Goal: Information Seeking & Learning: Learn about a topic

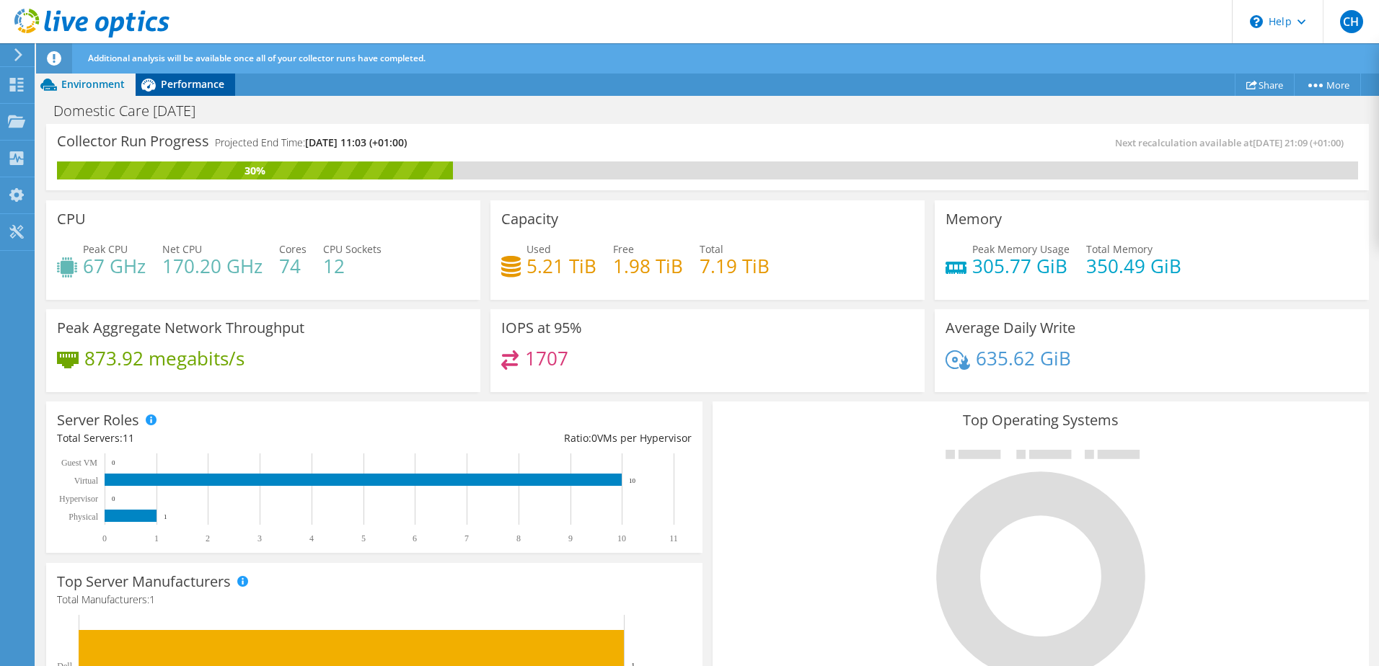
click at [185, 84] on span "Performance" at bounding box center [192, 84] width 63 height 14
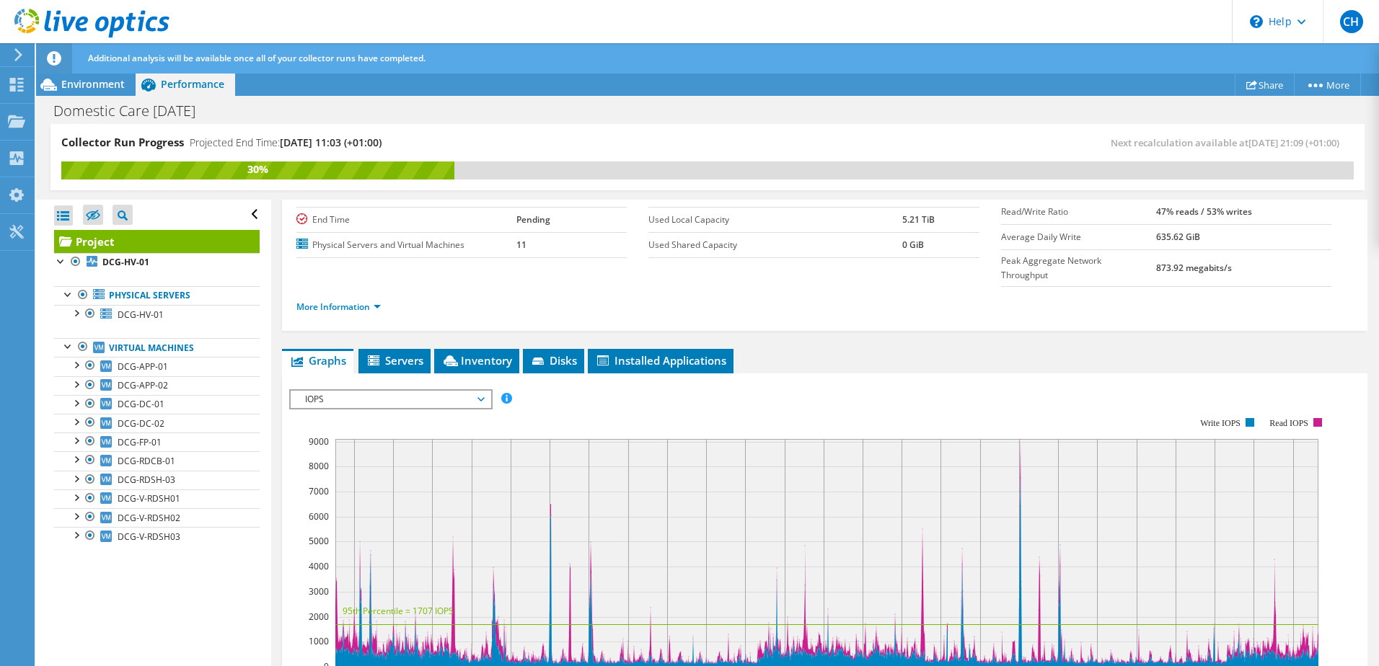
scroll to position [288, 0]
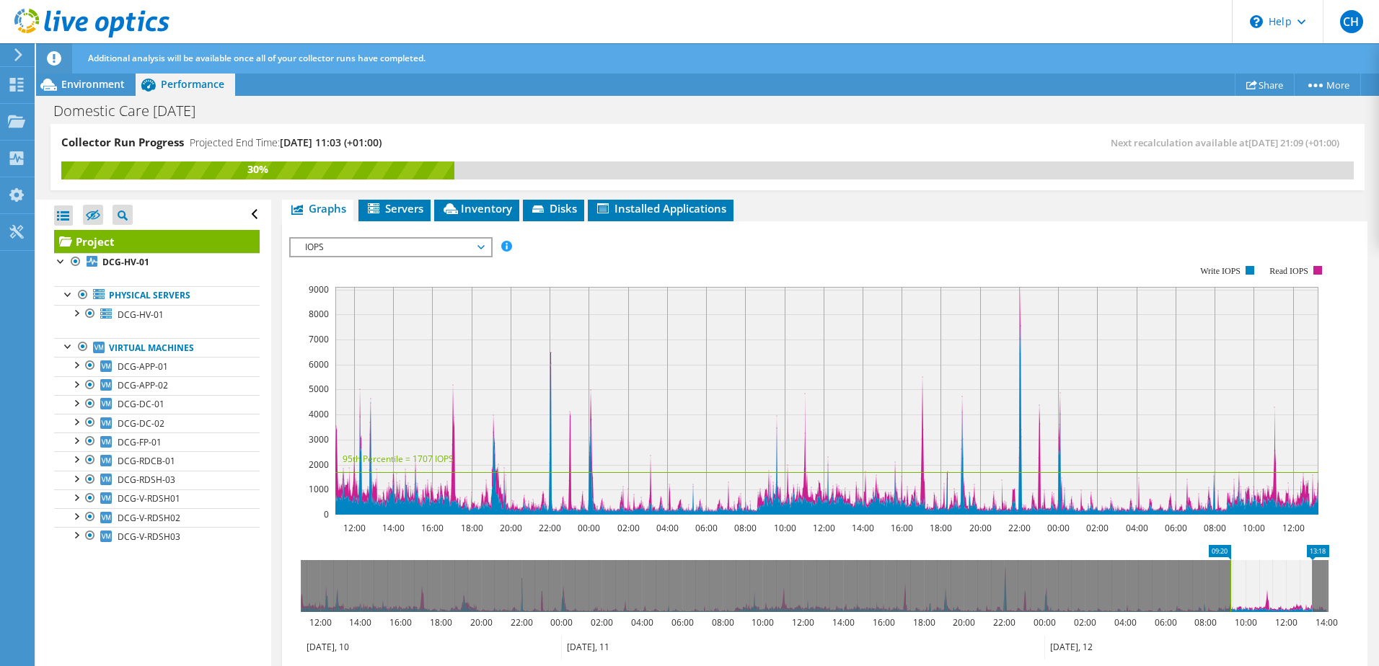
drag, startPoint x: 298, startPoint y: 560, endPoint x: 1227, endPoint y: 565, distance: 929.5
click at [1227, 565] on rect at bounding box center [1230, 586] width 6 height 52
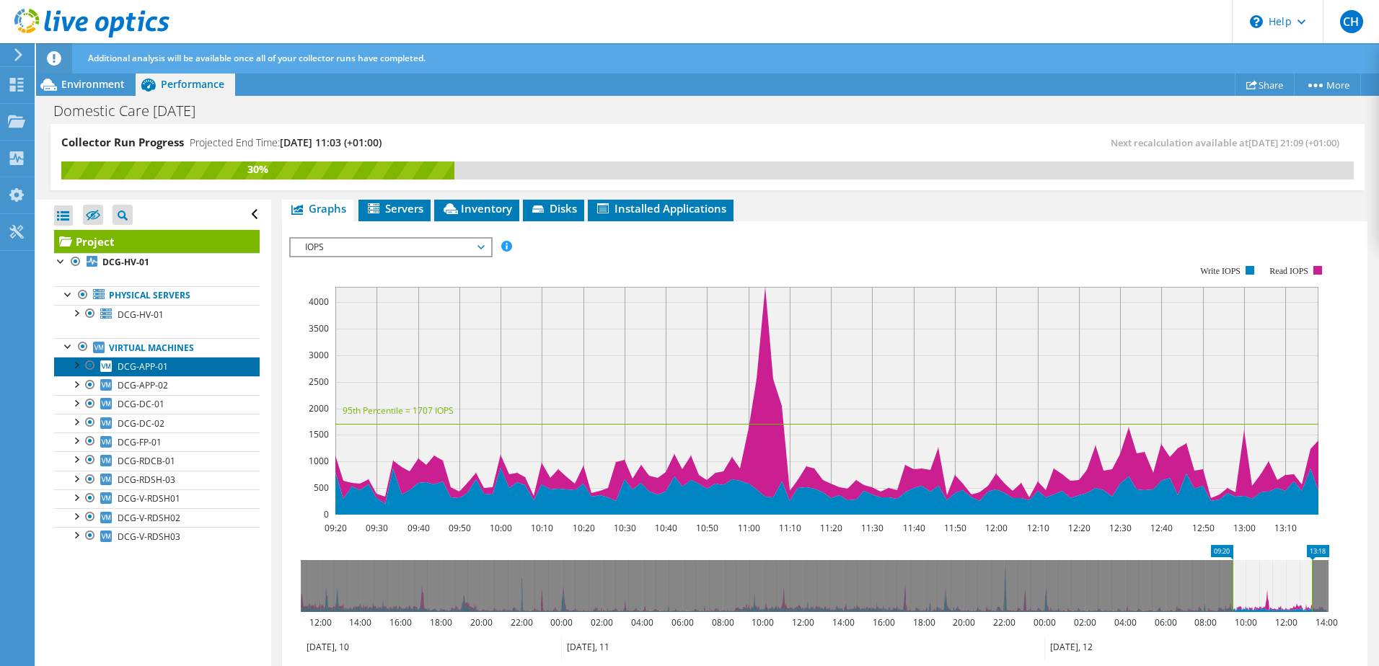
click at [142, 372] on span "DCG-APP-01" at bounding box center [143, 367] width 50 height 12
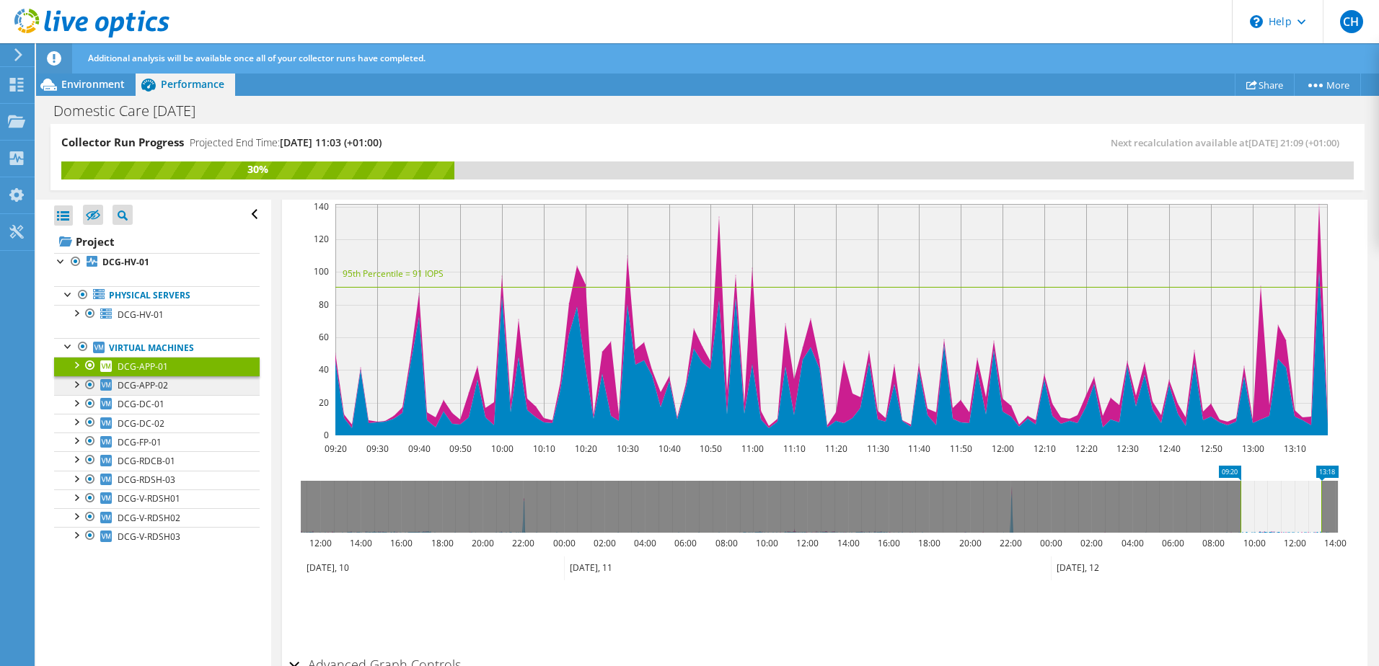
scroll to position [238, 0]
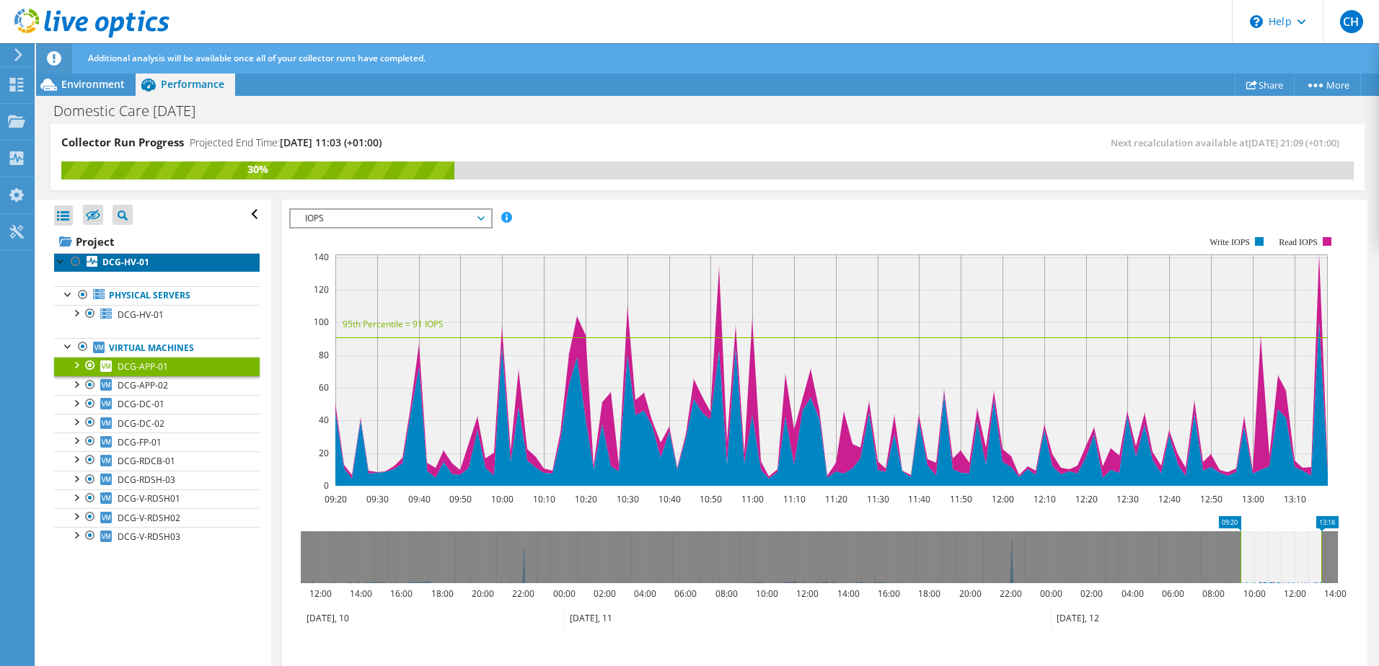
click at [128, 265] on b "DCG-HV-01" at bounding box center [125, 262] width 47 height 12
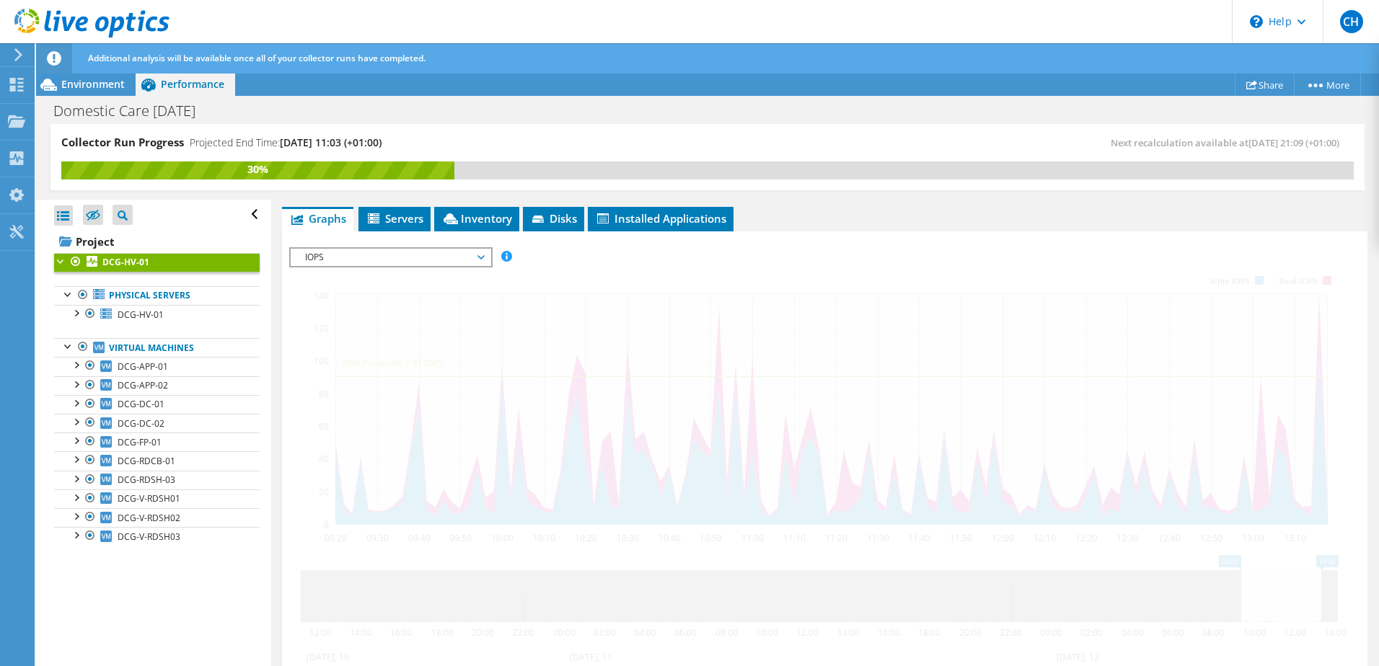
scroll to position [273, 0]
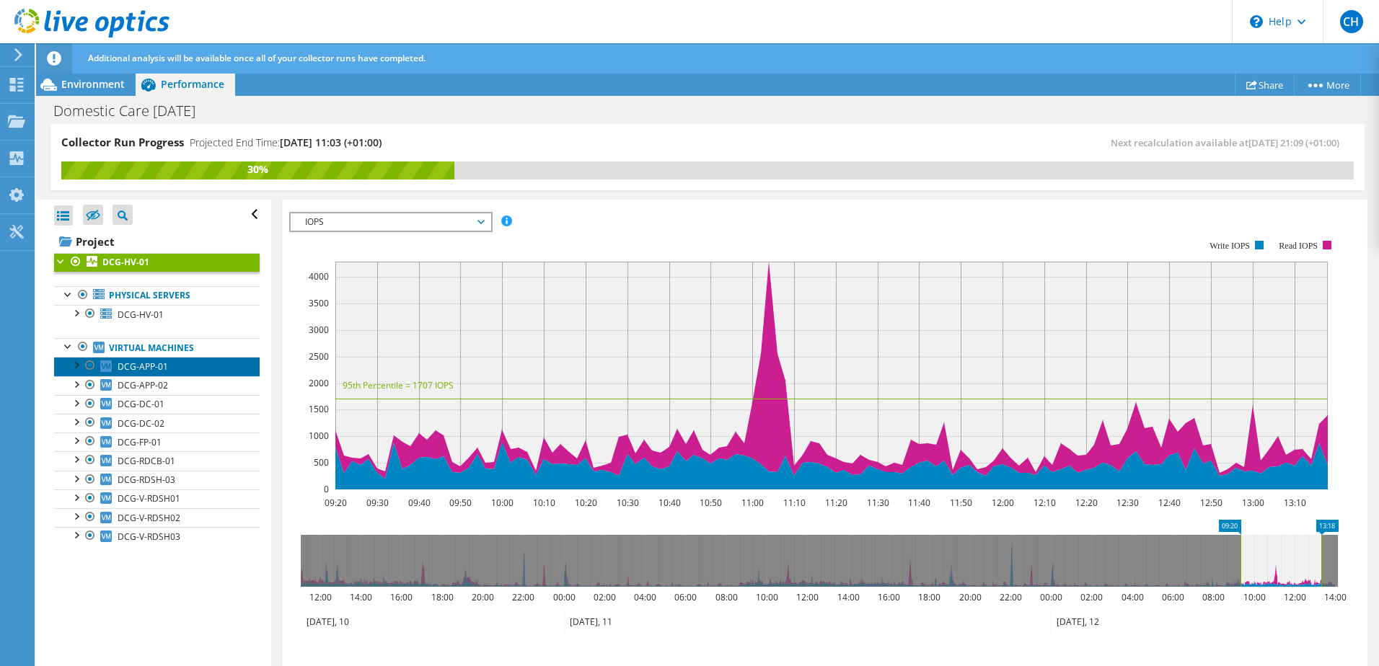
click at [153, 374] on link "DCG-APP-01" at bounding box center [157, 366] width 206 height 19
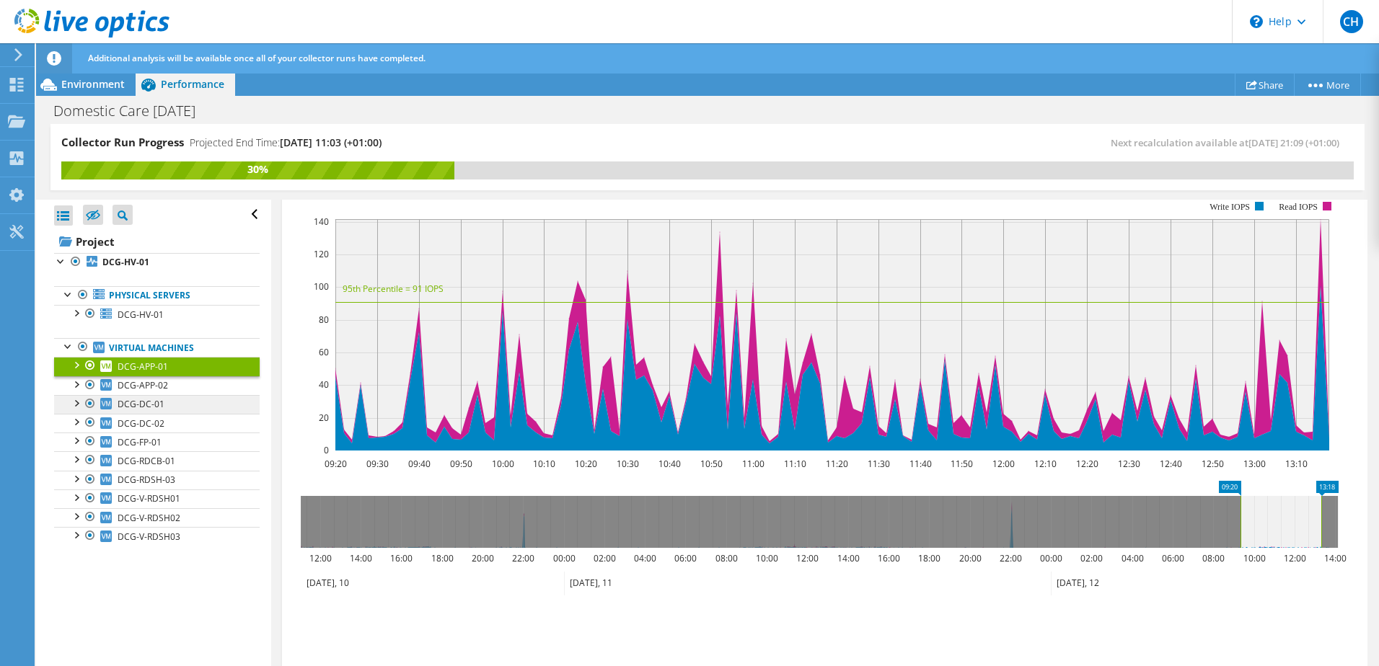
scroll to position [238, 0]
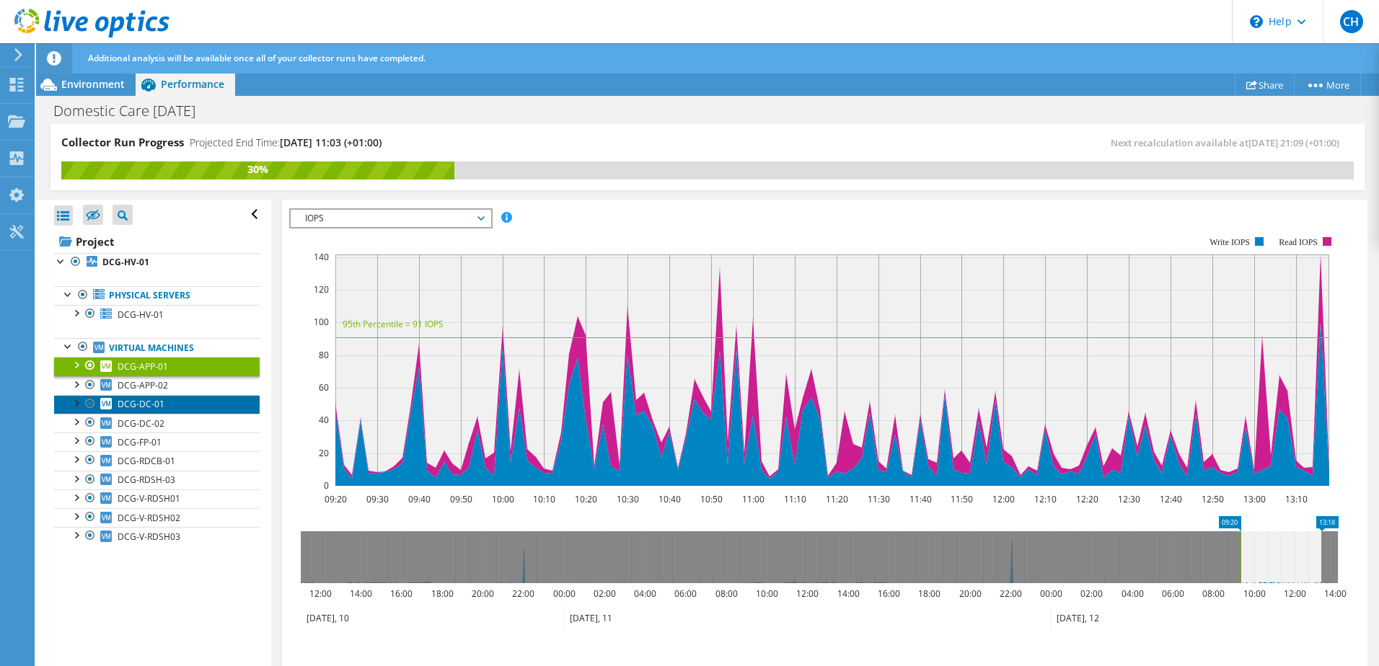
click at [159, 395] on link "DCG-DC-01" at bounding box center [157, 404] width 206 height 19
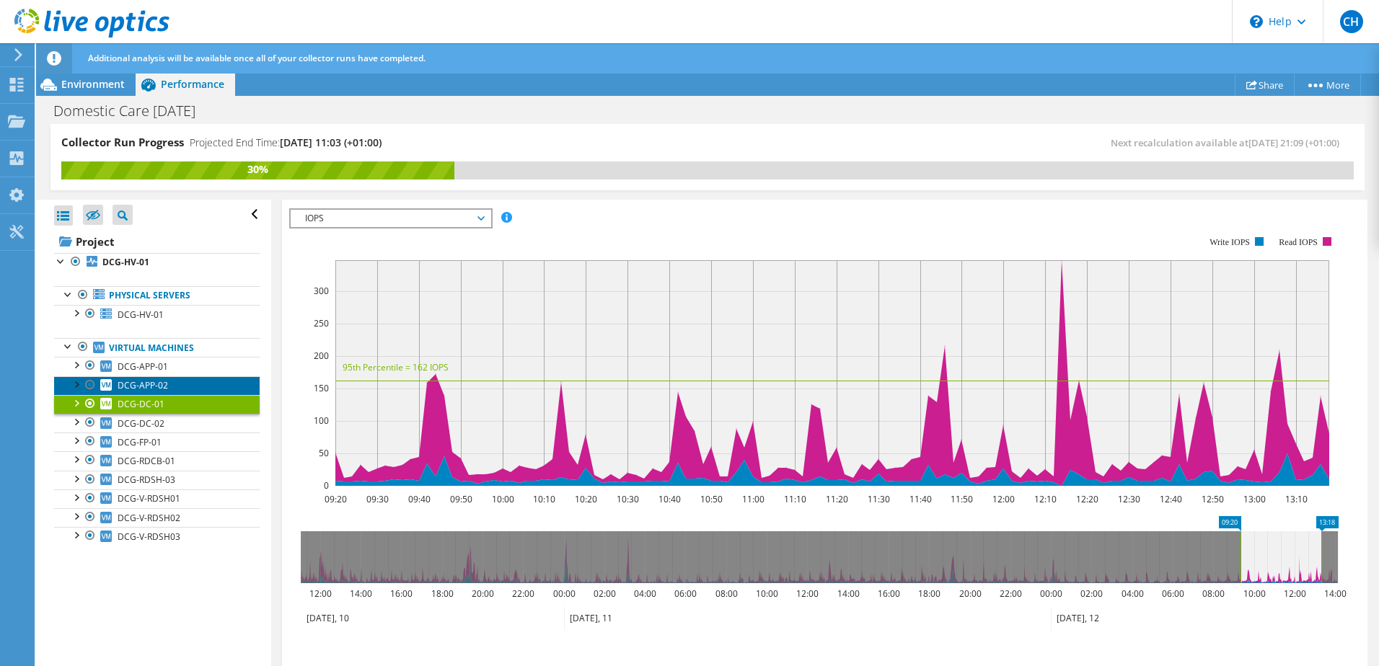
click at [150, 387] on span "DCG-APP-02" at bounding box center [143, 385] width 50 height 12
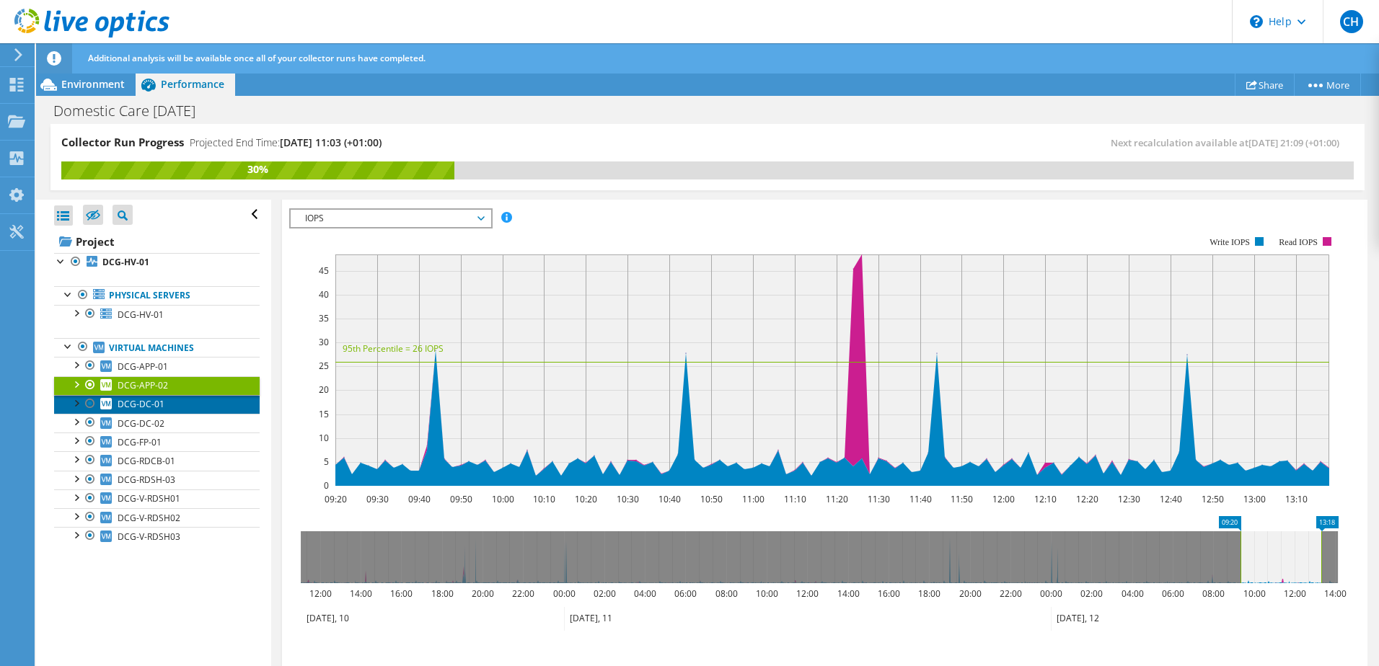
click at [159, 410] on span "DCG-DC-01" at bounding box center [141, 404] width 47 height 12
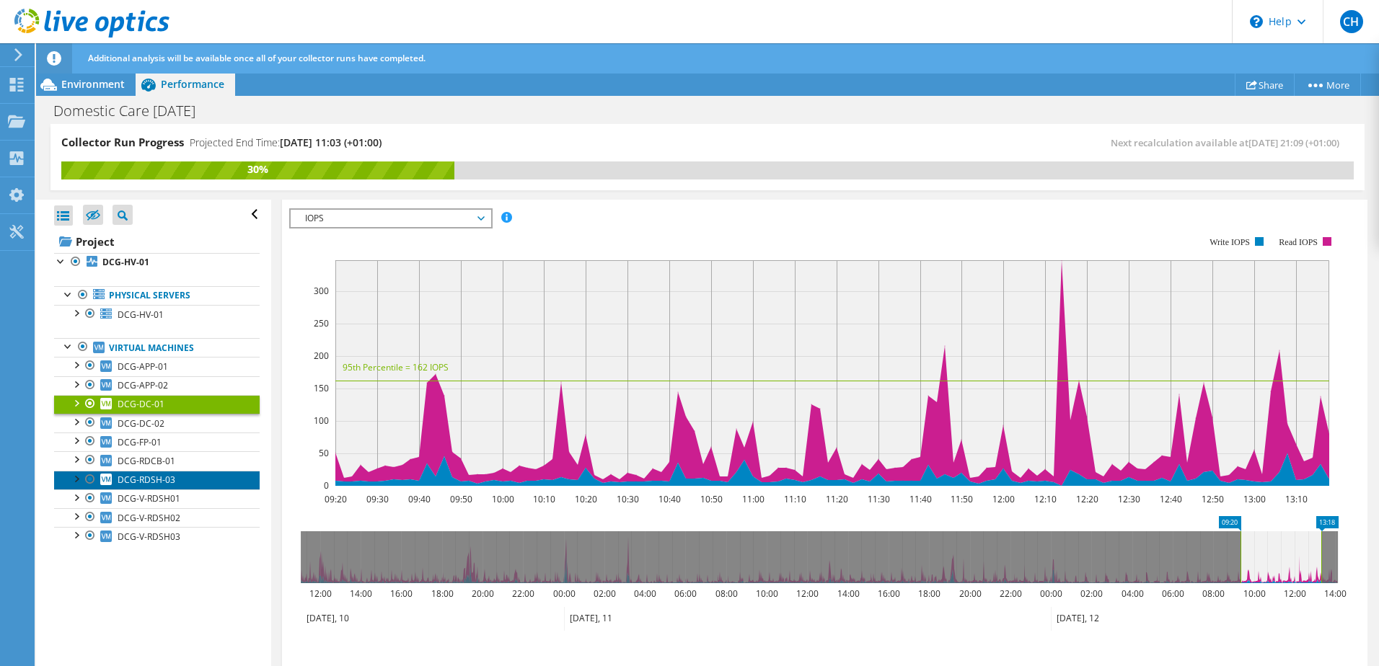
click at [173, 484] on span "DCG-RDSH-03" at bounding box center [147, 480] width 58 height 12
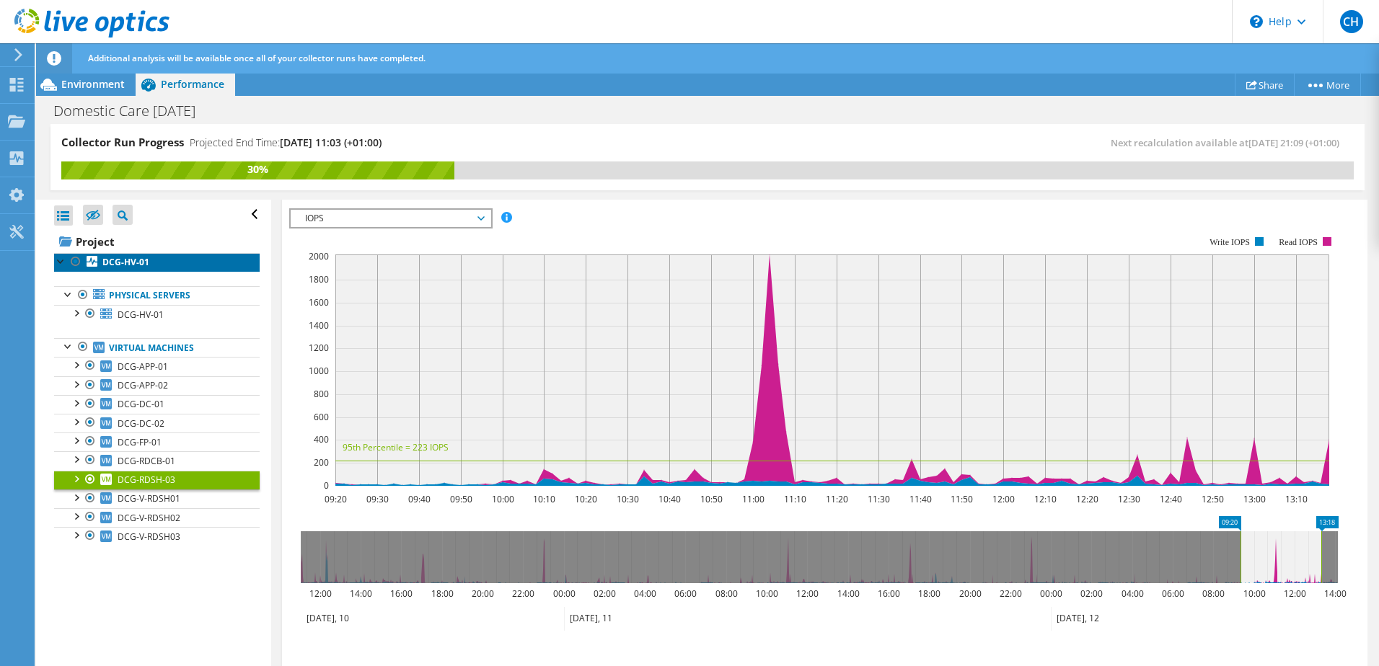
click at [141, 263] on b "DCG-HV-01" at bounding box center [125, 262] width 47 height 12
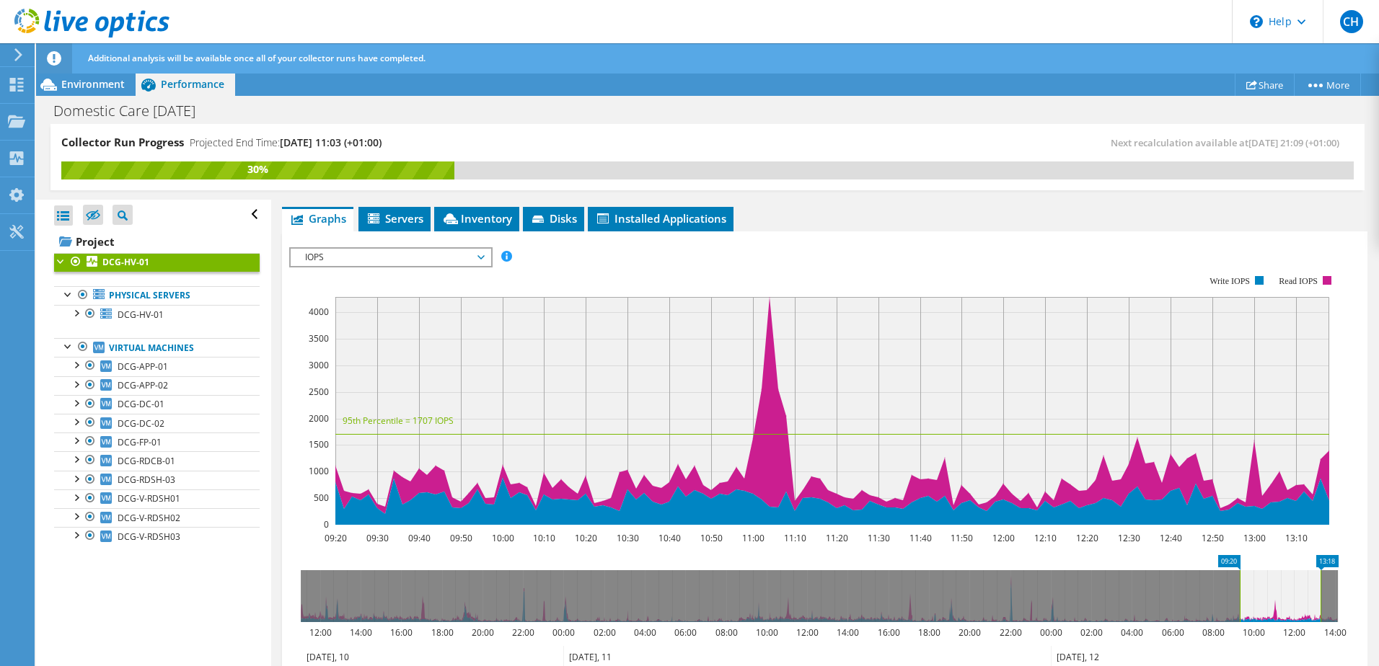
scroll to position [273, 0]
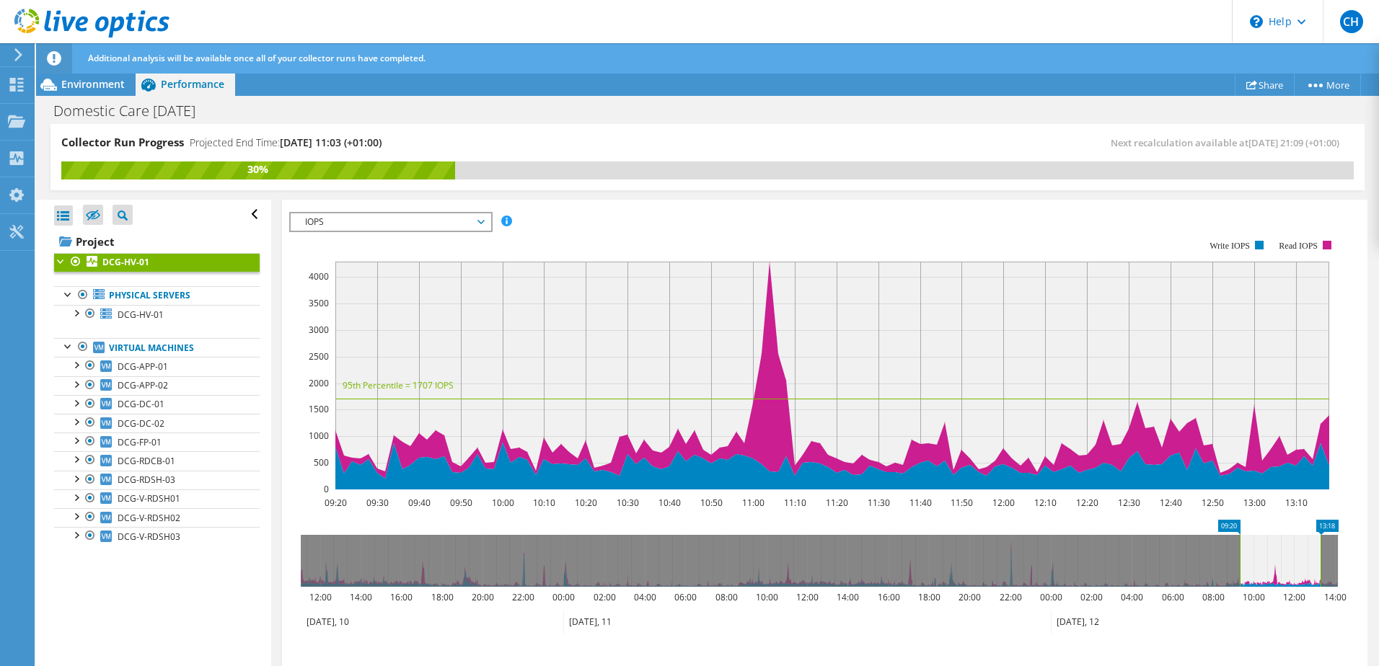
drag, startPoint x: 83, startPoint y: 316, endPoint x: 130, endPoint y: 333, distance: 50.0
click at [83, 316] on div at bounding box center [90, 313] width 14 height 17
click at [76, 312] on div at bounding box center [76, 312] width 14 height 14
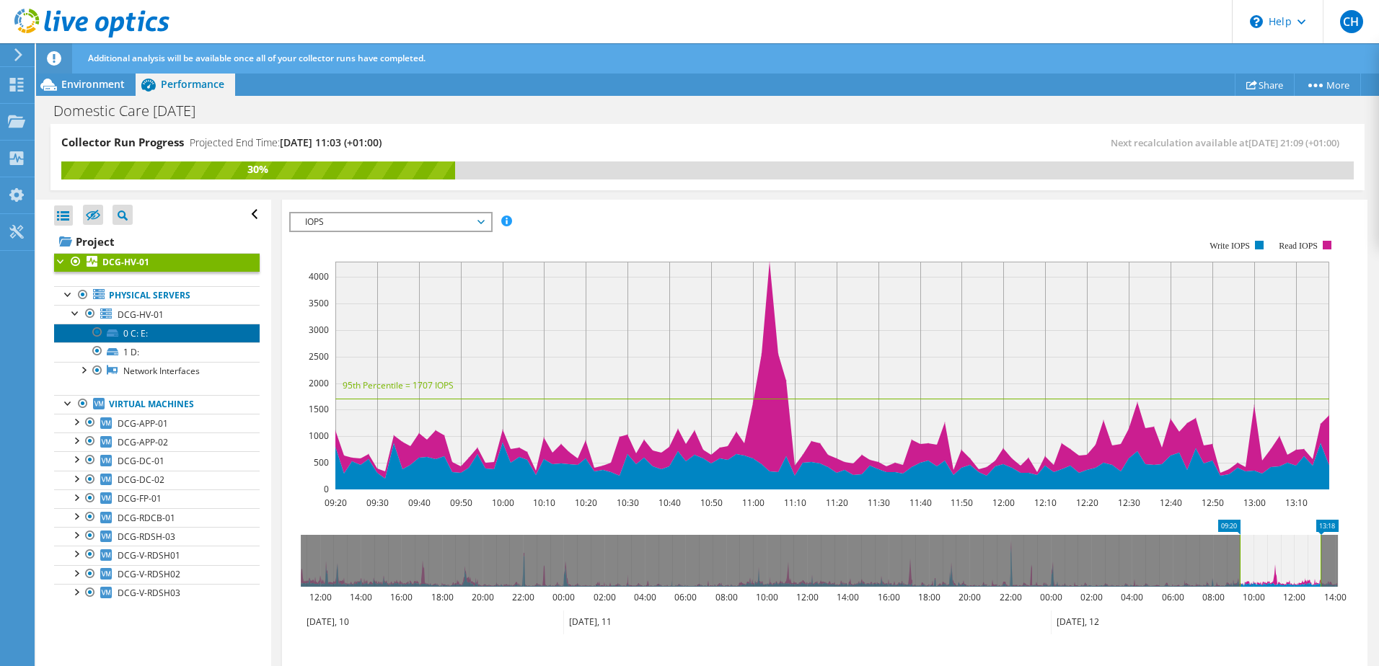
click at [128, 334] on link "0 C: E:" at bounding box center [157, 333] width 206 height 19
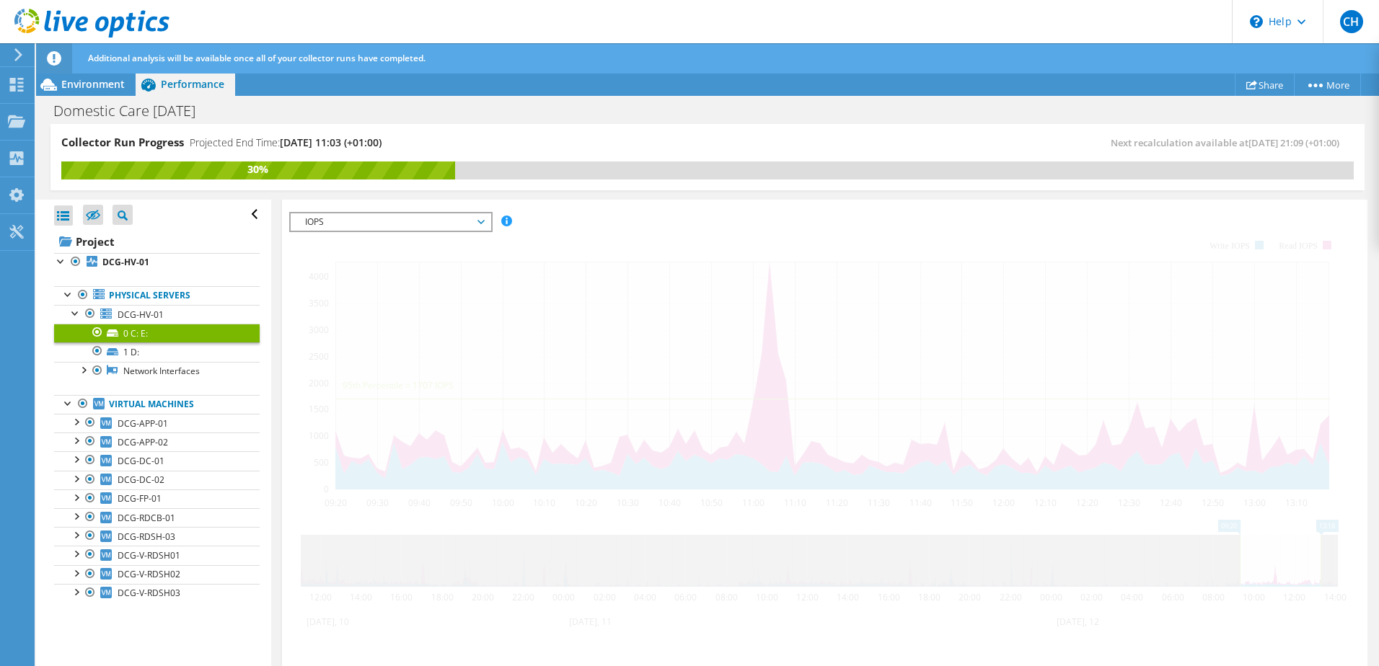
scroll to position [263, 0]
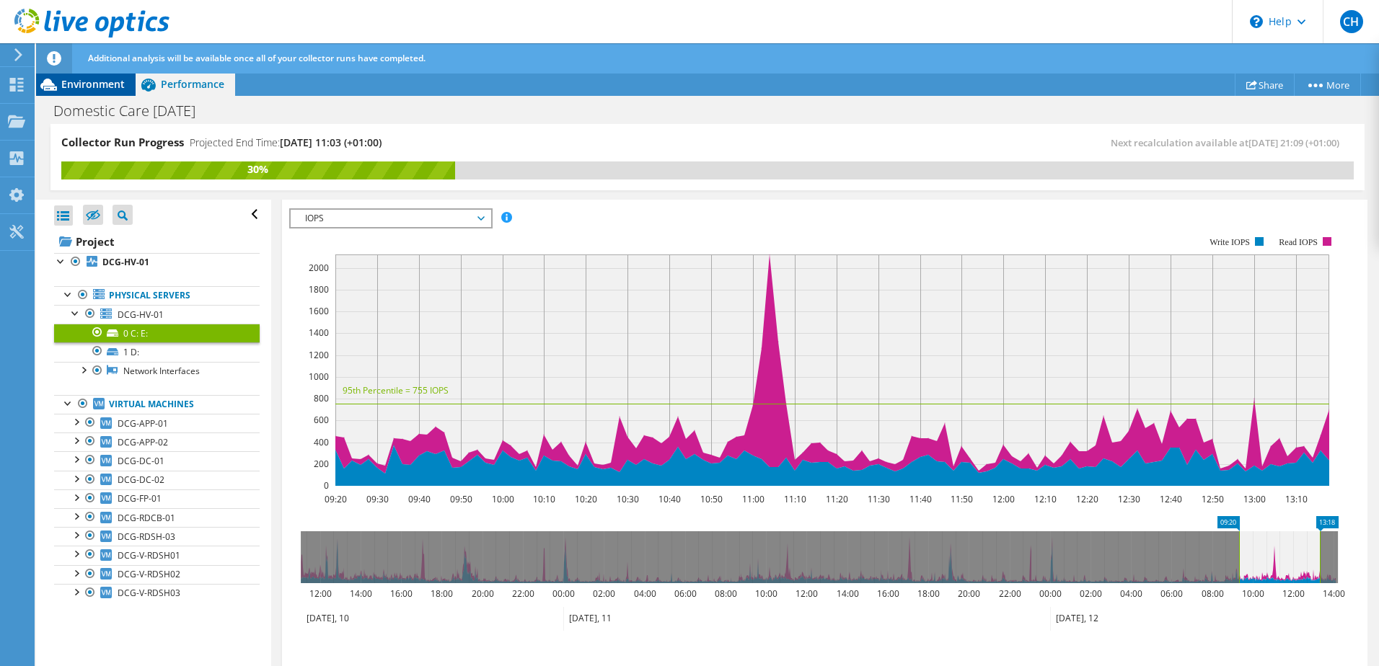
click at [105, 92] on div "Environment" at bounding box center [86, 84] width 100 height 23
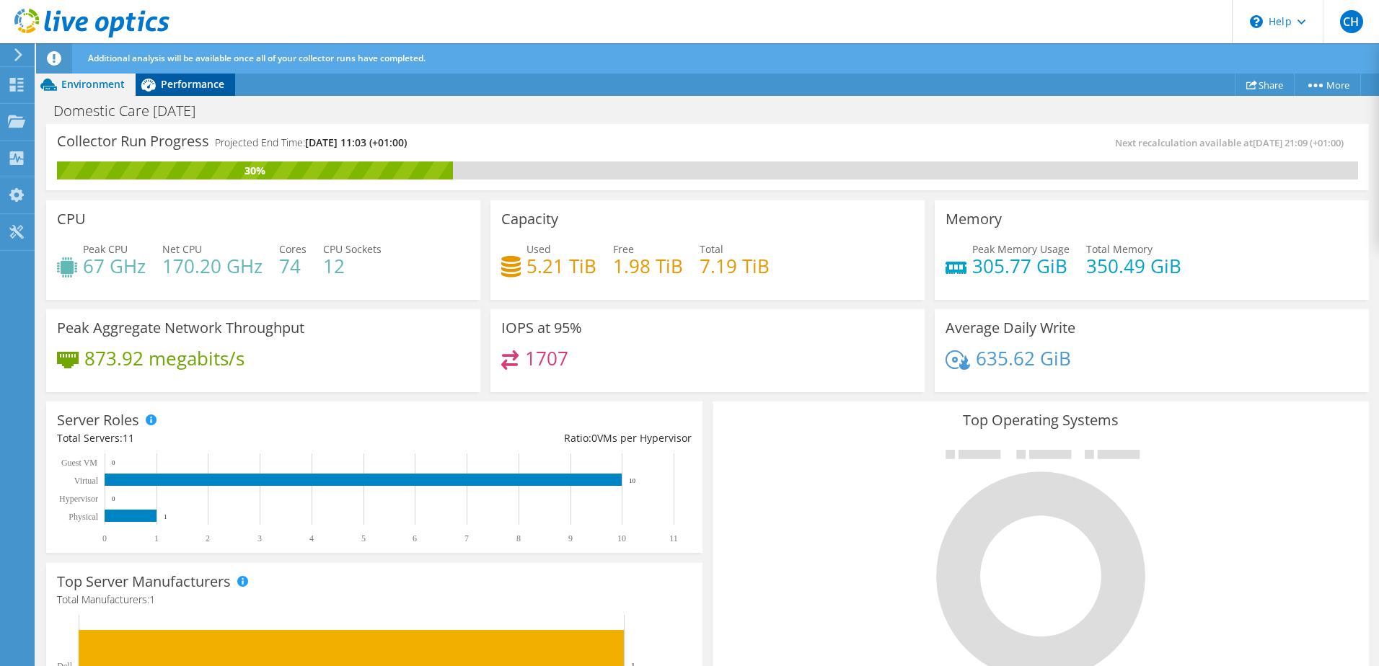
click at [164, 87] on span "Performance" at bounding box center [192, 84] width 63 height 14
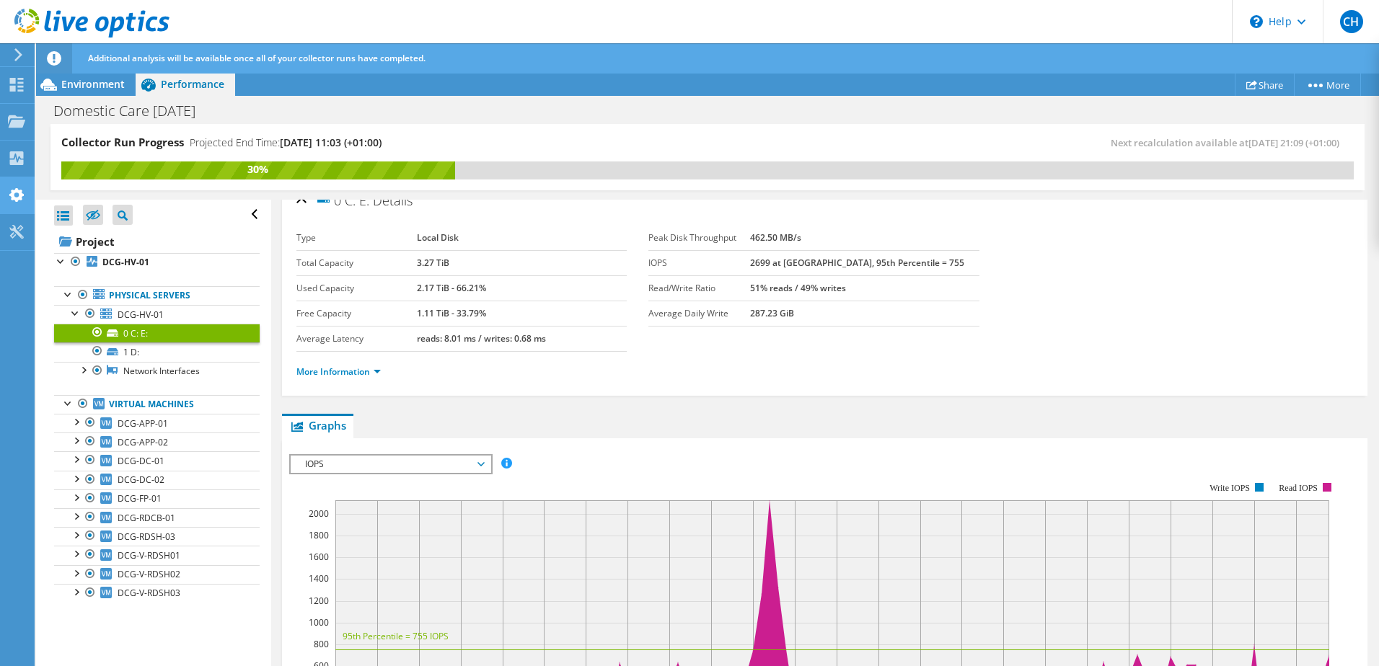
scroll to position [0, 0]
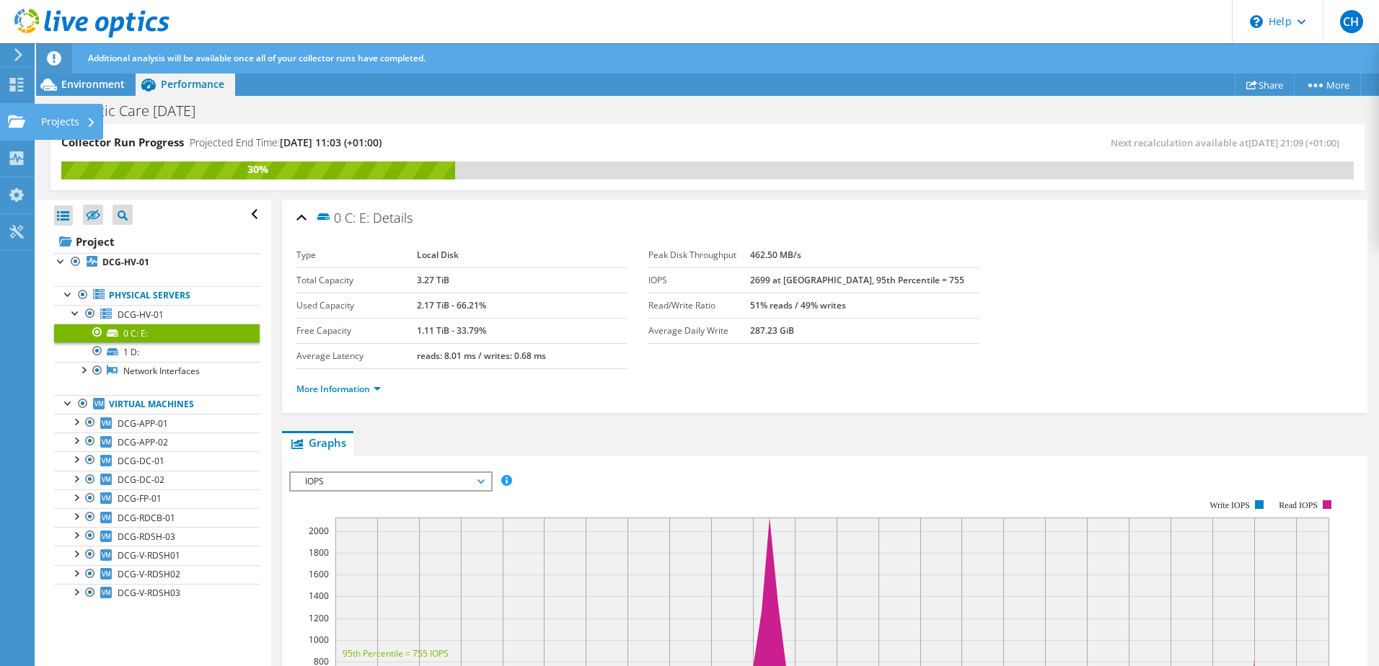
click at [15, 119] on icon at bounding box center [16, 122] width 17 height 14
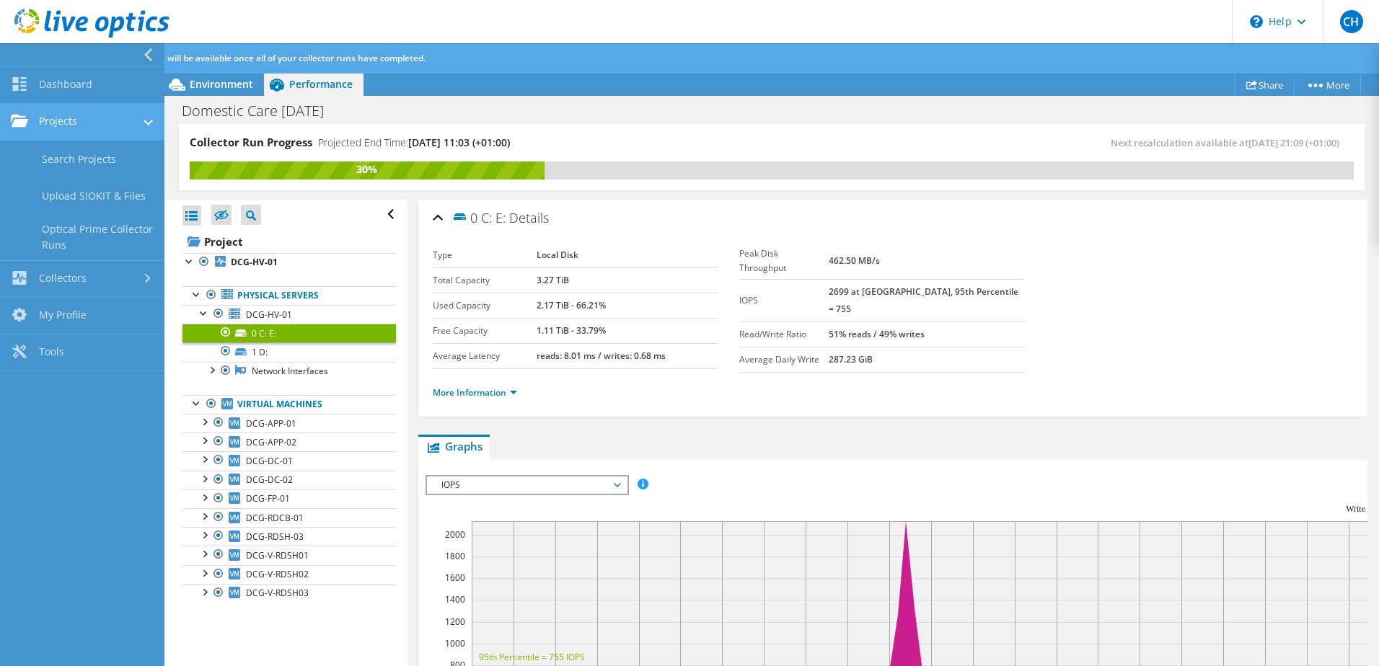
click at [61, 125] on link "Projects" at bounding box center [82, 122] width 164 height 37
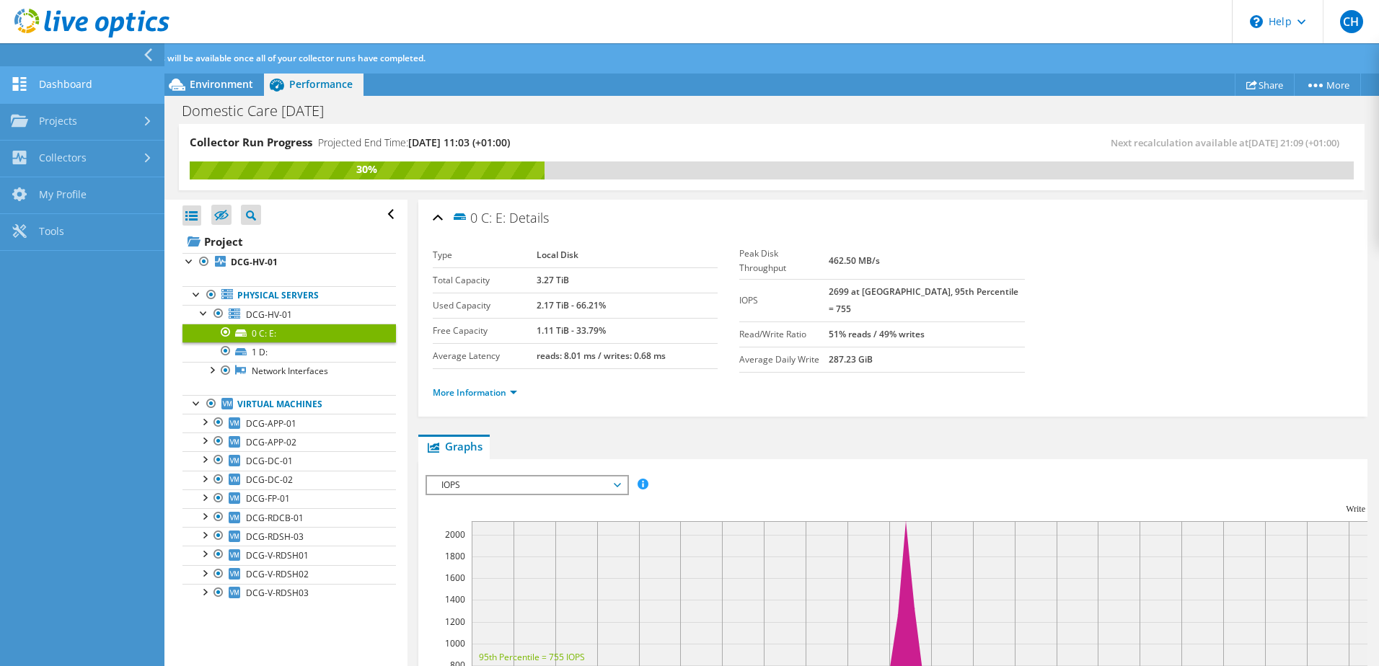
click at [112, 81] on link "Dashboard" at bounding box center [82, 85] width 164 height 37
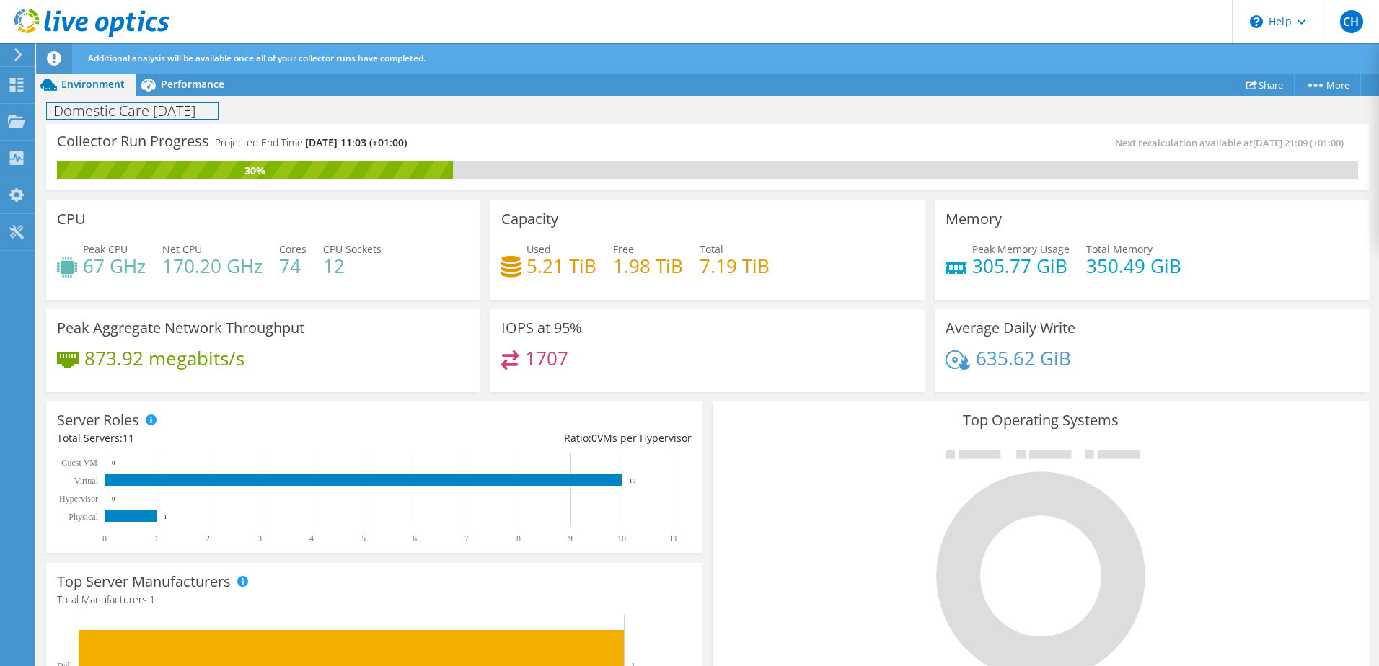
click at [164, 103] on h1 "Domestic Care [DATE]" at bounding box center [132, 111] width 171 height 16
click at [175, 79] on span "Performance" at bounding box center [192, 84] width 63 height 14
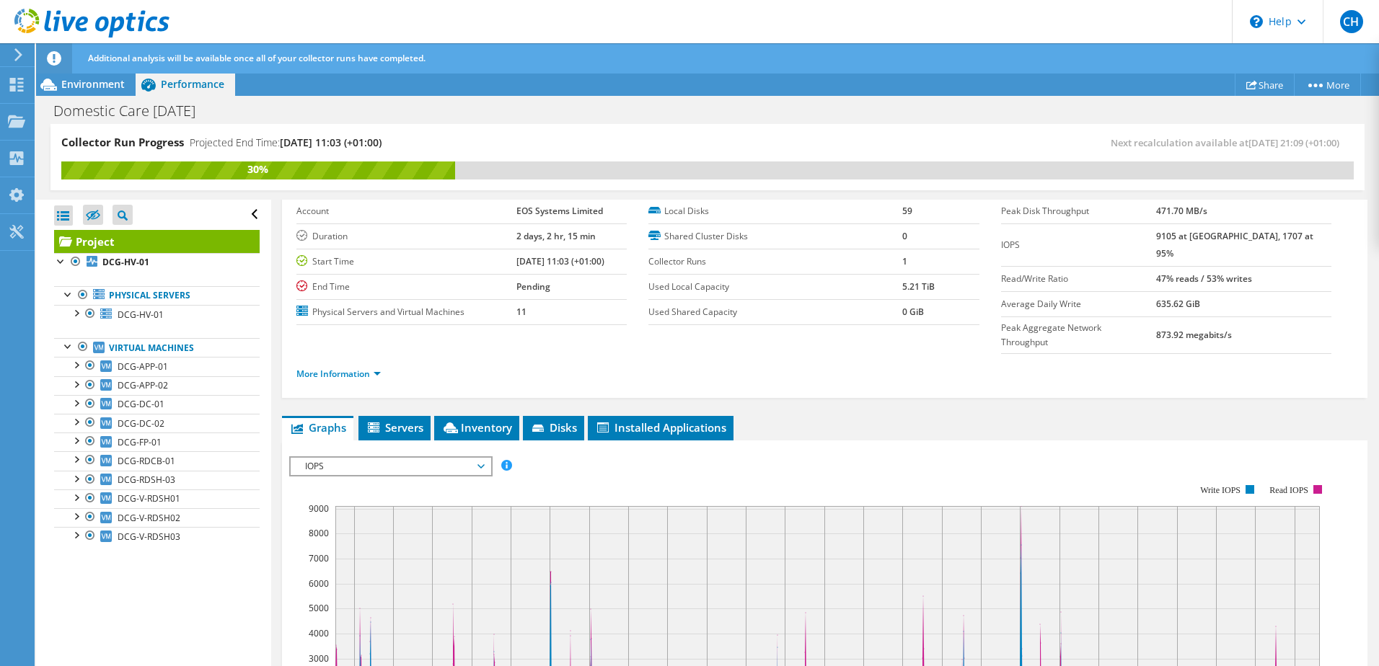
scroll to position [144, 0]
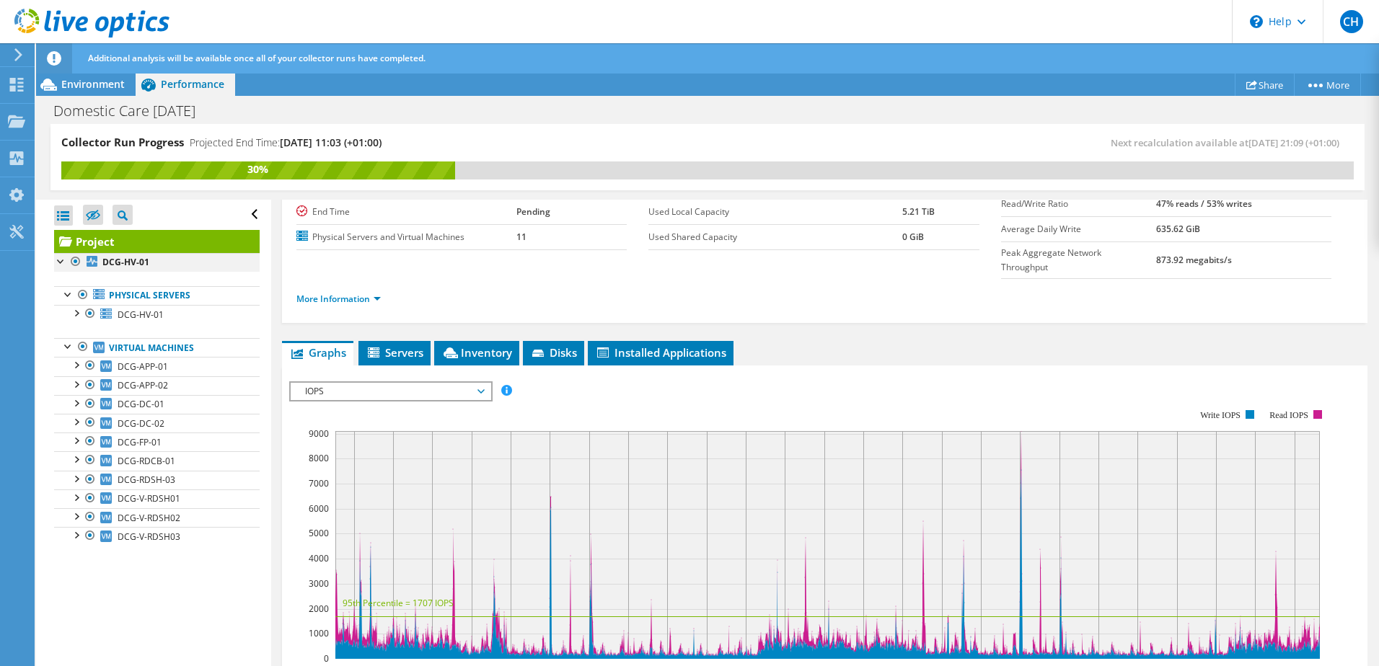
click at [69, 266] on div at bounding box center [76, 261] width 14 height 17
click at [62, 264] on div at bounding box center [61, 260] width 14 height 14
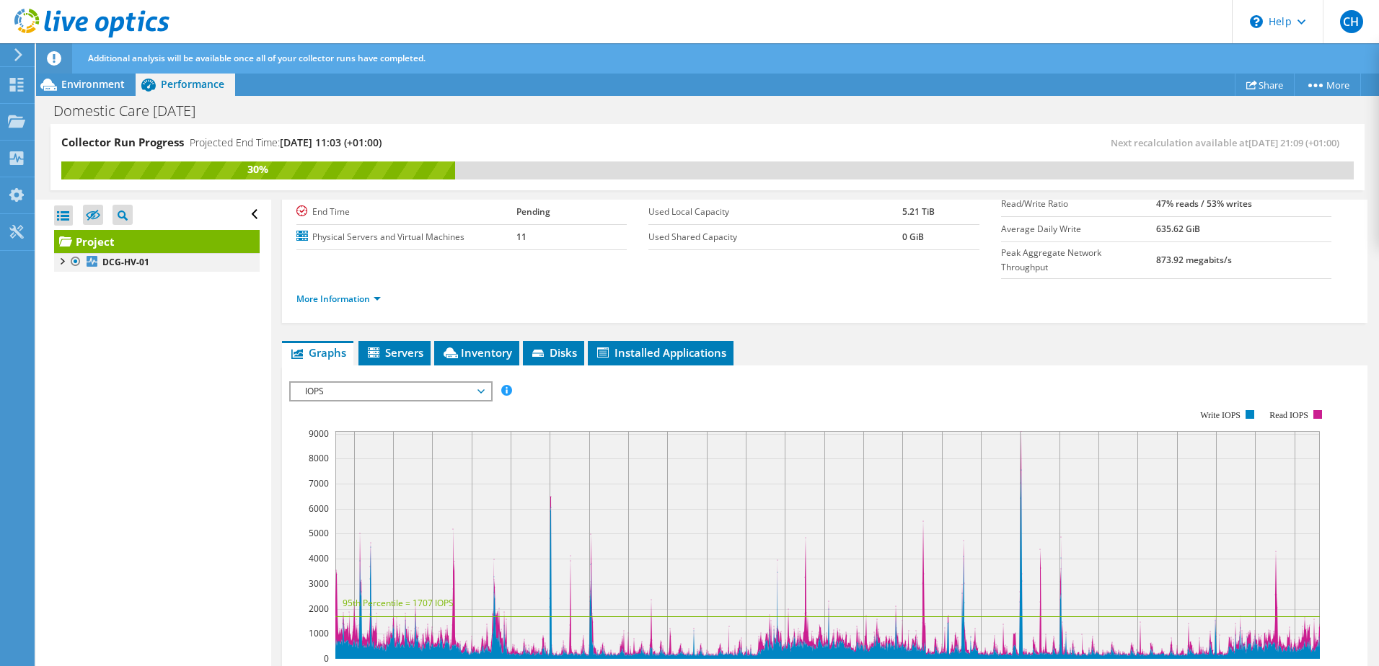
click at [62, 264] on div at bounding box center [61, 260] width 14 height 14
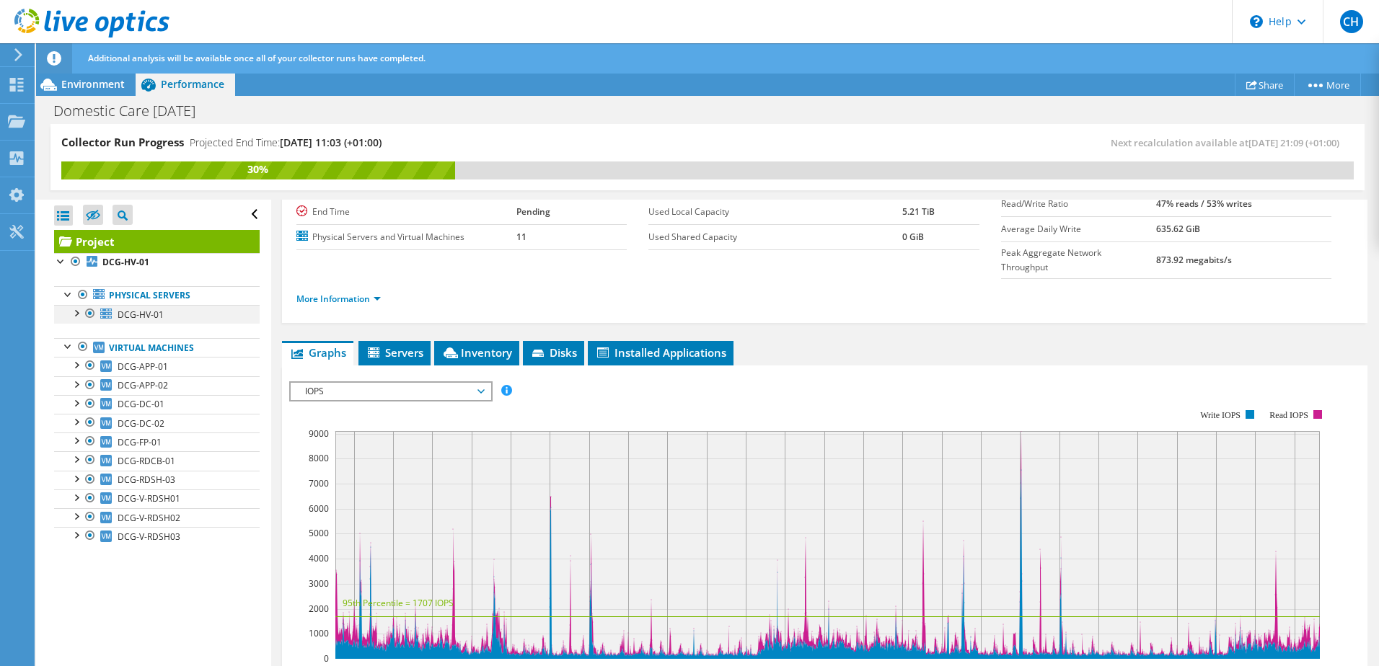
click at [76, 311] on div at bounding box center [76, 312] width 14 height 14
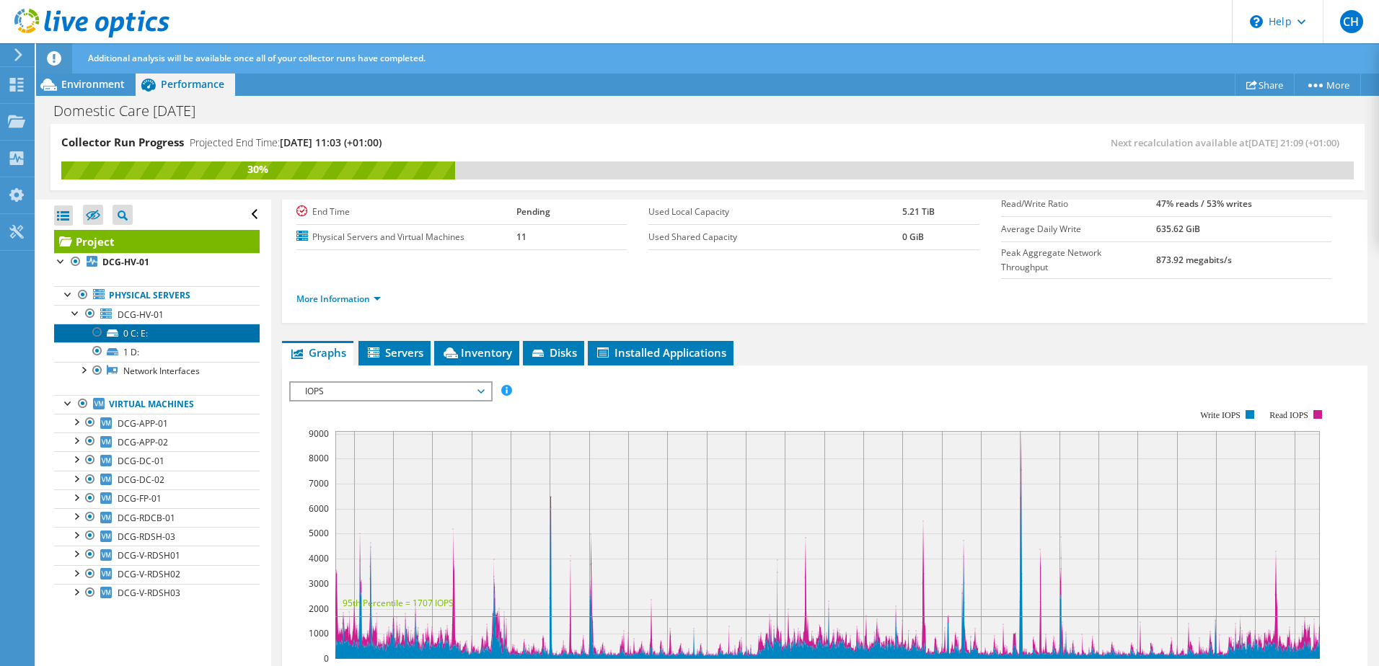
click at [138, 334] on link "0 C: E:" at bounding box center [157, 333] width 206 height 19
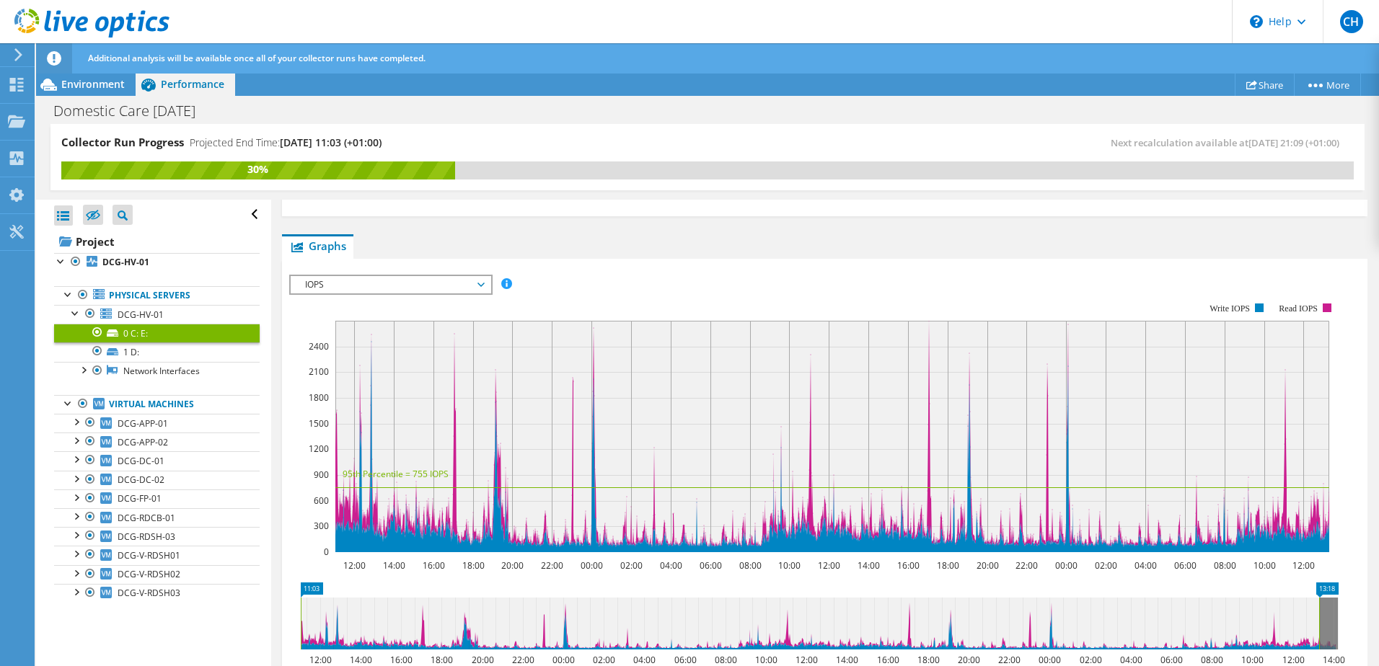
scroll to position [216, 0]
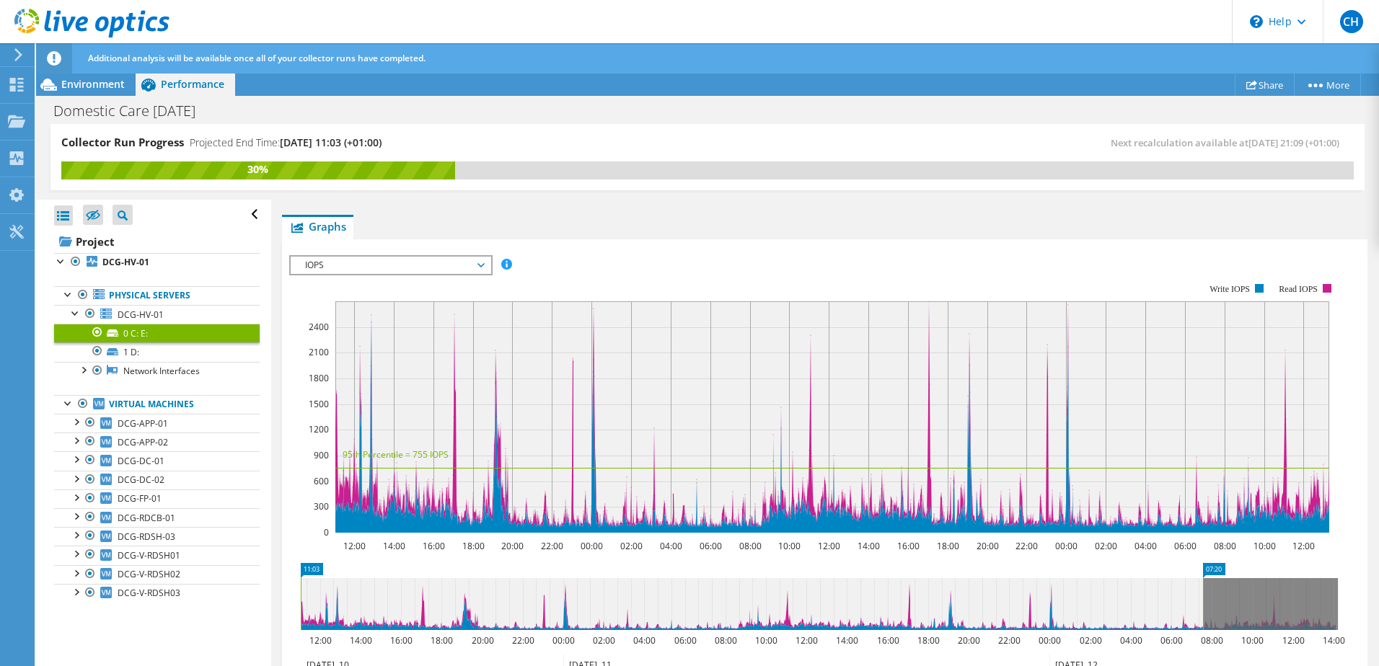
drag, startPoint x: 1321, startPoint y: 620, endPoint x: 1205, endPoint y: 614, distance: 116.3
click at [1205, 614] on rect at bounding box center [1203, 604] width 6 height 52
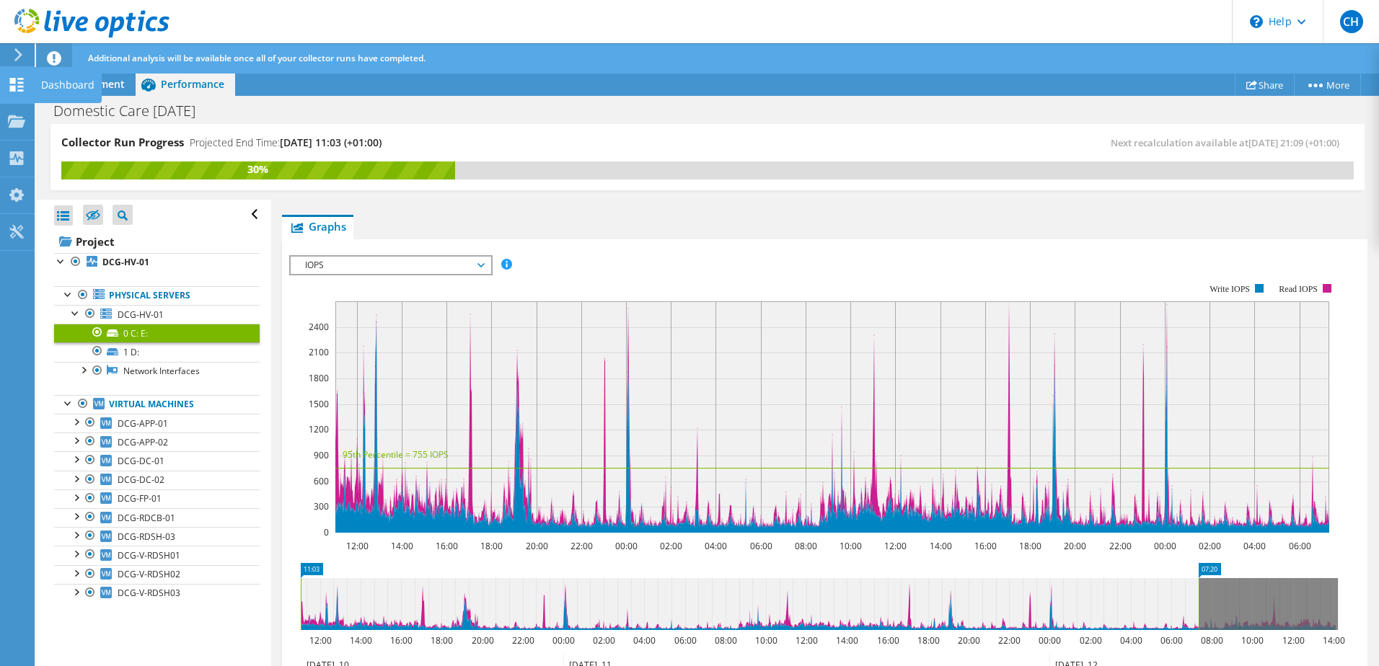
click at [20, 89] on icon at bounding box center [16, 85] width 17 height 14
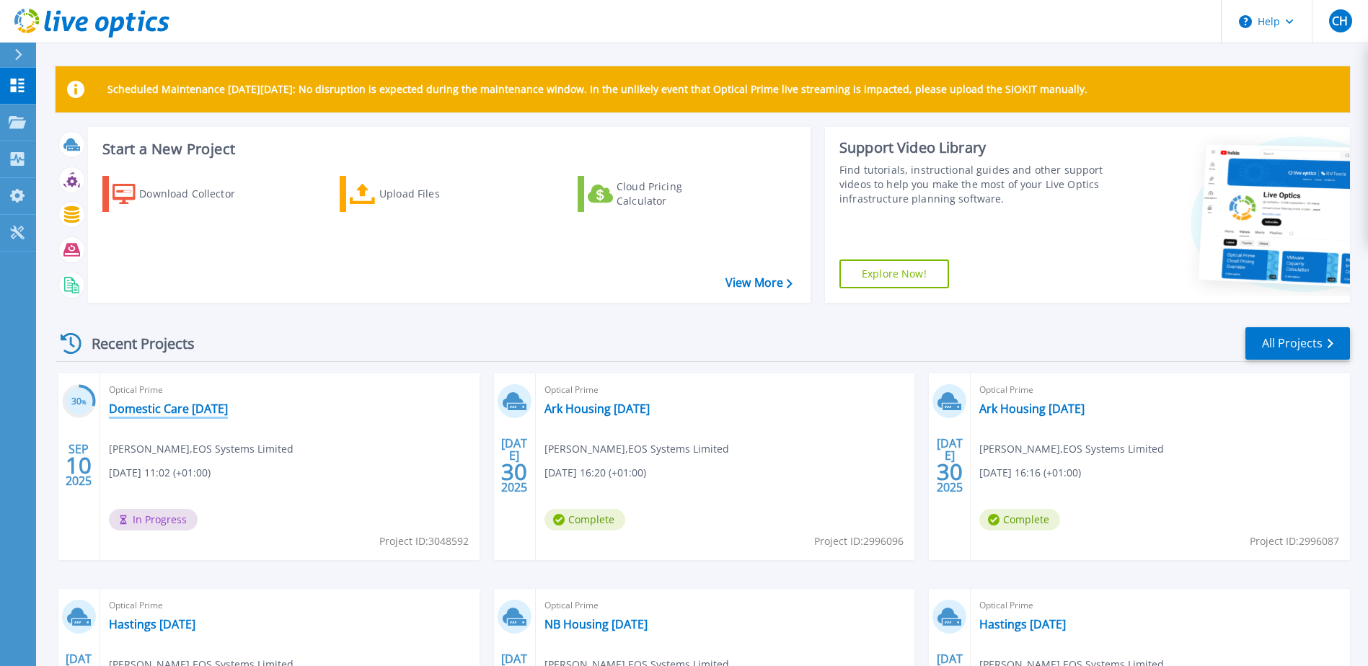
click at [187, 413] on link "Domestic Care [DATE]" at bounding box center [168, 409] width 119 height 14
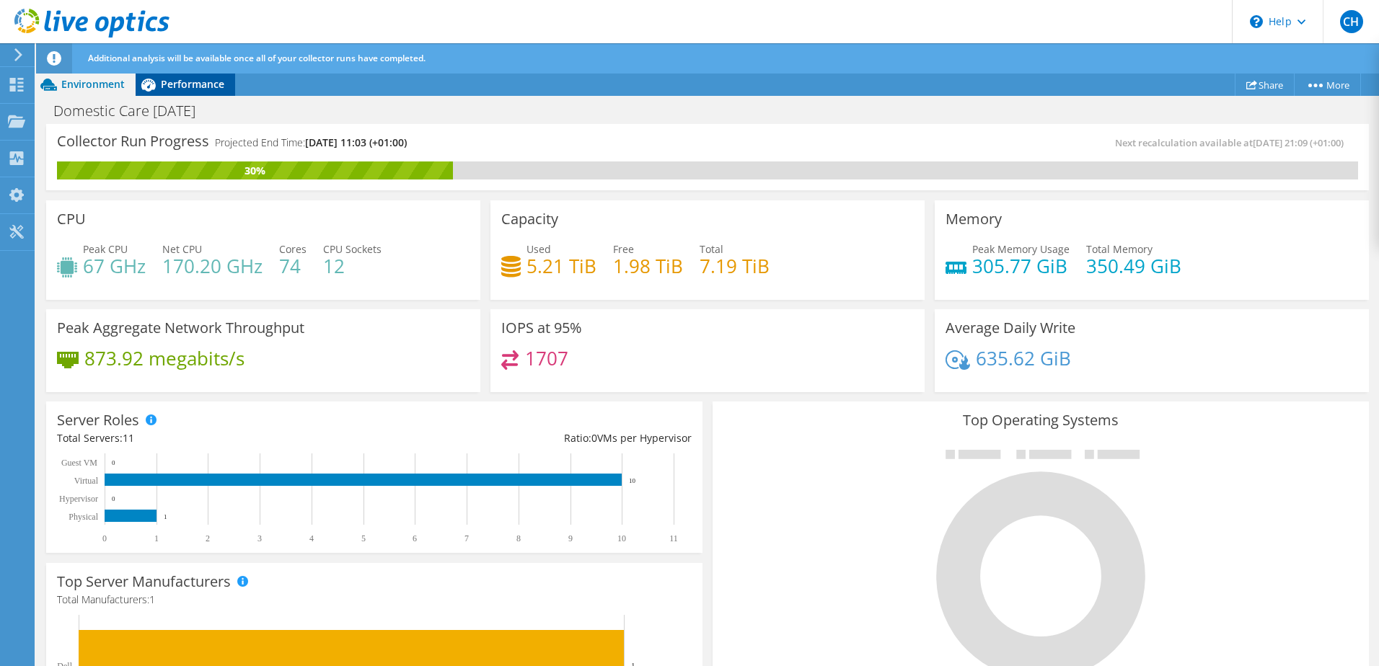
click at [164, 84] on span "Performance" at bounding box center [192, 84] width 63 height 14
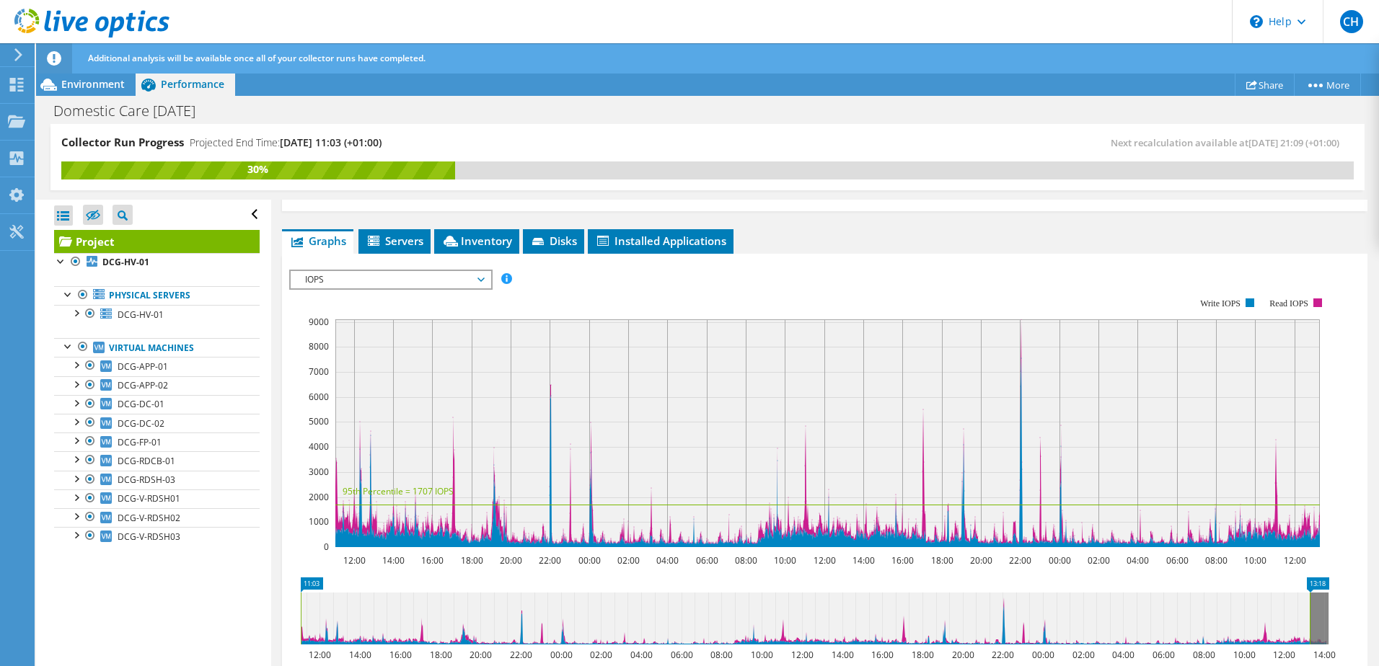
scroll to position [216, 0]
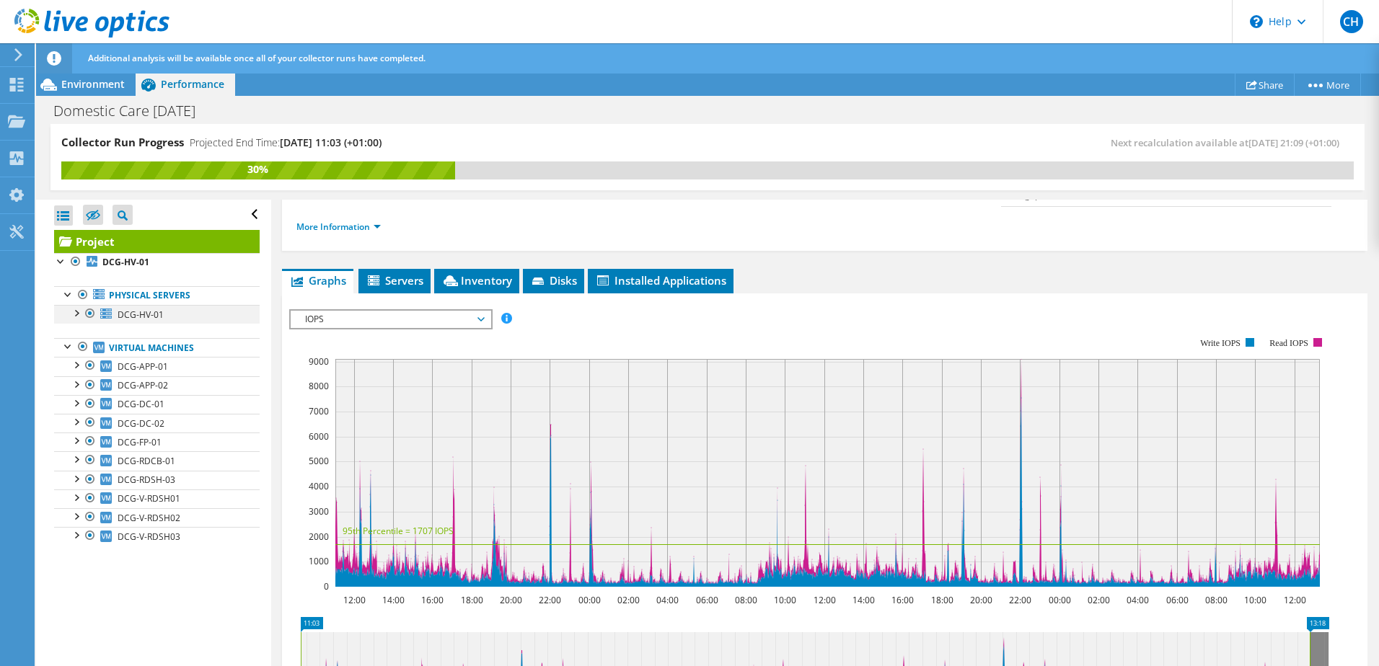
click at [76, 309] on div at bounding box center [76, 312] width 14 height 14
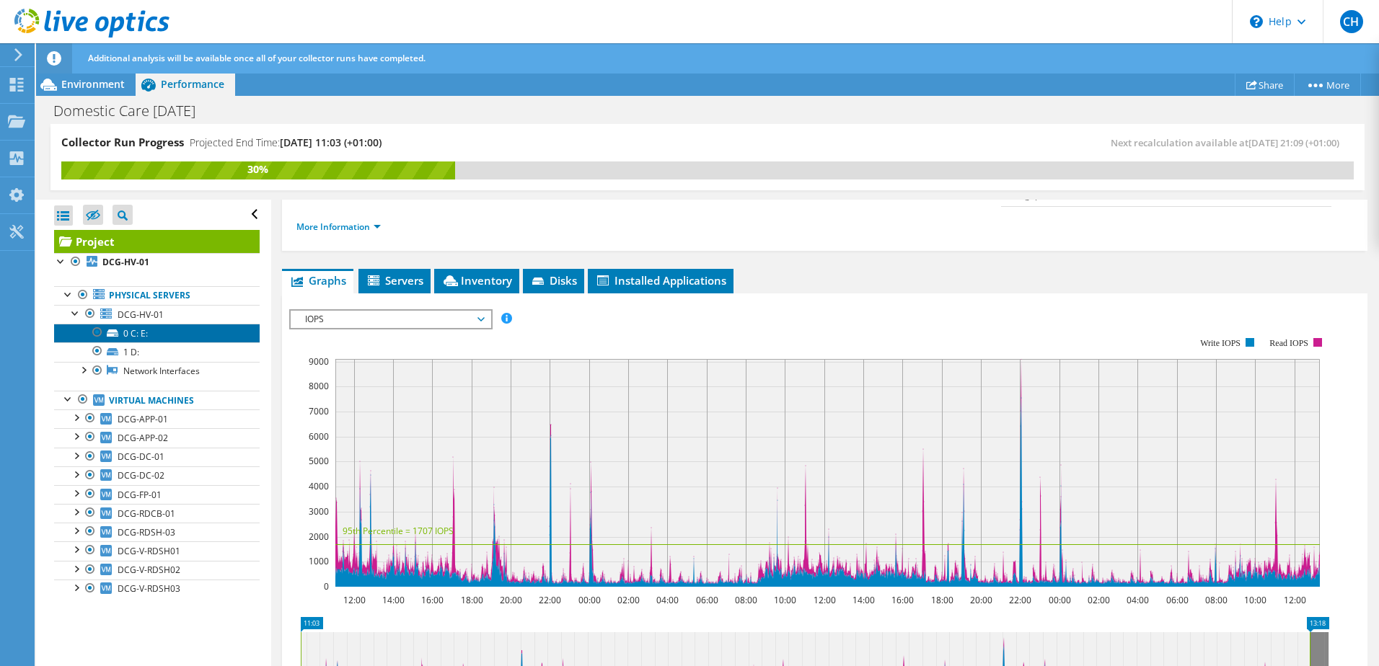
click at [112, 332] on icon at bounding box center [113, 333] width 12 height 7
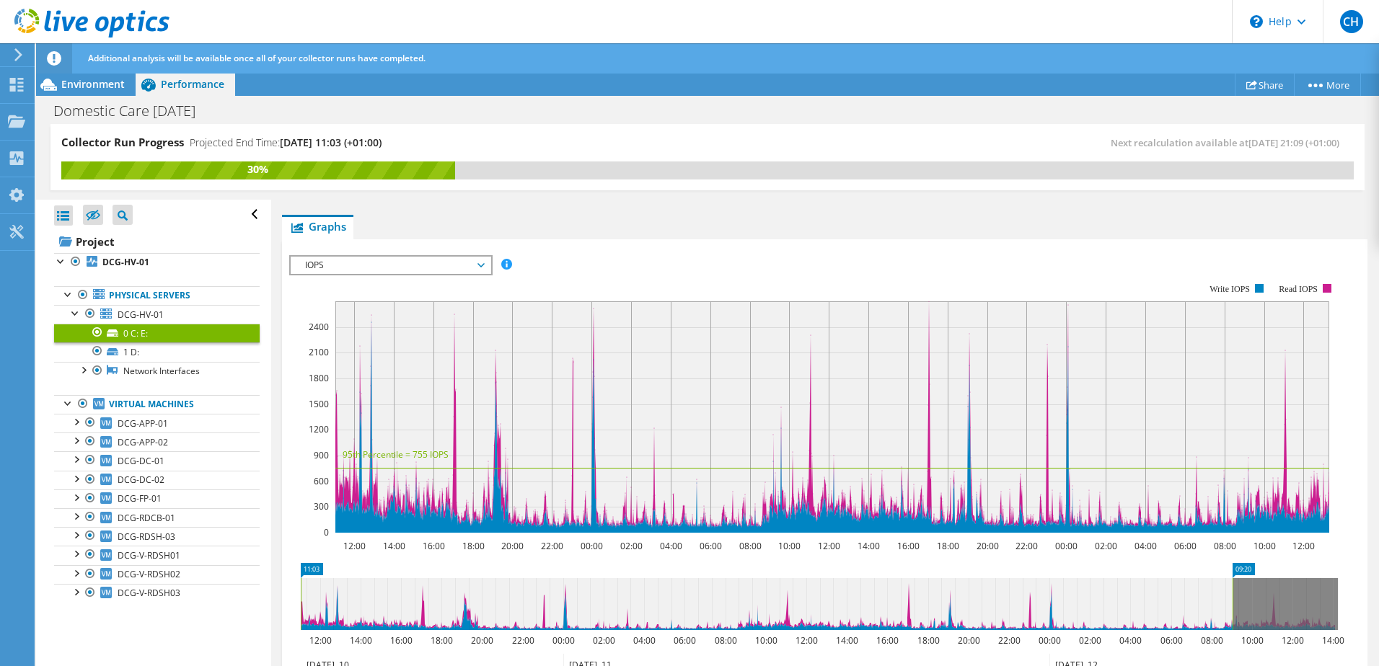
drag, startPoint x: 1318, startPoint y: 599, endPoint x: 1232, endPoint y: 599, distance: 86.5
click at [1232, 599] on rect at bounding box center [1232, 604] width 6 height 52
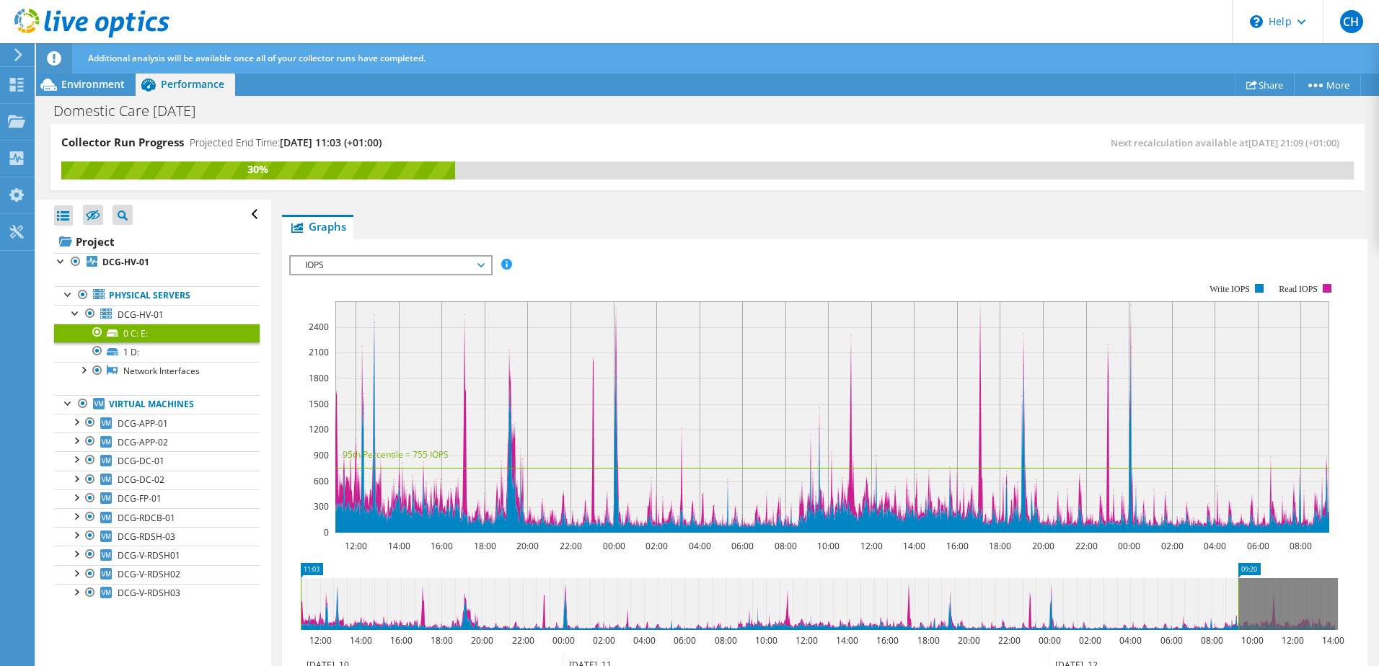
click at [870, 228] on ul "Graphs Servers Inventory Hypervisor Disks Cluster Disks Installed Applications" at bounding box center [824, 227] width 1085 height 25
click at [1292, 617] on icon at bounding box center [819, 604] width 1037 height 52
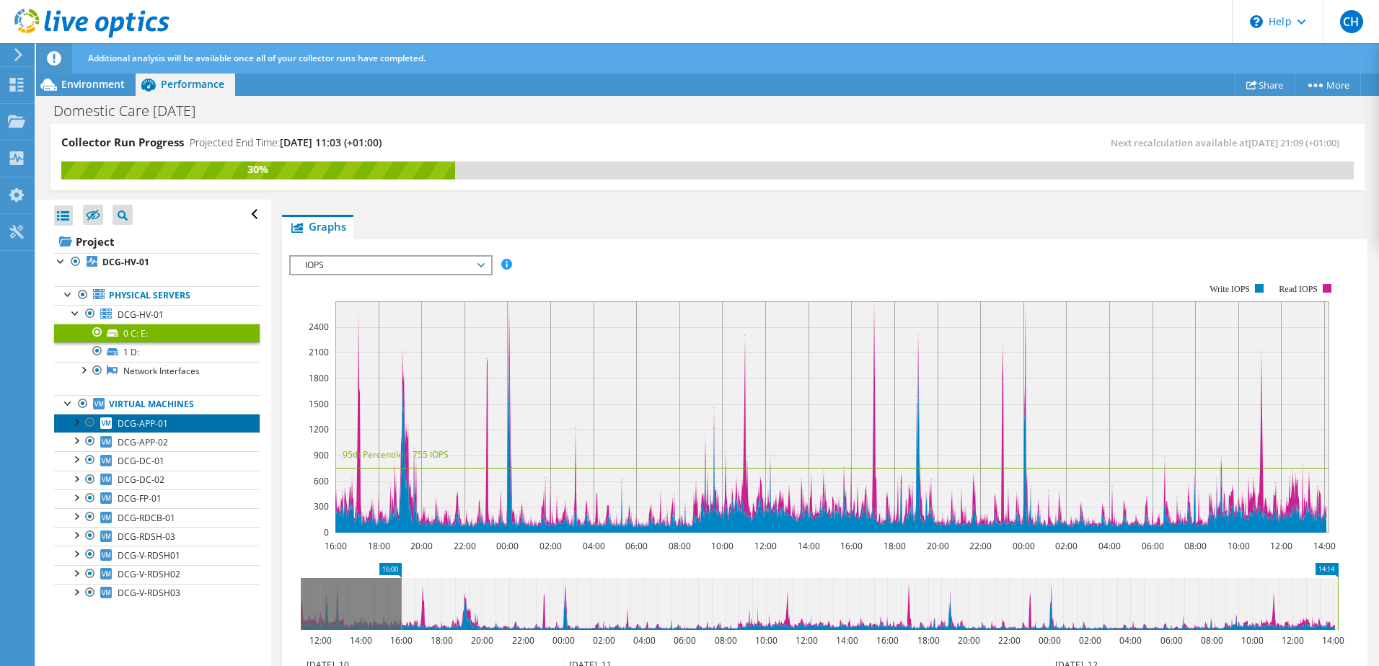
drag, startPoint x: 174, startPoint y: 417, endPoint x: 266, endPoint y: 408, distance: 92.7
click at [174, 417] on link "DCG-APP-01" at bounding box center [157, 423] width 206 height 19
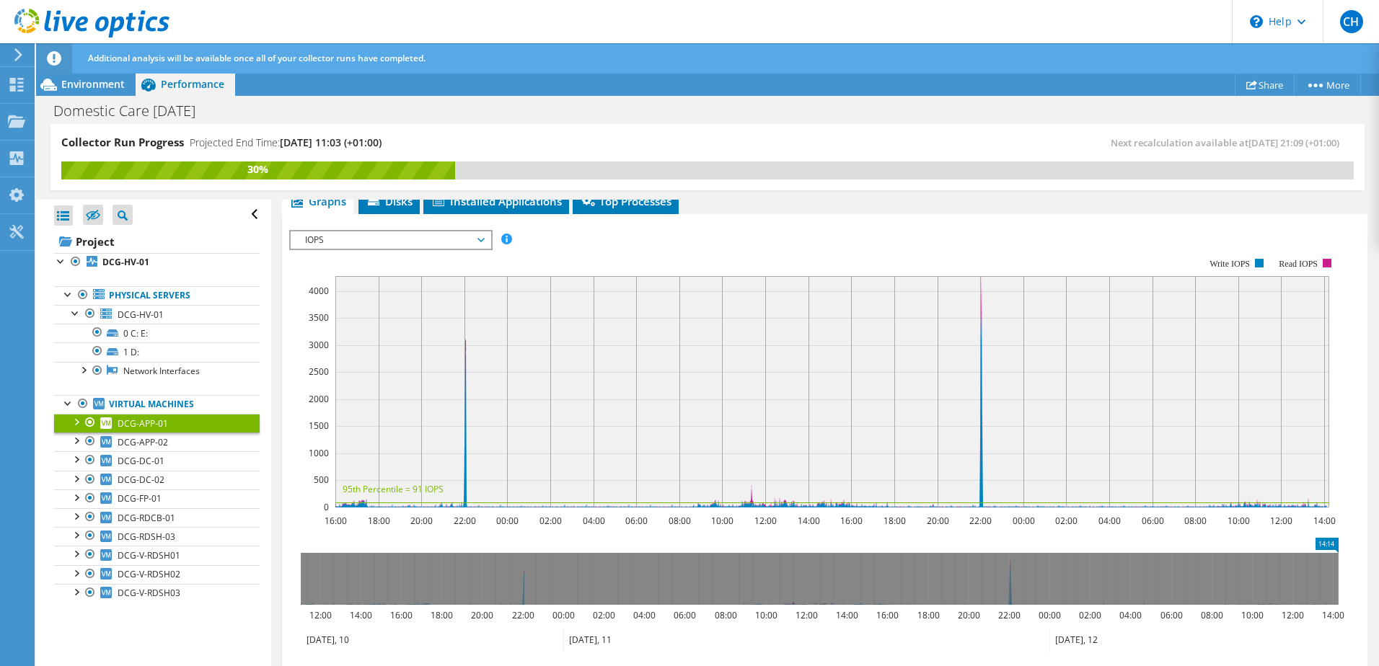
drag, startPoint x: 400, startPoint y: 583, endPoint x: 1381, endPoint y: 549, distance: 981.3
click at [1378, 549] on html "CH End User Ciaran Hasson ciaran@eossystems.co.uk EOS Systems Limited My Profil…" at bounding box center [689, 333] width 1379 height 666
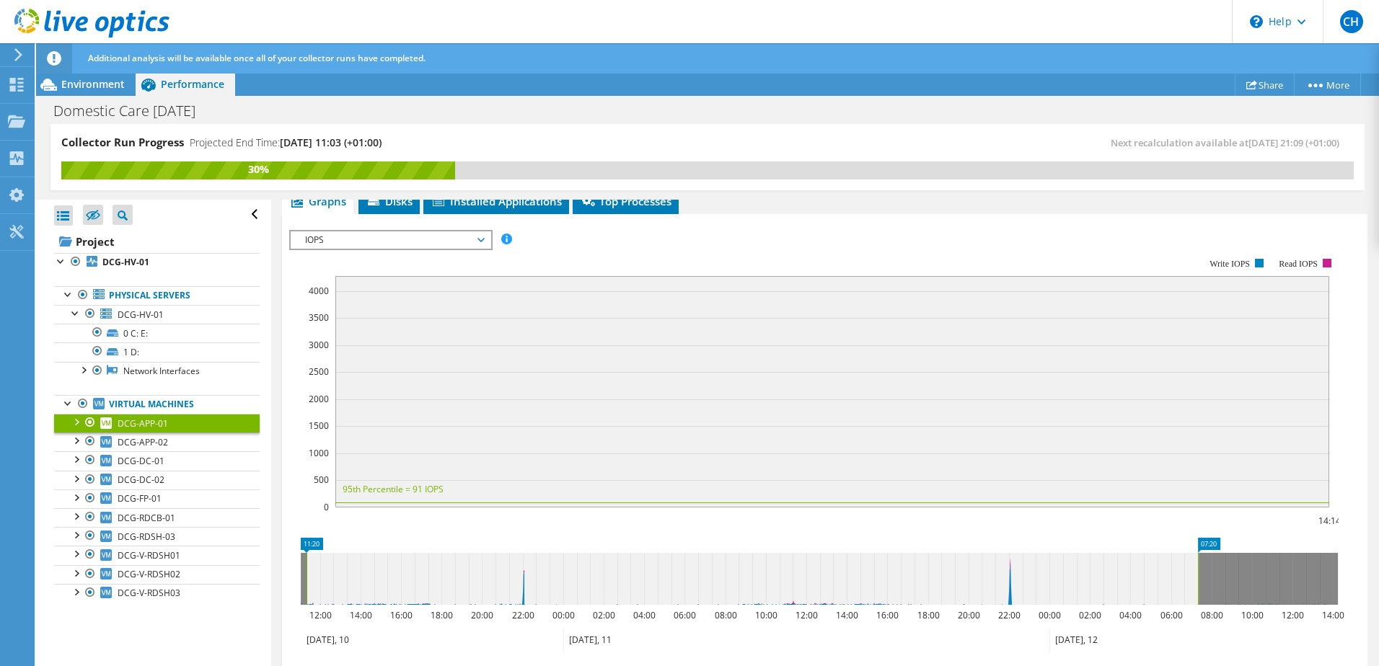
drag, startPoint x: 304, startPoint y: 583, endPoint x: 1198, endPoint y: 588, distance: 894.2
click at [1198, 588] on g at bounding box center [819, 579] width 1037 height 52
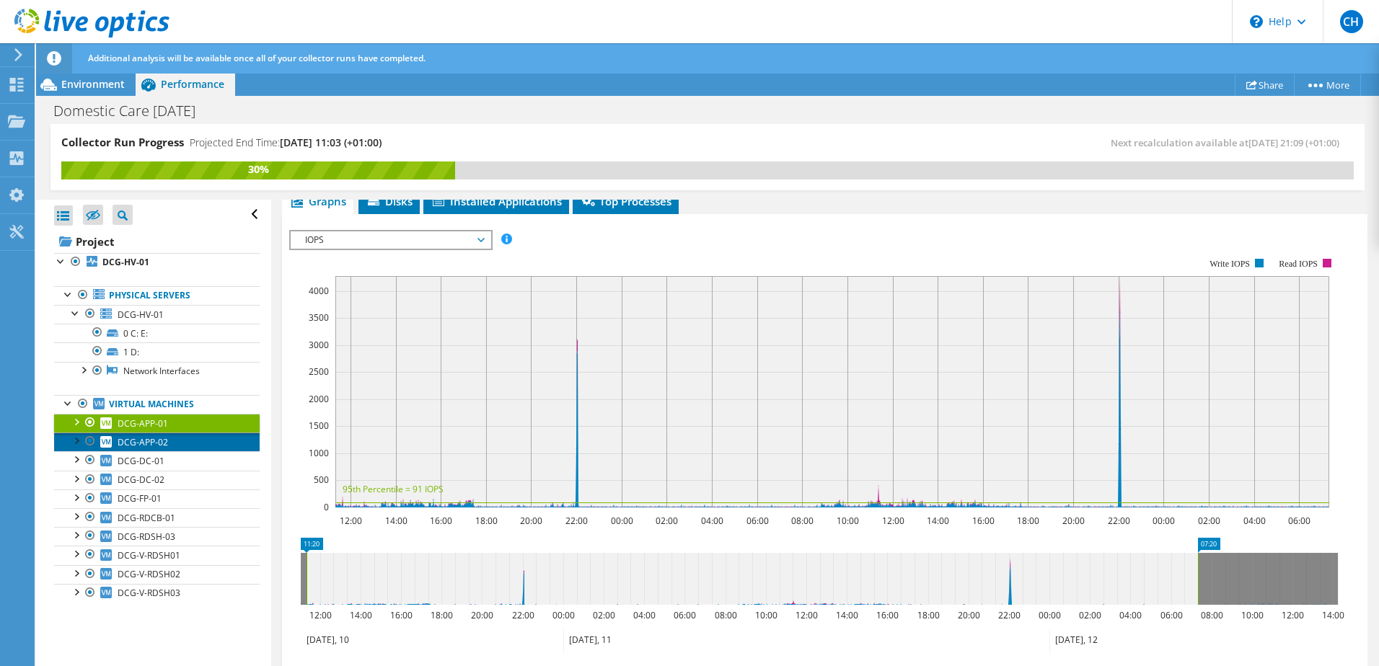
click at [163, 444] on span "DCG-APP-02" at bounding box center [143, 442] width 50 height 12
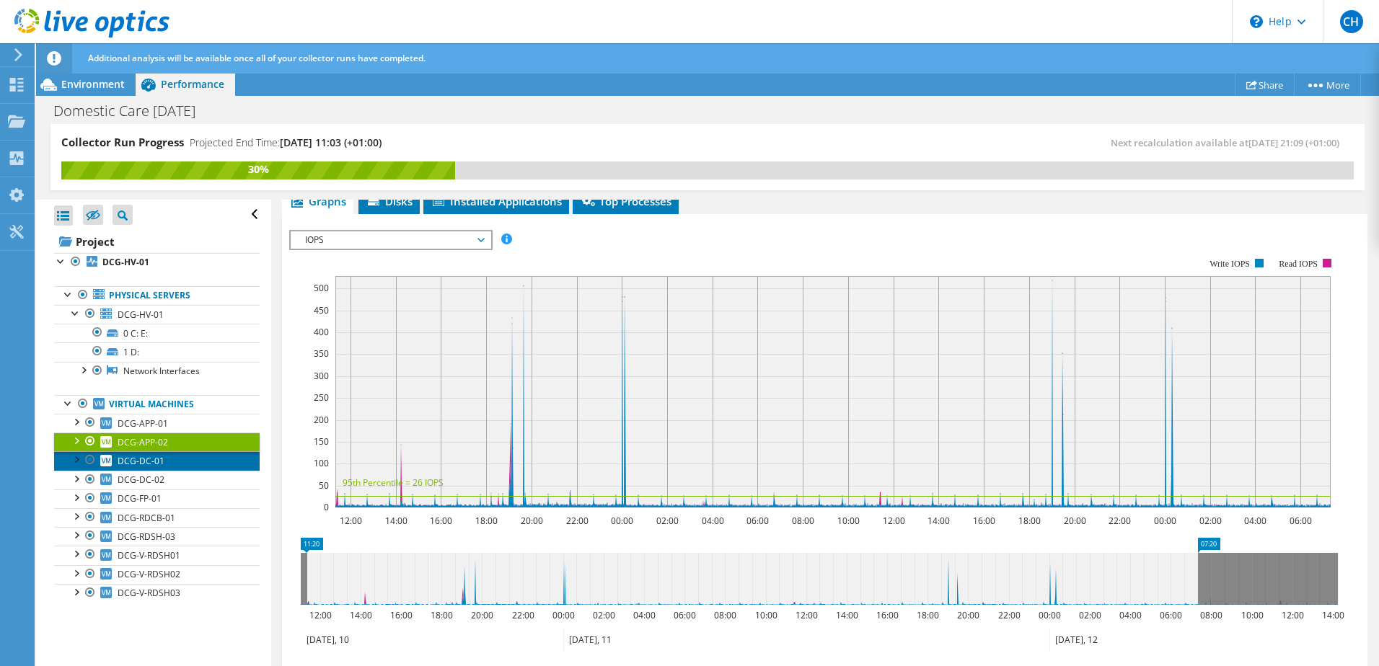
click at [145, 462] on span "DCG-DC-01" at bounding box center [141, 461] width 47 height 12
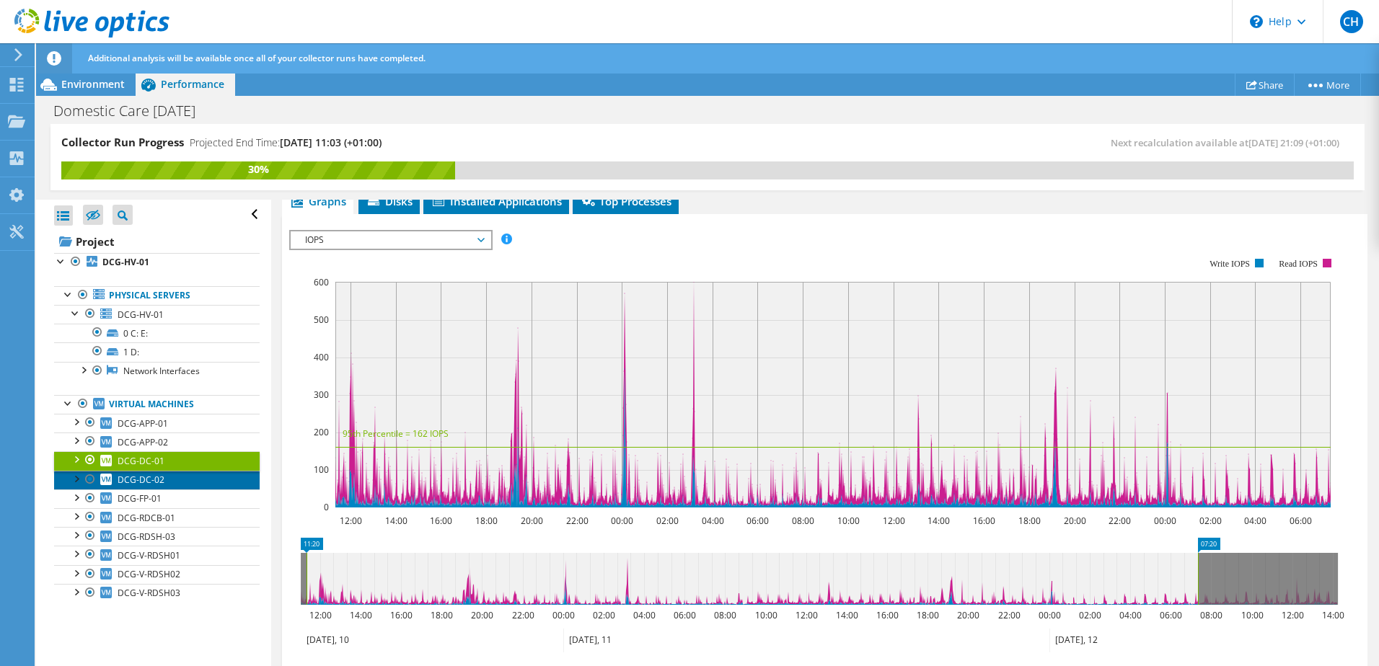
click at [145, 480] on span "DCG-DC-02" at bounding box center [141, 480] width 47 height 12
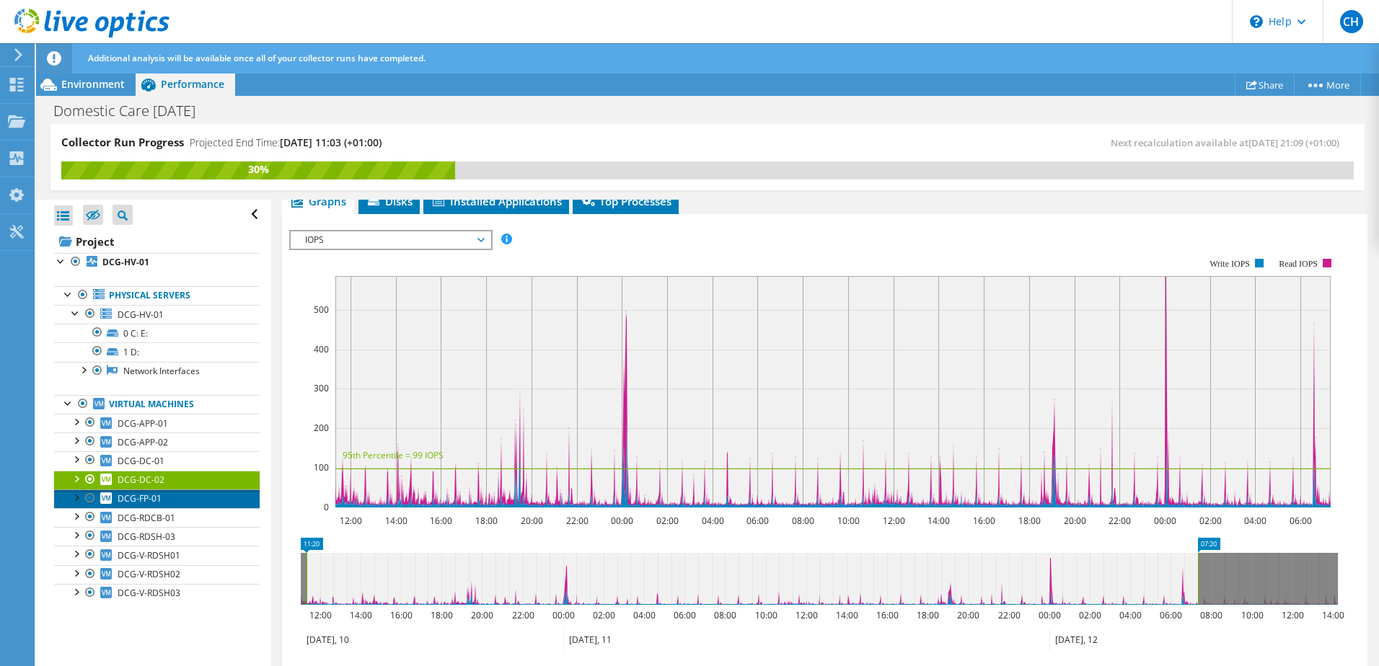
click at [138, 496] on span "DCG-FP-01" at bounding box center [140, 499] width 44 height 12
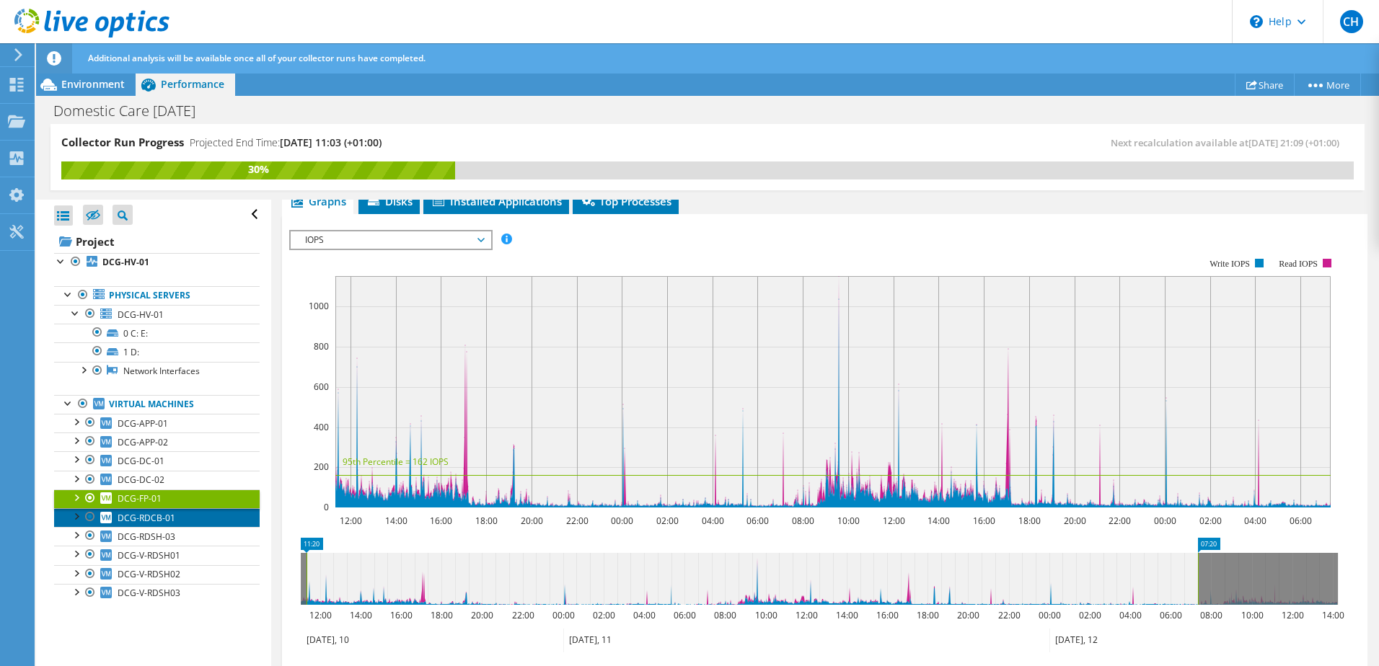
click at [148, 513] on span "DCG-RDCB-01" at bounding box center [147, 518] width 58 height 12
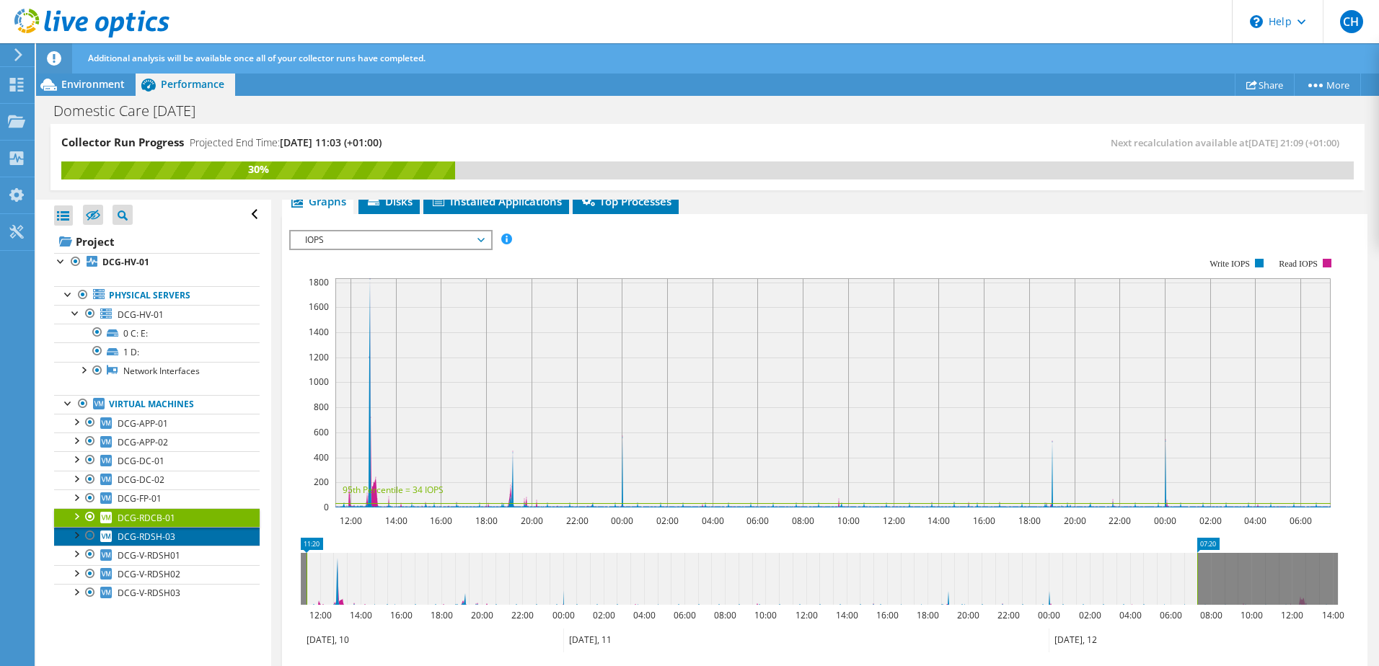
click at [142, 537] on span "DCG-RDSH-03" at bounding box center [147, 537] width 58 height 12
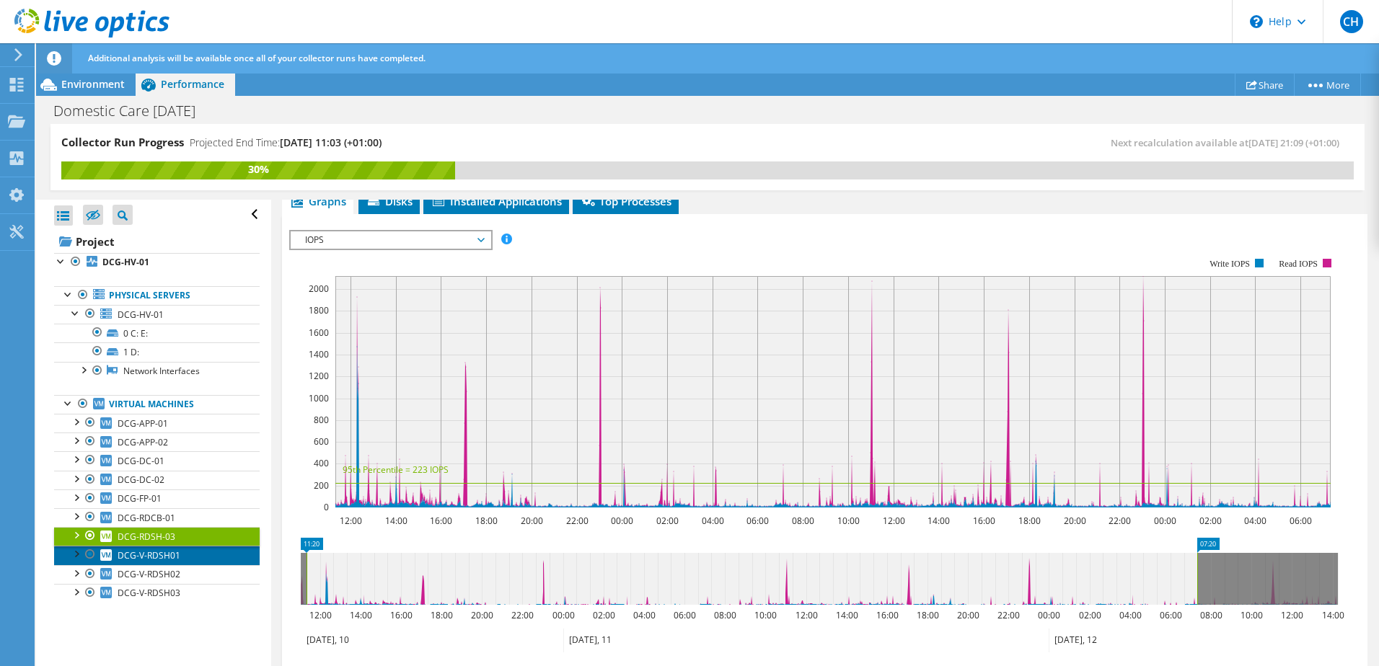
click at [161, 557] on span "DCG-V-RDSH01" at bounding box center [149, 555] width 63 height 12
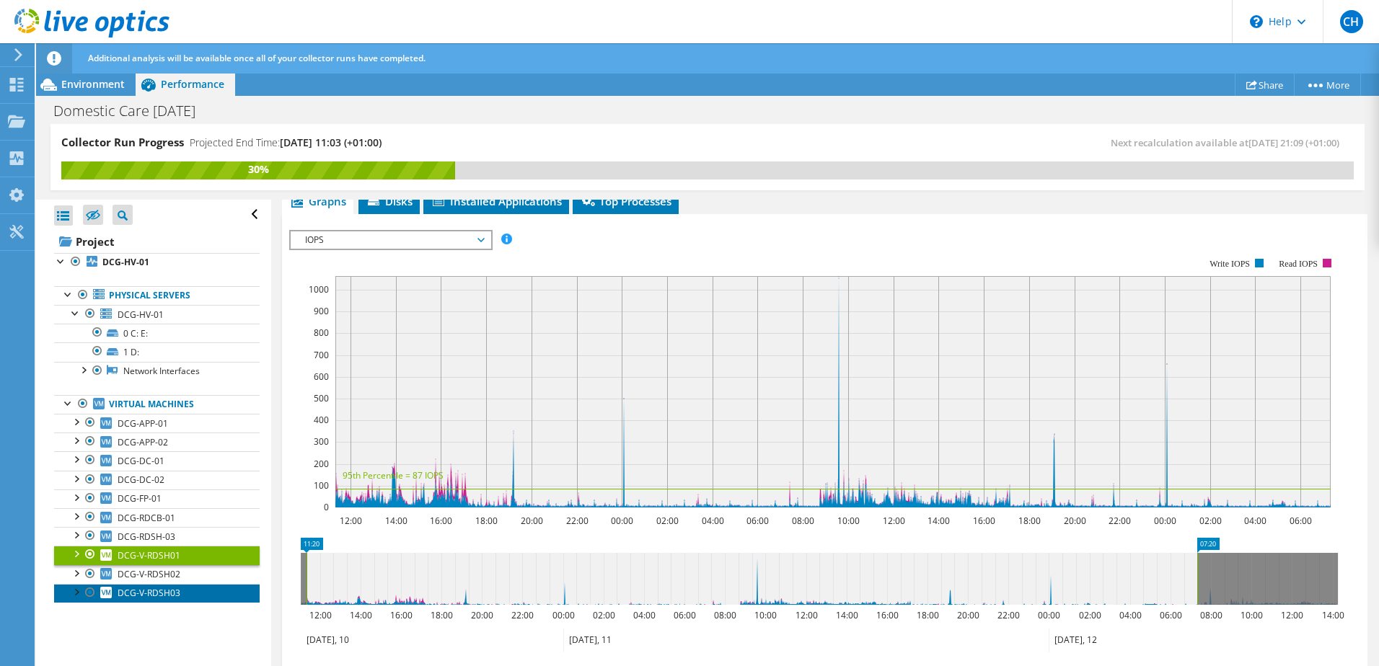
click at [163, 586] on link "DCG-V-RDSH03" at bounding box center [157, 593] width 206 height 19
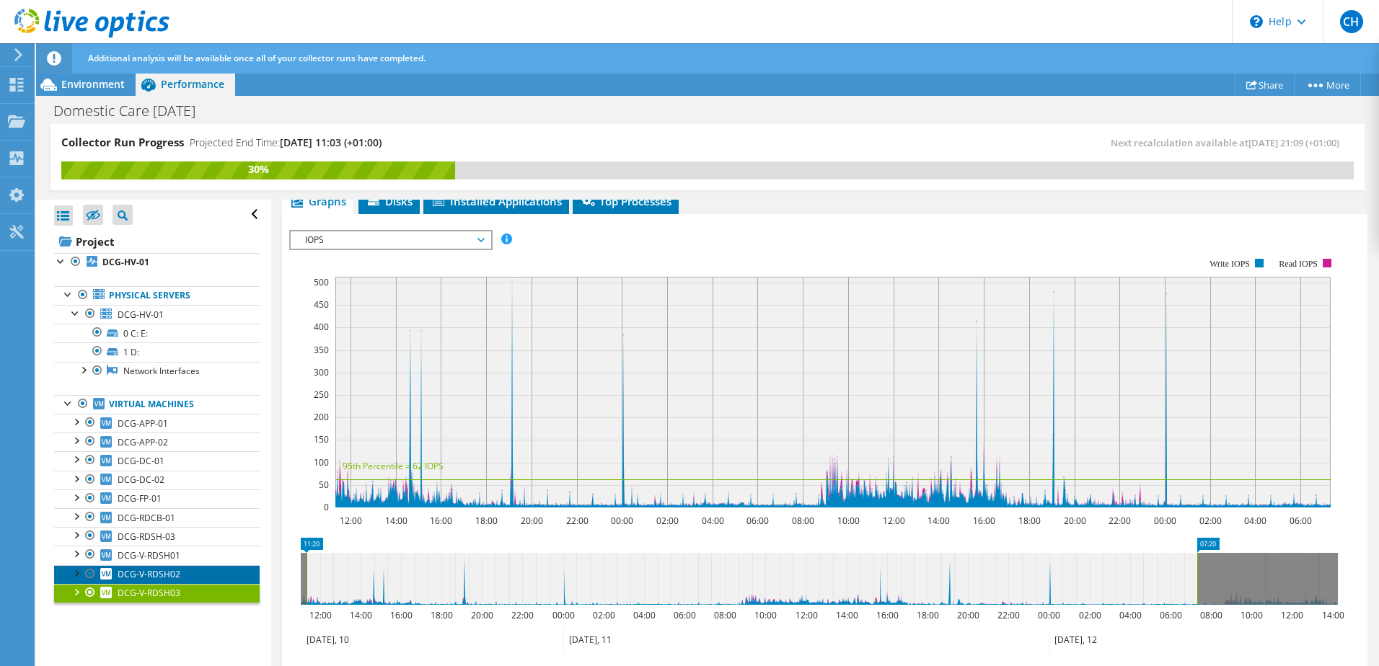
click at [153, 572] on span "DCG-V-RDSH02" at bounding box center [149, 574] width 63 height 12
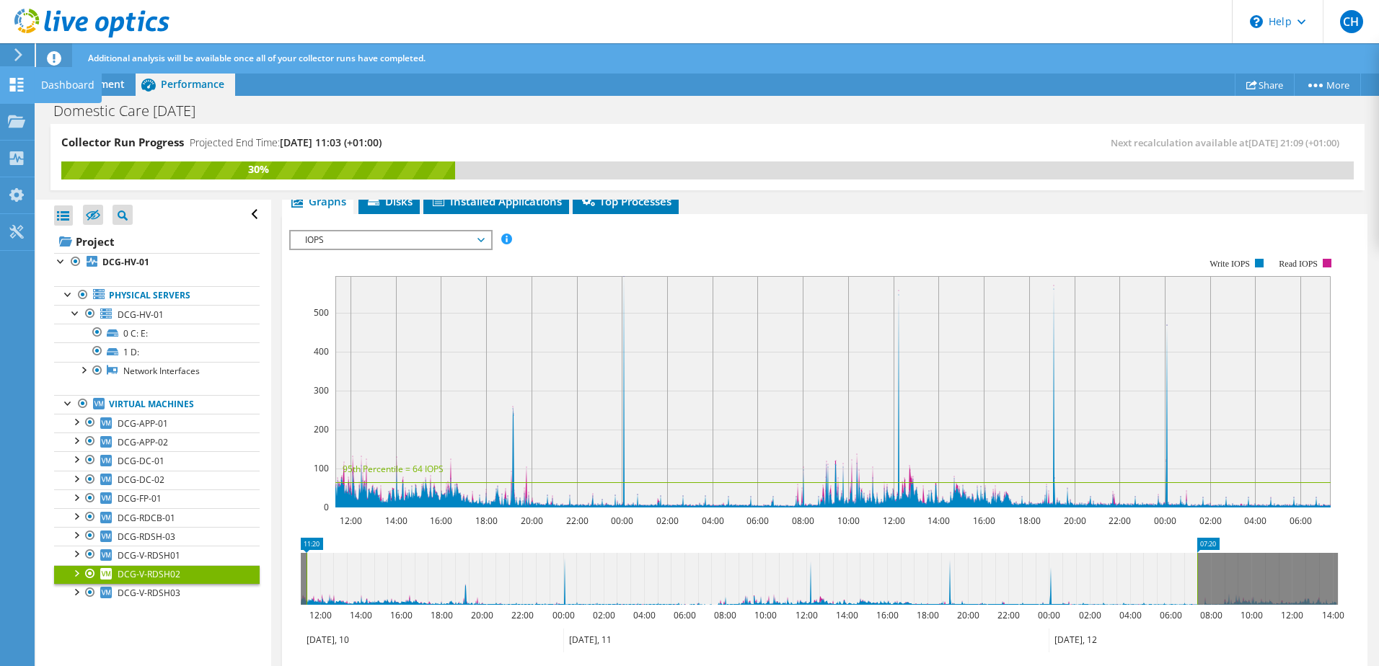
click at [19, 78] on use at bounding box center [17, 85] width 14 height 14
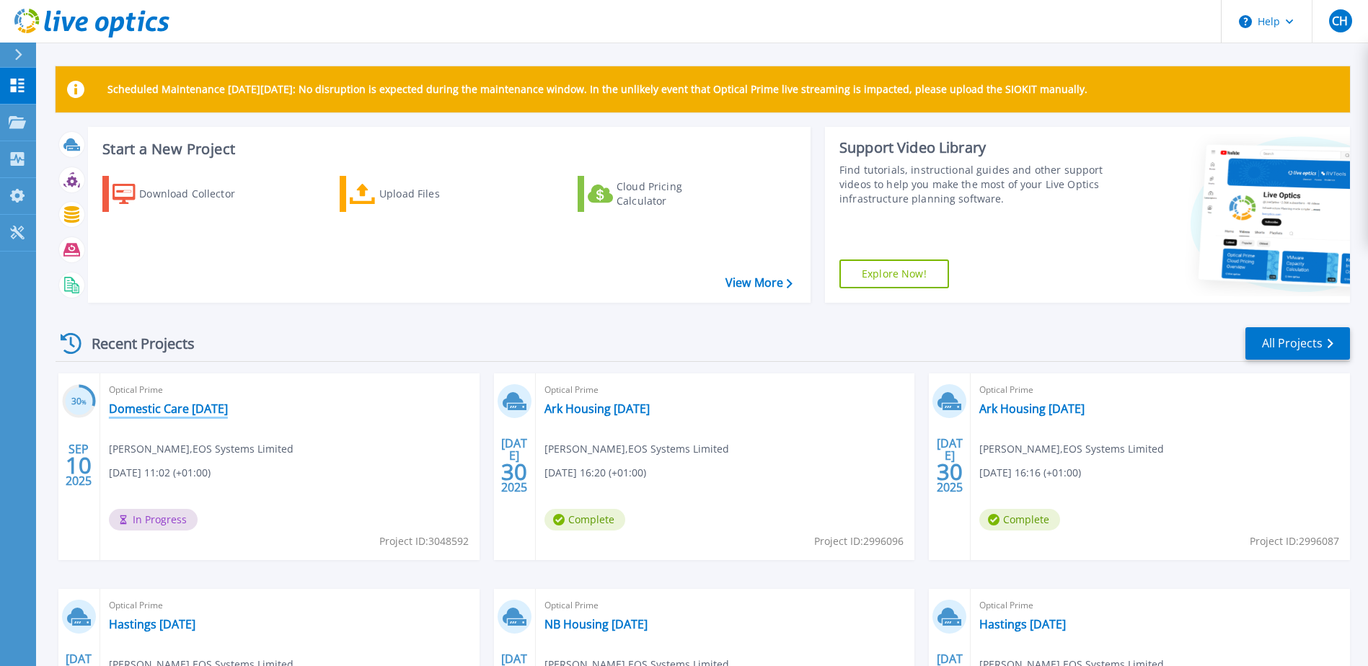
click at [223, 404] on link "Domestic Care [DATE]" at bounding box center [168, 409] width 119 height 14
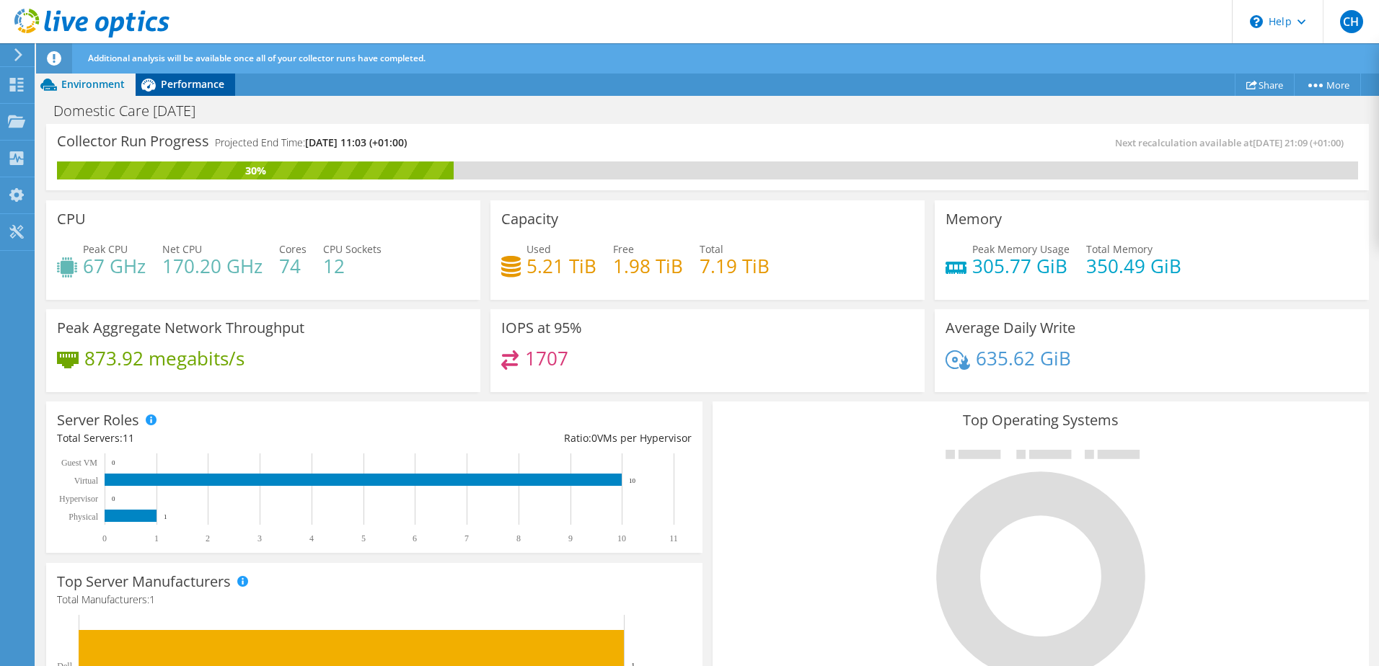
click at [193, 87] on span "Performance" at bounding box center [192, 84] width 63 height 14
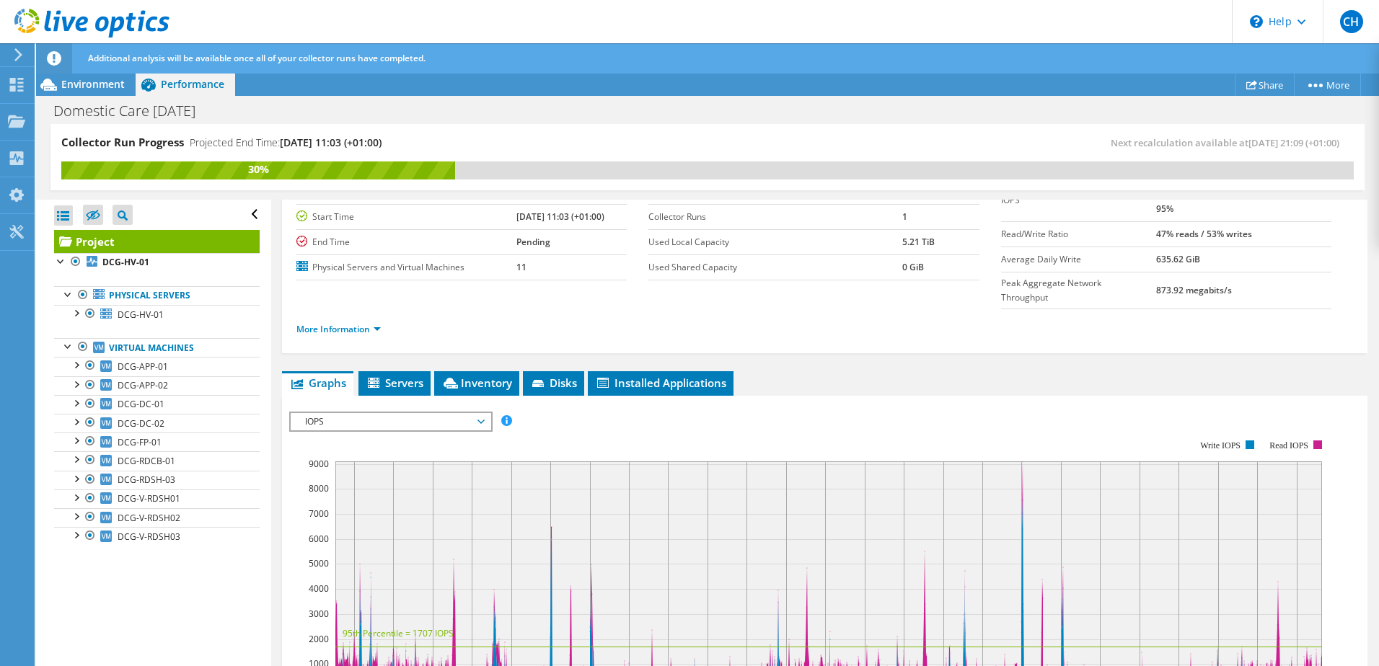
scroll to position [288, 0]
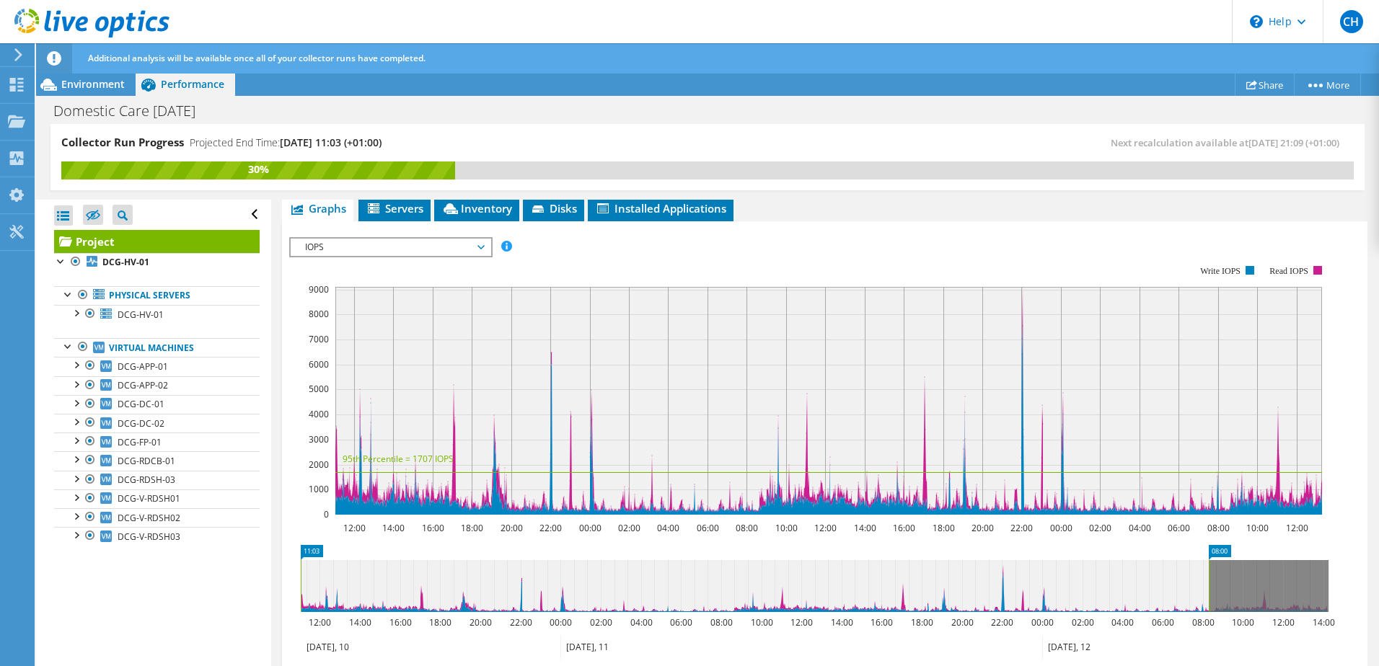
drag, startPoint x: 1307, startPoint y: 544, endPoint x: 1206, endPoint y: 545, distance: 100.2
click at [1206, 560] on rect at bounding box center [1209, 586] width 6 height 52
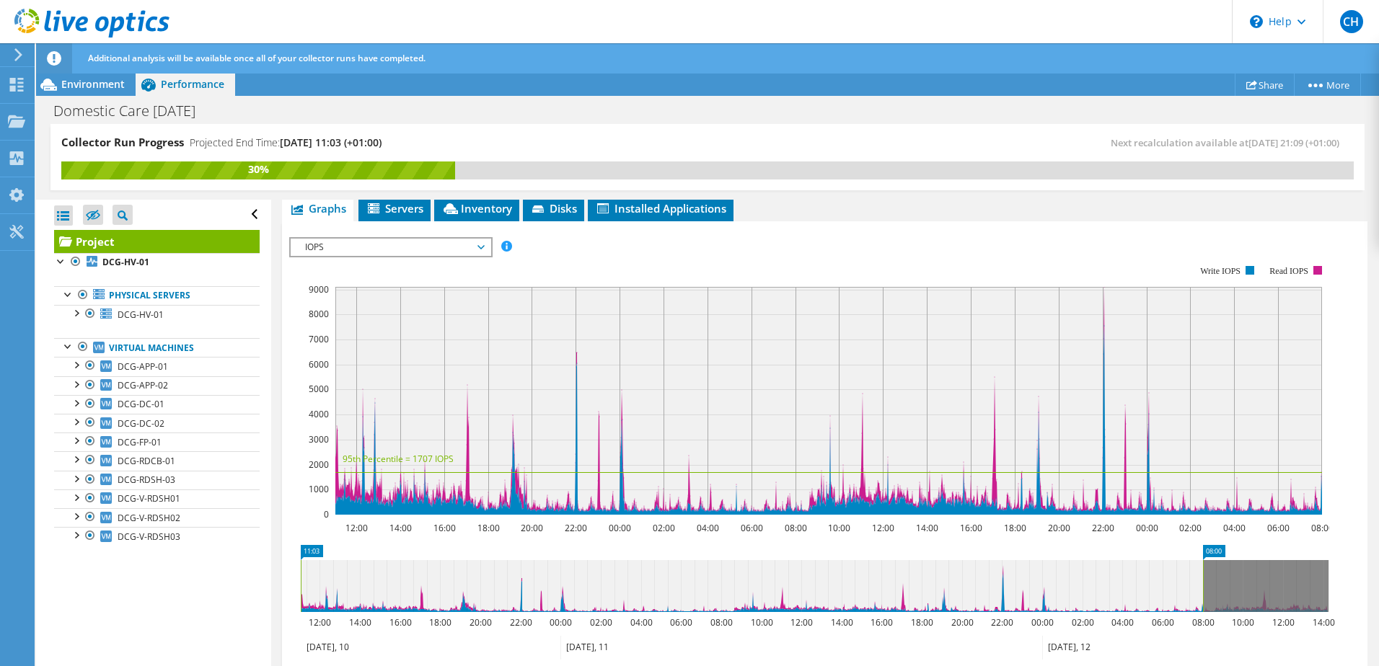
scroll to position [216, 0]
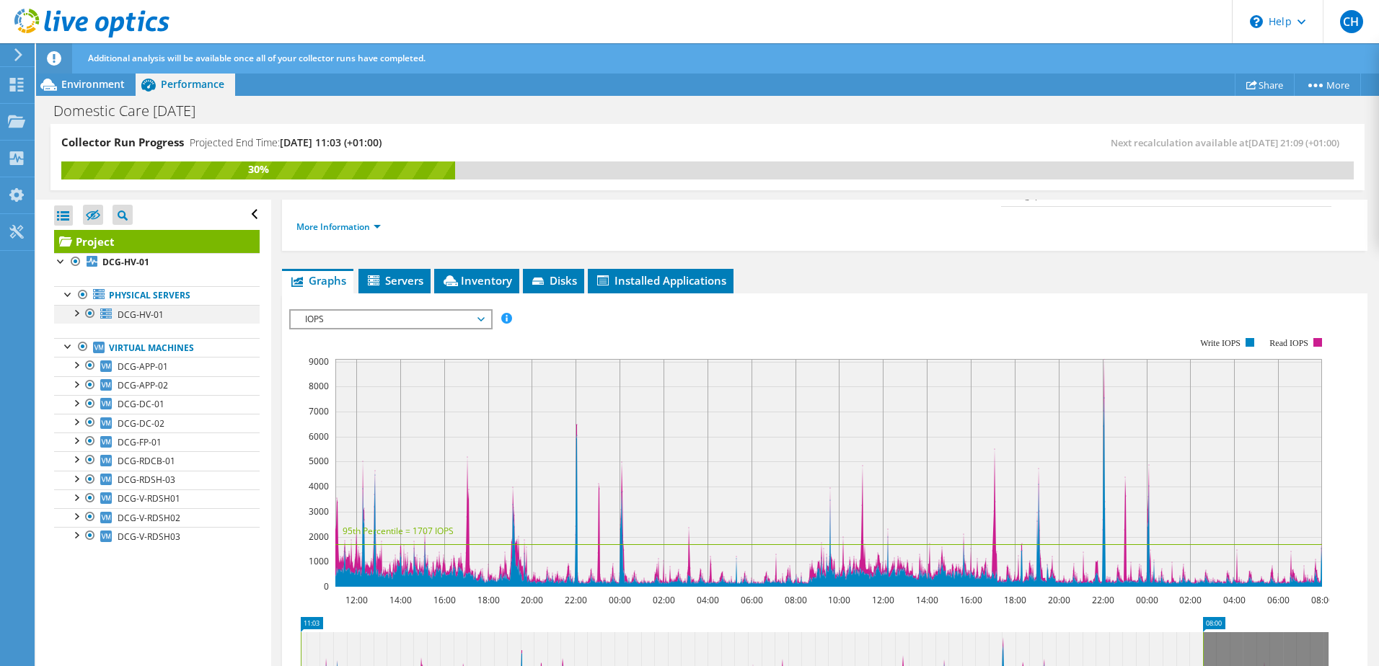
click at [76, 312] on div at bounding box center [76, 312] width 14 height 14
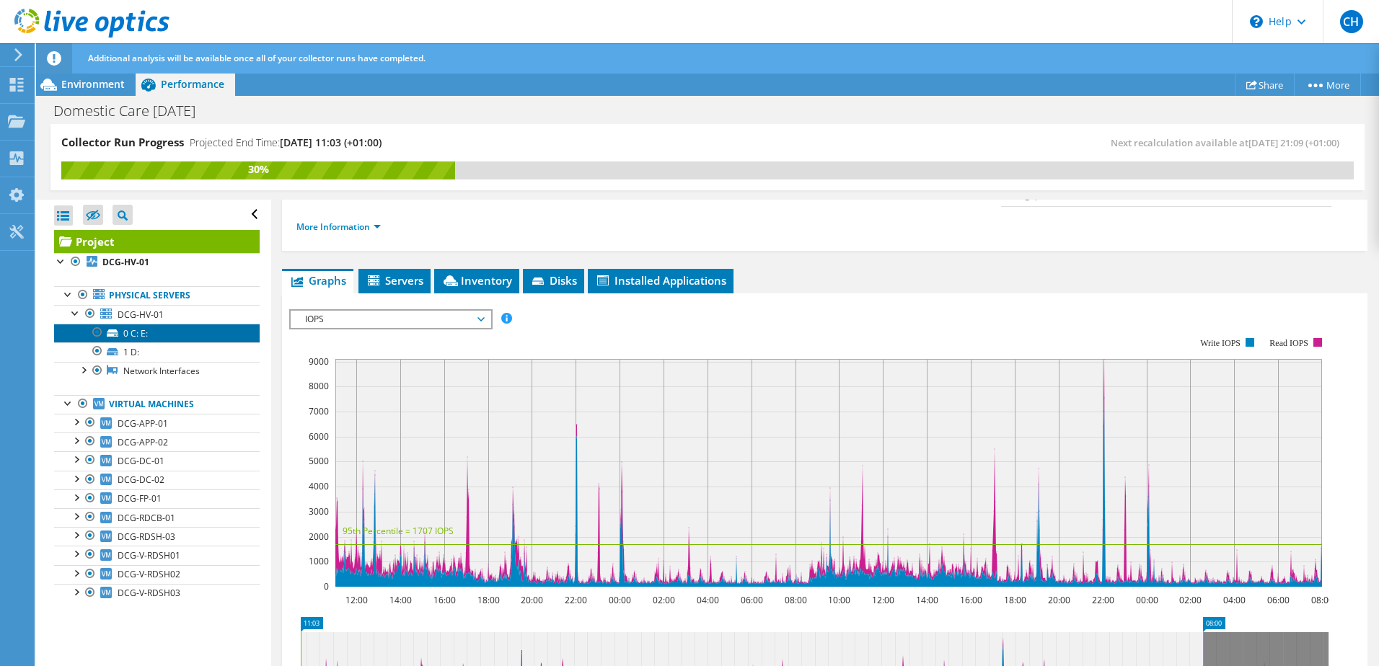
click at [115, 333] on icon at bounding box center [113, 333] width 12 height 7
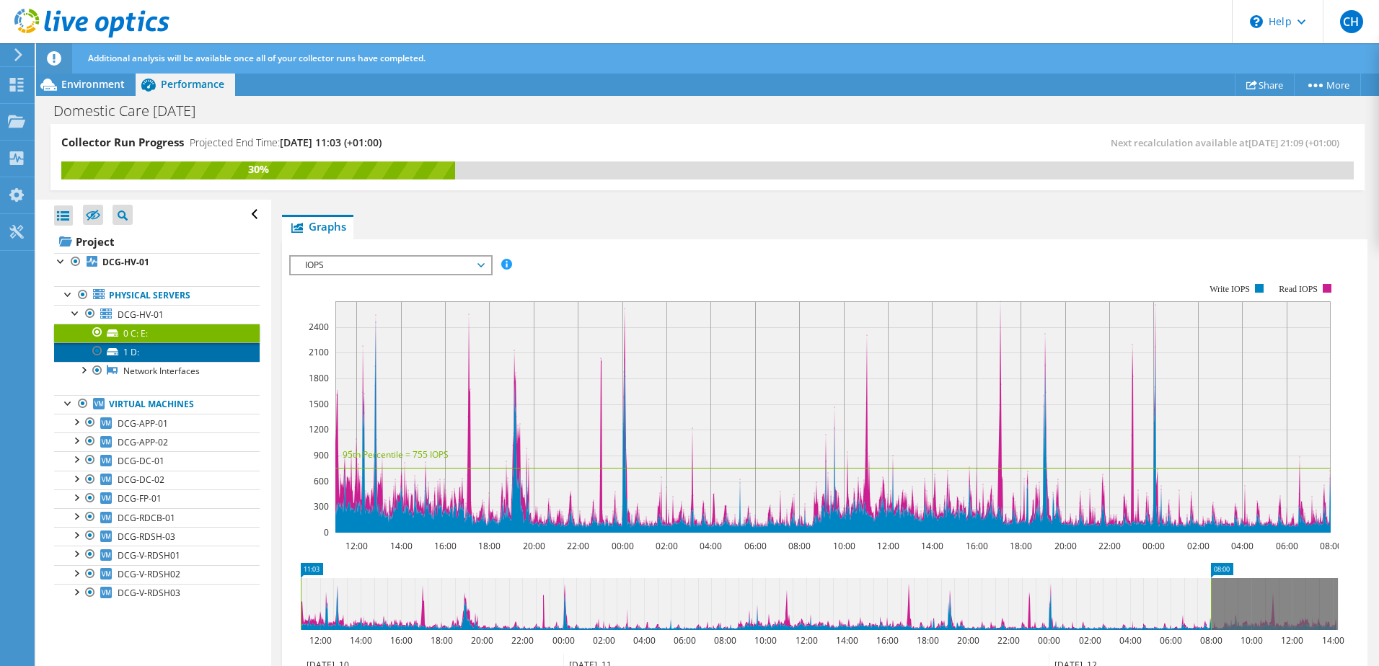
click at [125, 348] on link "1 D:" at bounding box center [157, 352] width 206 height 19
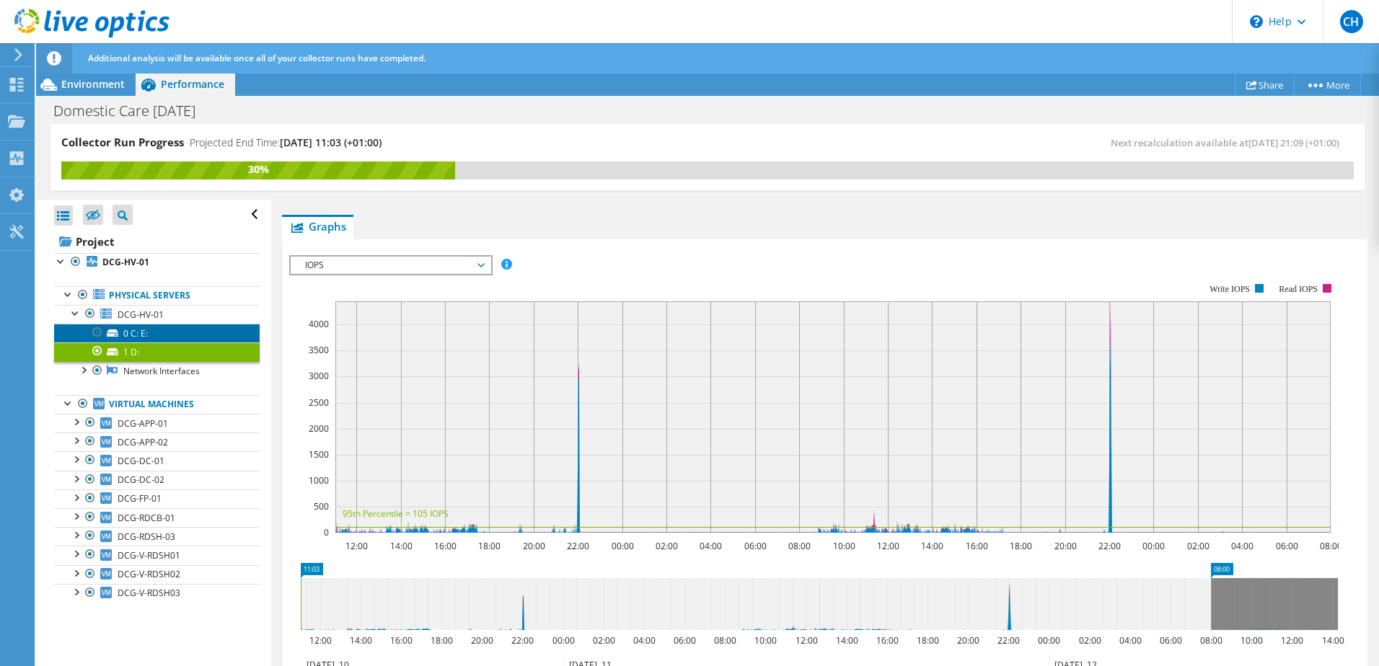
click at [144, 335] on link "0 C: E:" at bounding box center [157, 333] width 206 height 19
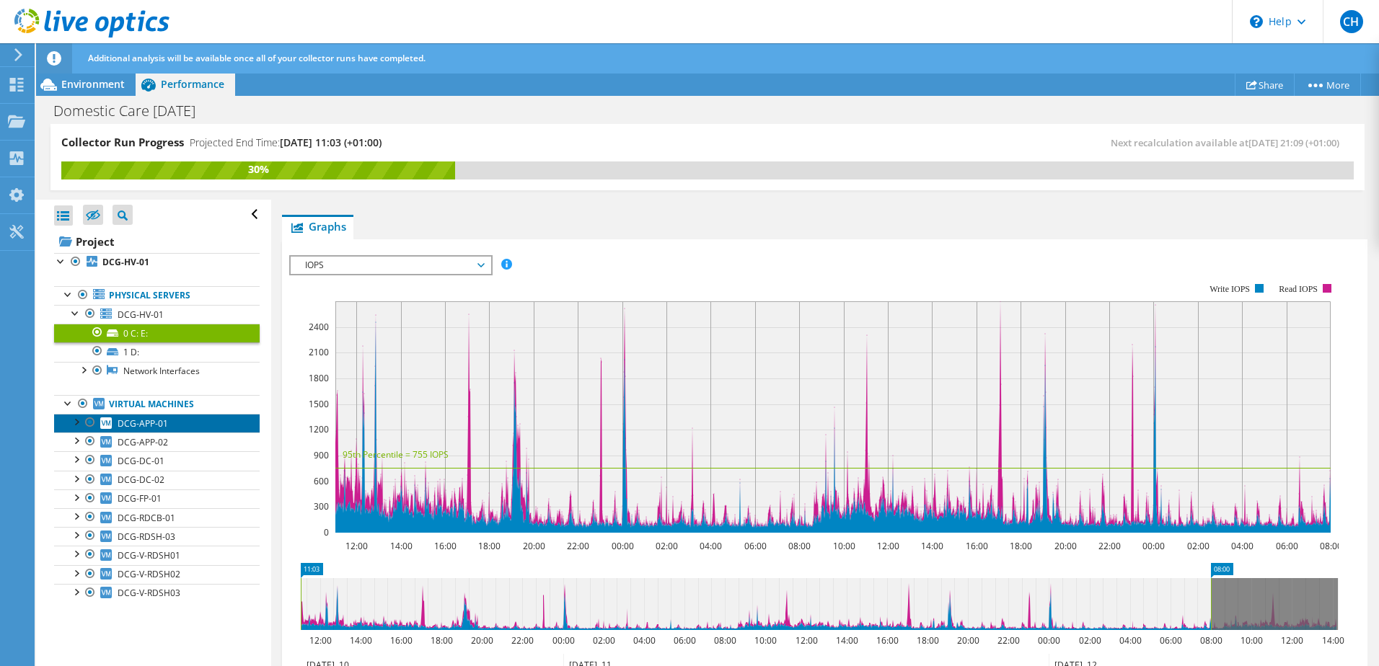
click at [142, 427] on span "DCG-APP-01" at bounding box center [143, 424] width 50 height 12
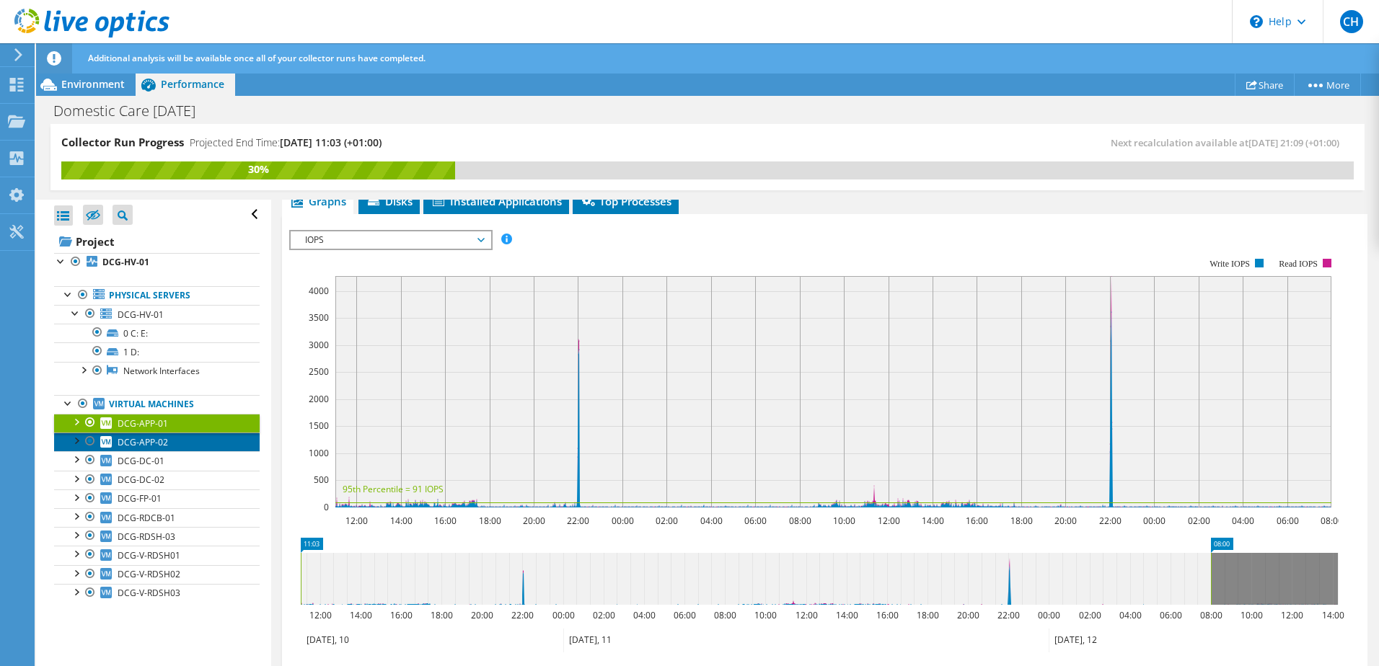
click at [156, 440] on span "DCG-APP-02" at bounding box center [143, 442] width 50 height 12
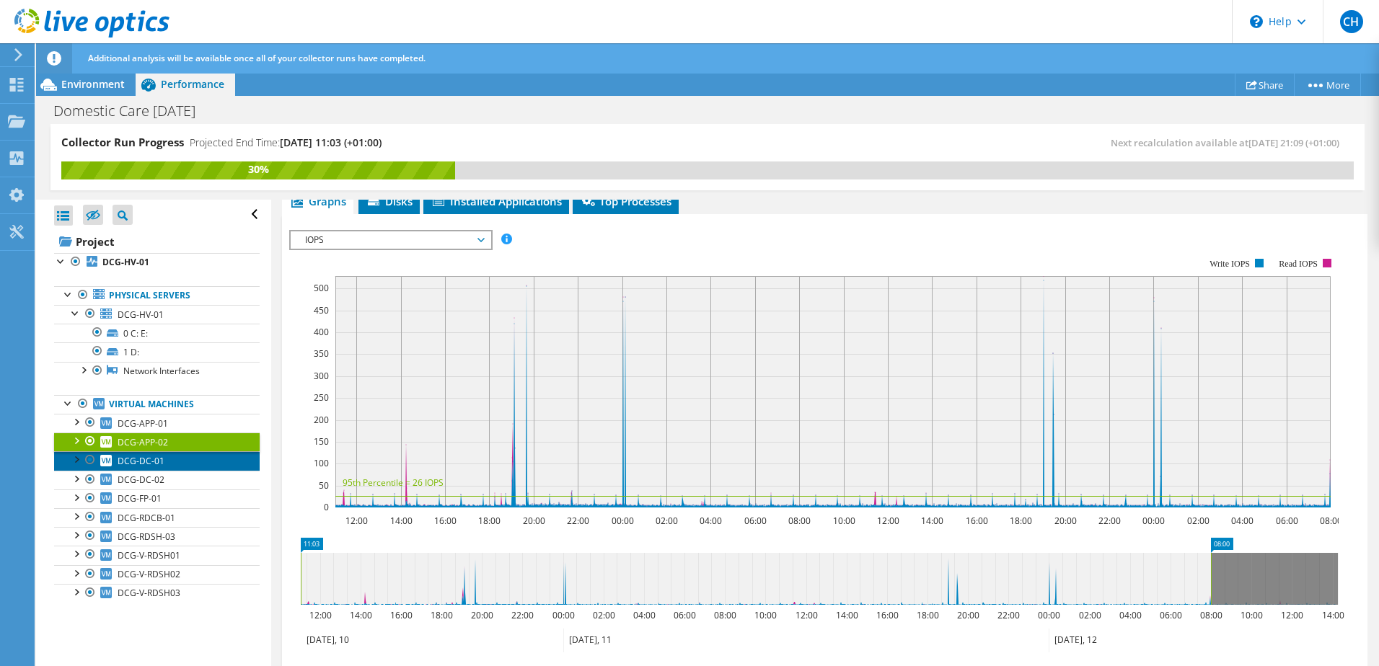
click at [157, 460] on span "DCG-DC-01" at bounding box center [141, 461] width 47 height 12
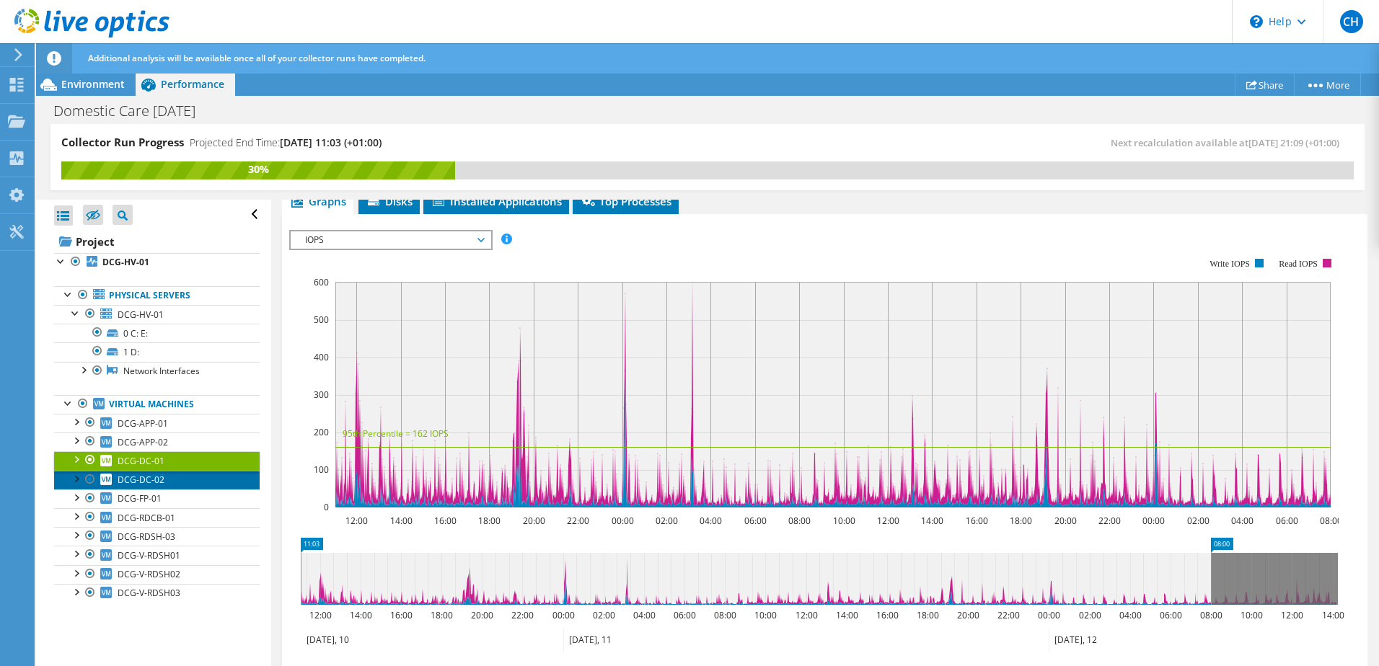
click at [156, 482] on span "DCG-DC-02" at bounding box center [141, 480] width 47 height 12
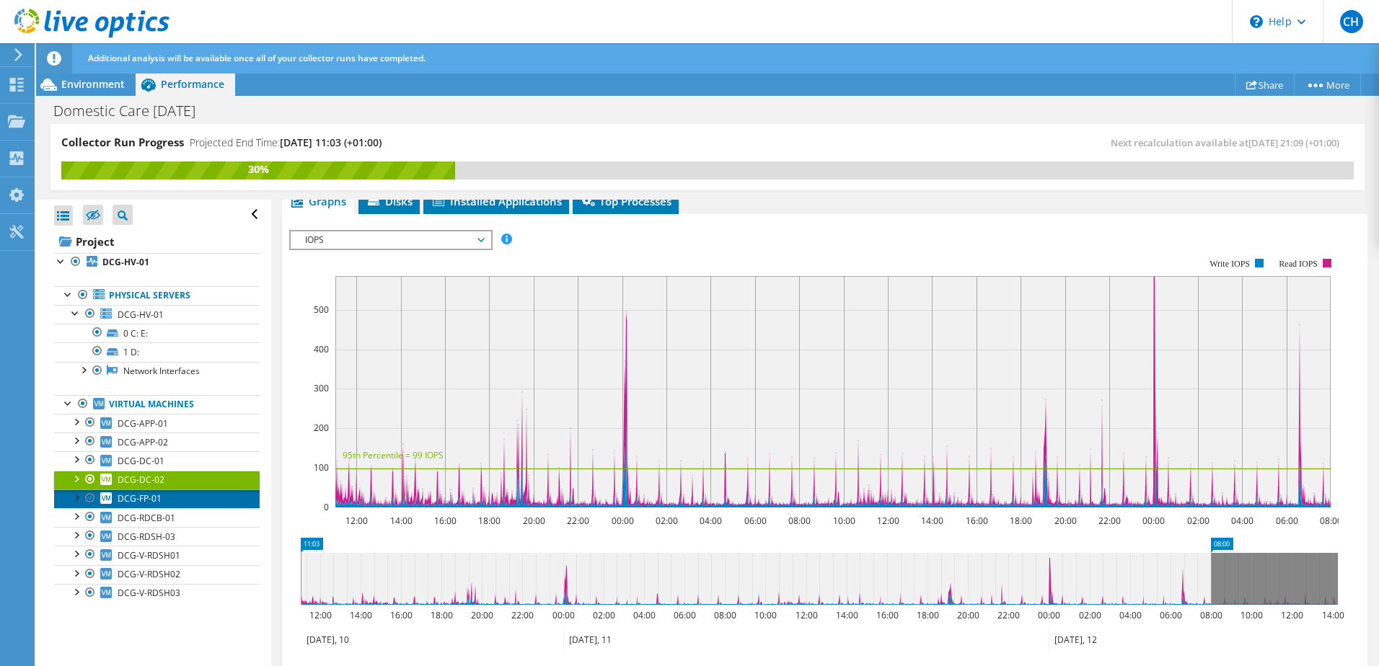
click at [162, 503] on link "DCG-FP-01" at bounding box center [157, 499] width 206 height 19
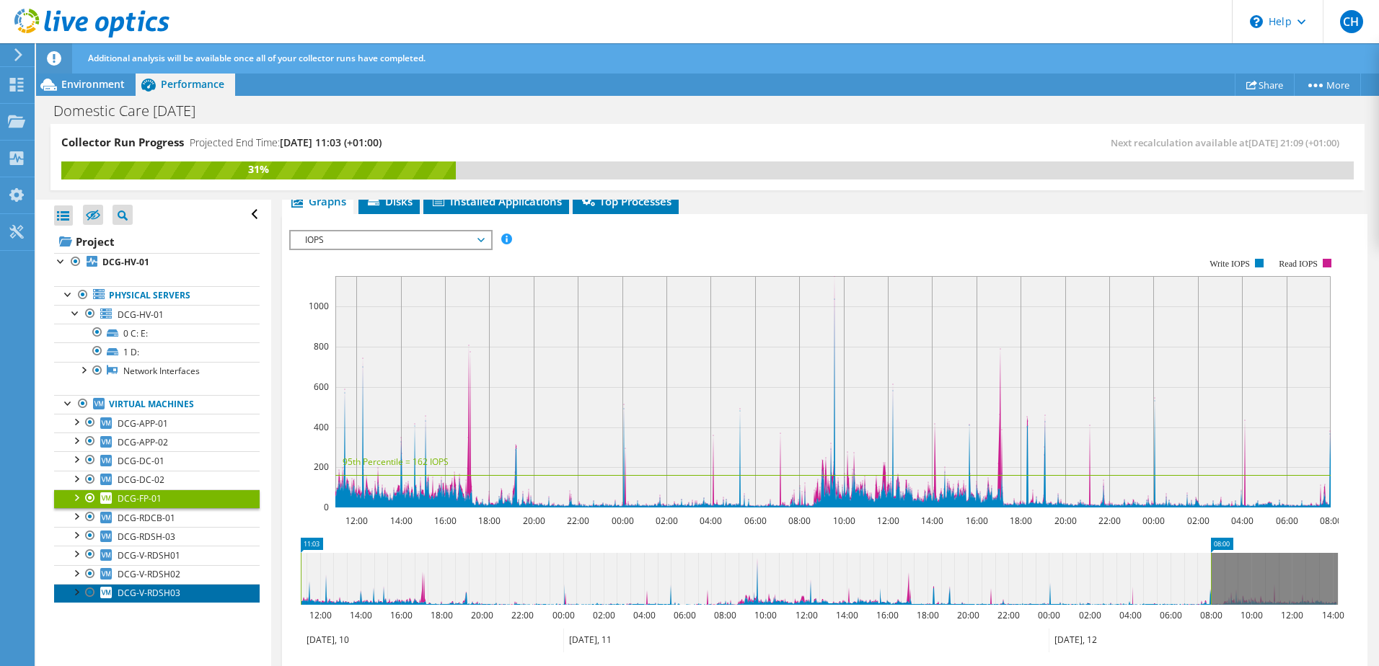
click at [163, 595] on span "DCG-V-RDSH03" at bounding box center [149, 593] width 63 height 12
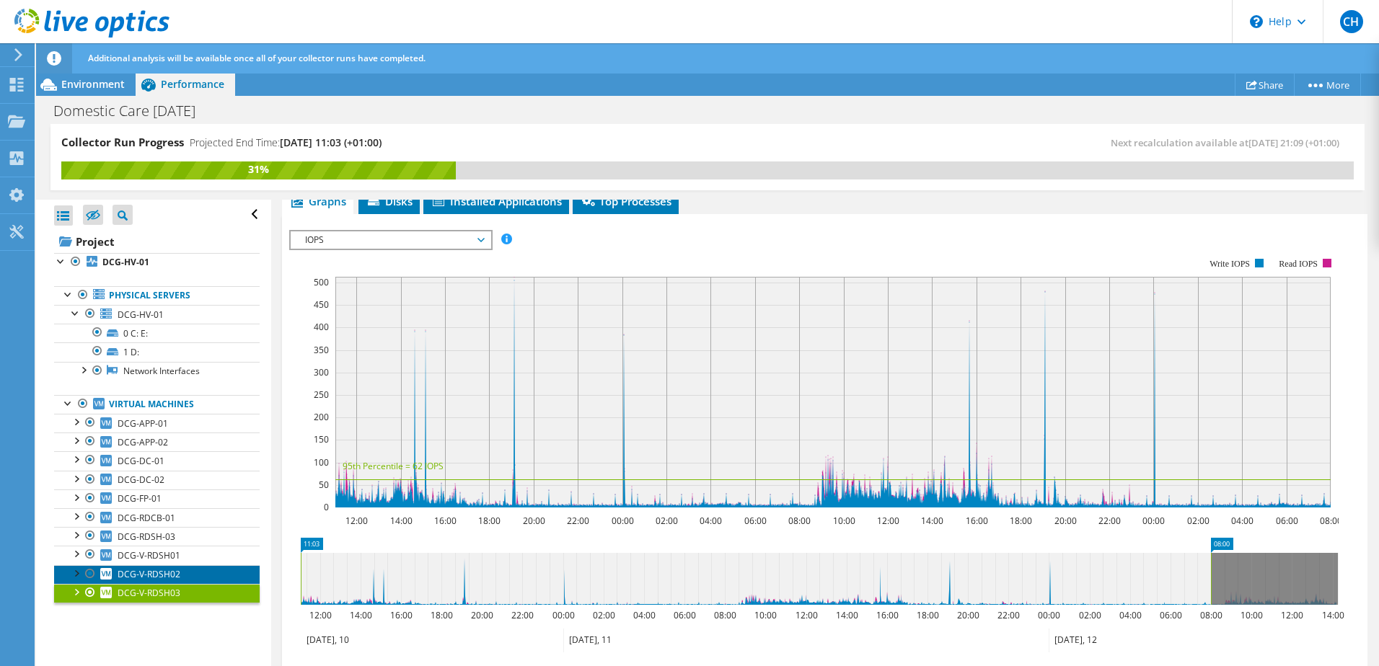
click at [159, 572] on span "DCG-V-RDSH02" at bounding box center [149, 574] width 63 height 12
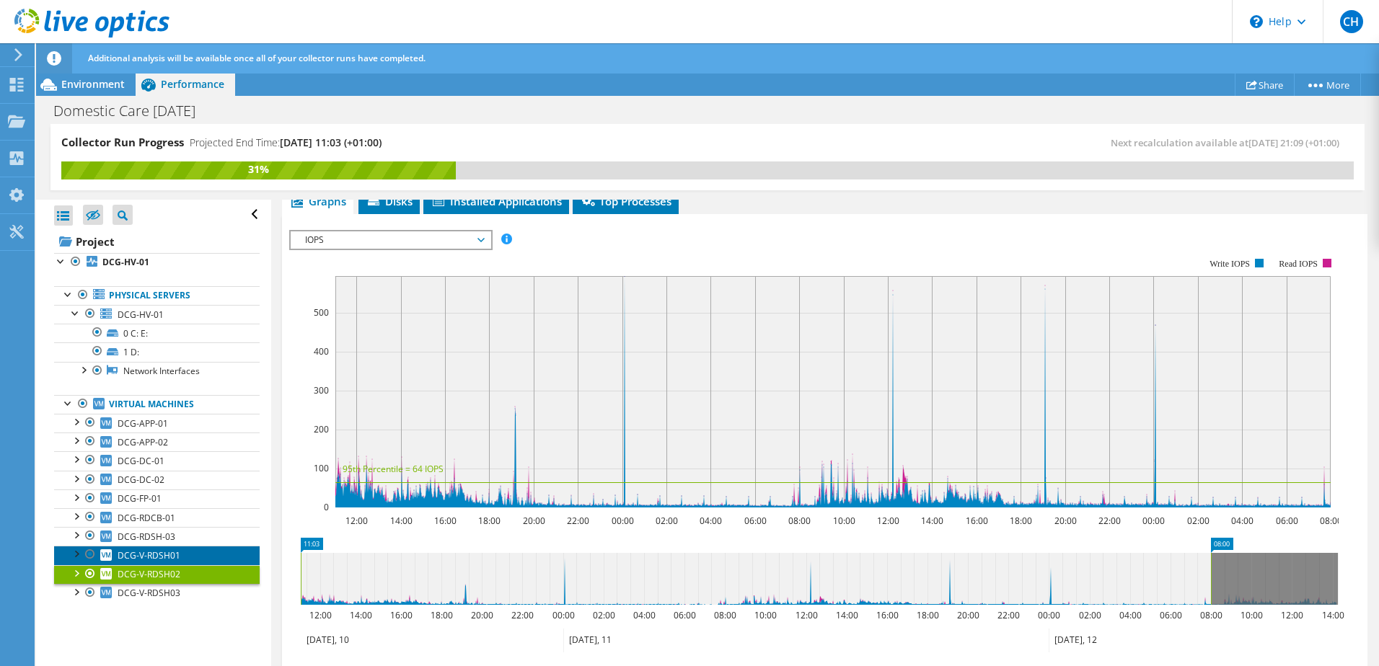
click at [156, 556] on span "DCG-V-RDSH01" at bounding box center [149, 555] width 63 height 12
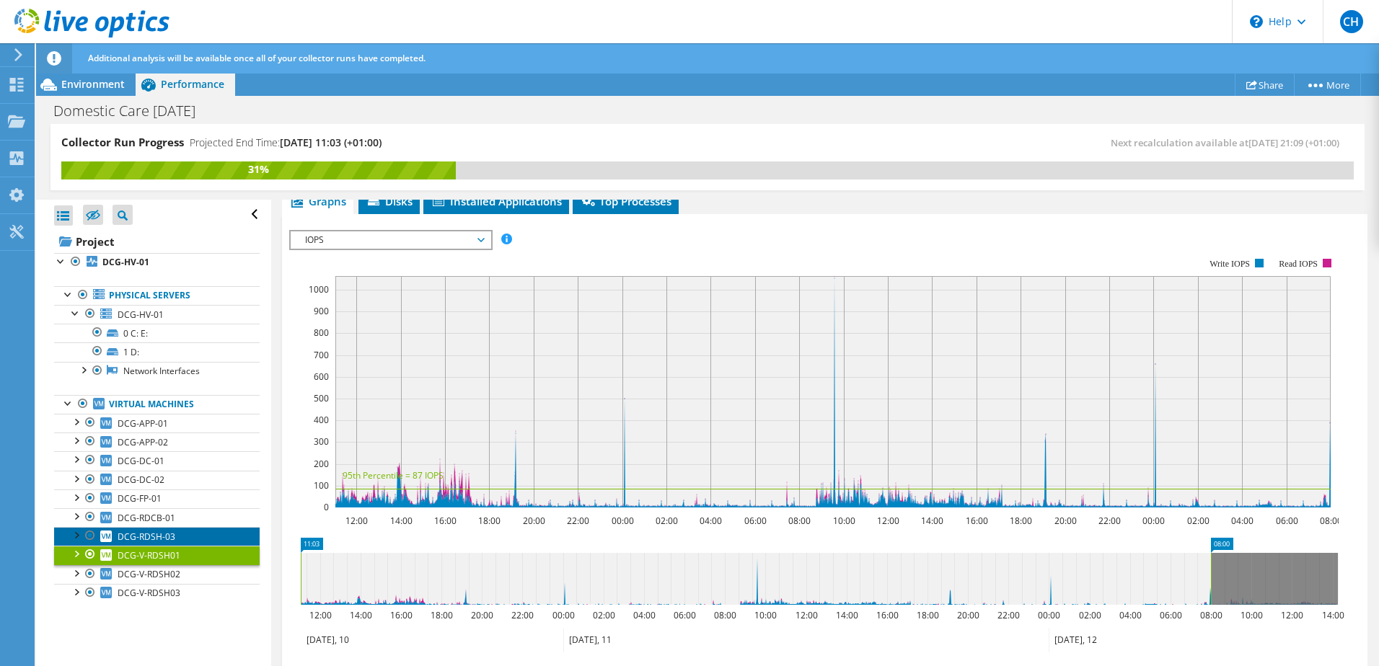
click at [158, 534] on span "DCG-RDSH-03" at bounding box center [147, 537] width 58 height 12
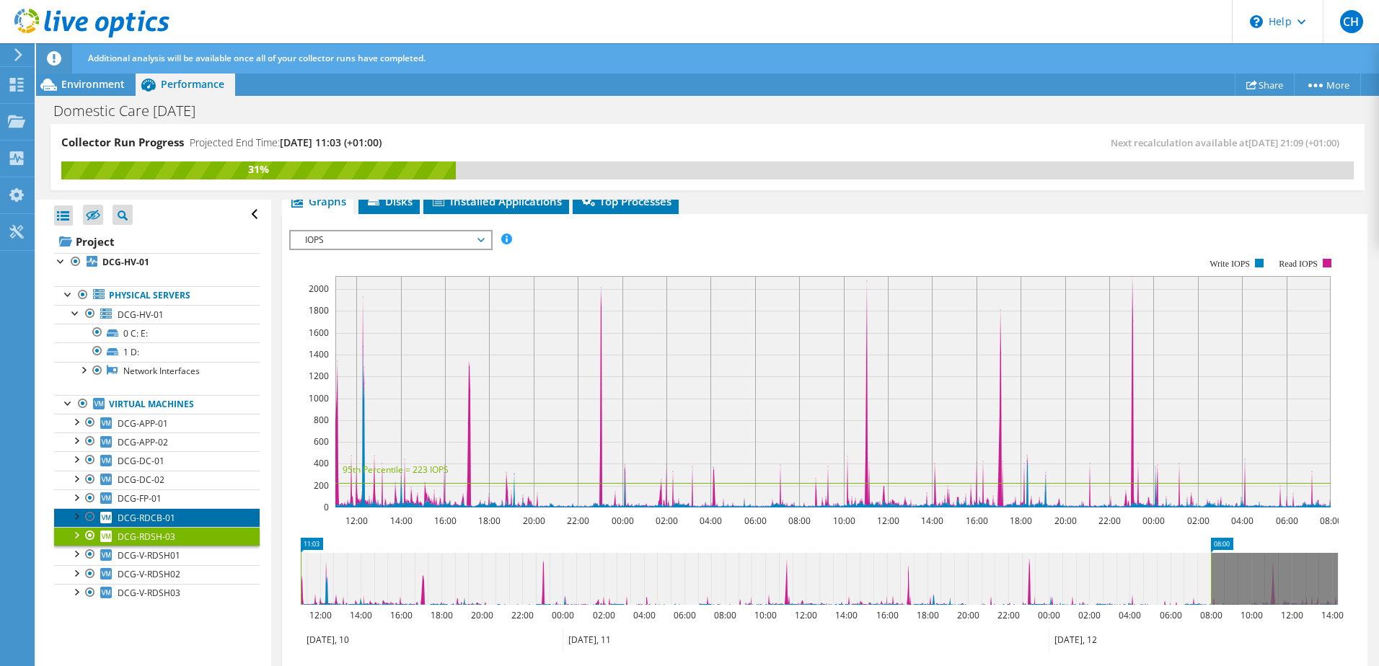
click at [167, 516] on span "DCG-RDCB-01" at bounding box center [147, 518] width 58 height 12
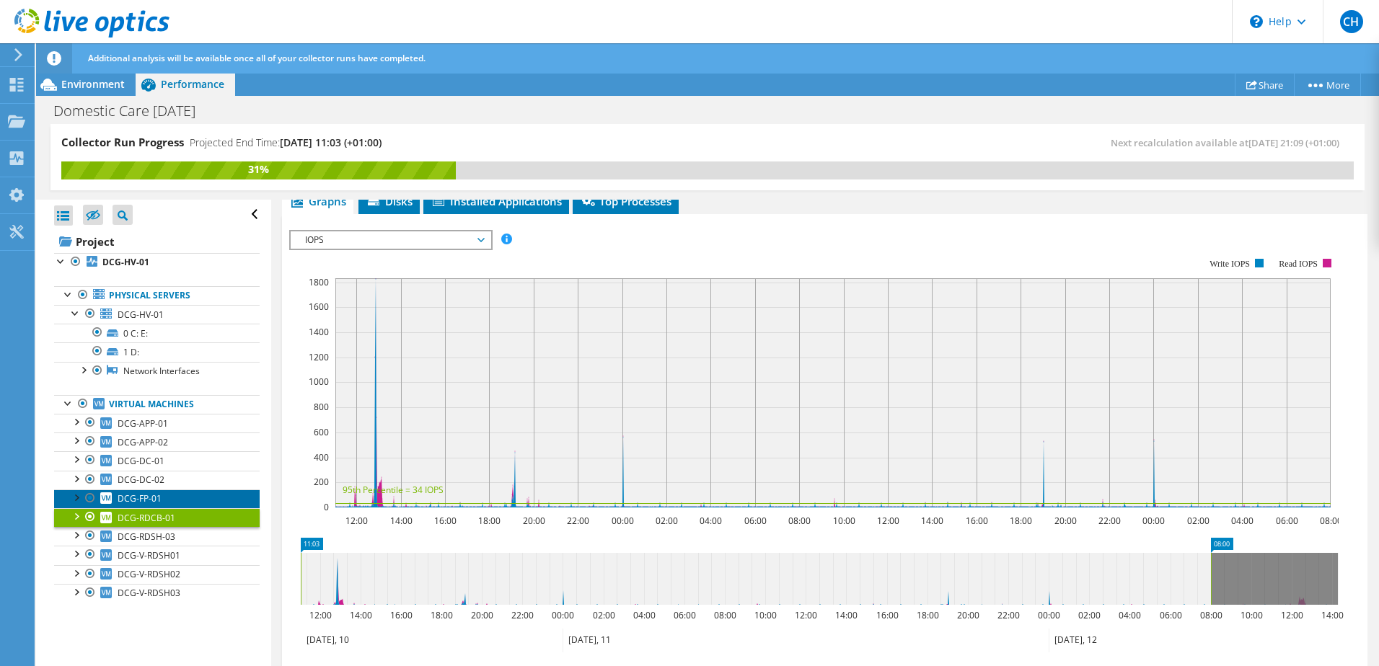
click at [192, 507] on link "DCG-FP-01" at bounding box center [157, 499] width 206 height 19
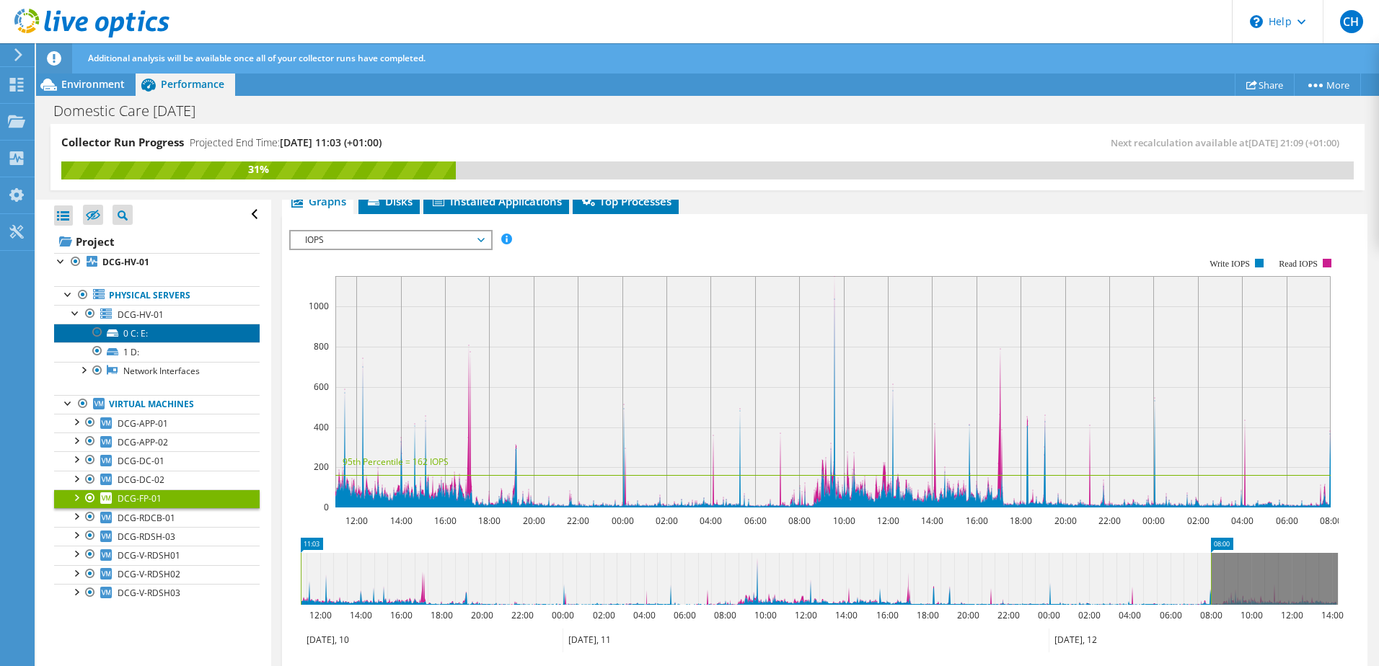
click at [137, 334] on link "0 C: E:" at bounding box center [157, 333] width 206 height 19
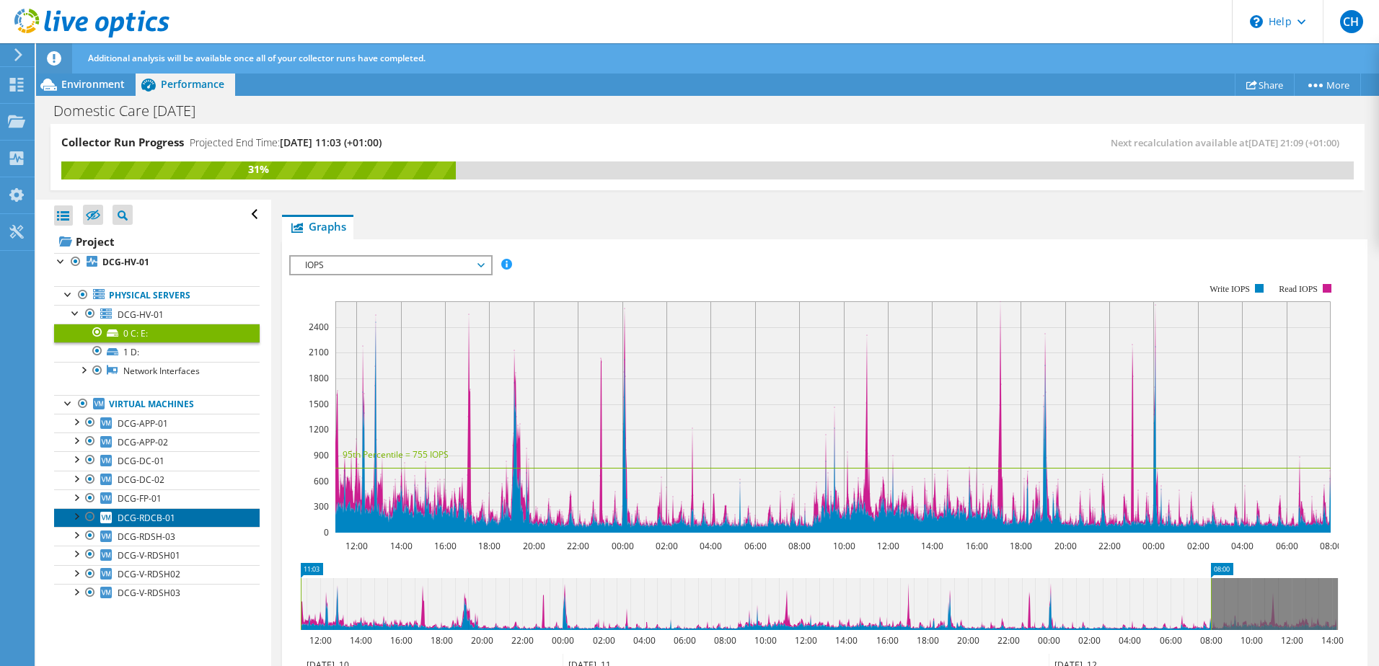
click at [164, 520] on span "DCG-RDCB-01" at bounding box center [147, 518] width 58 height 12
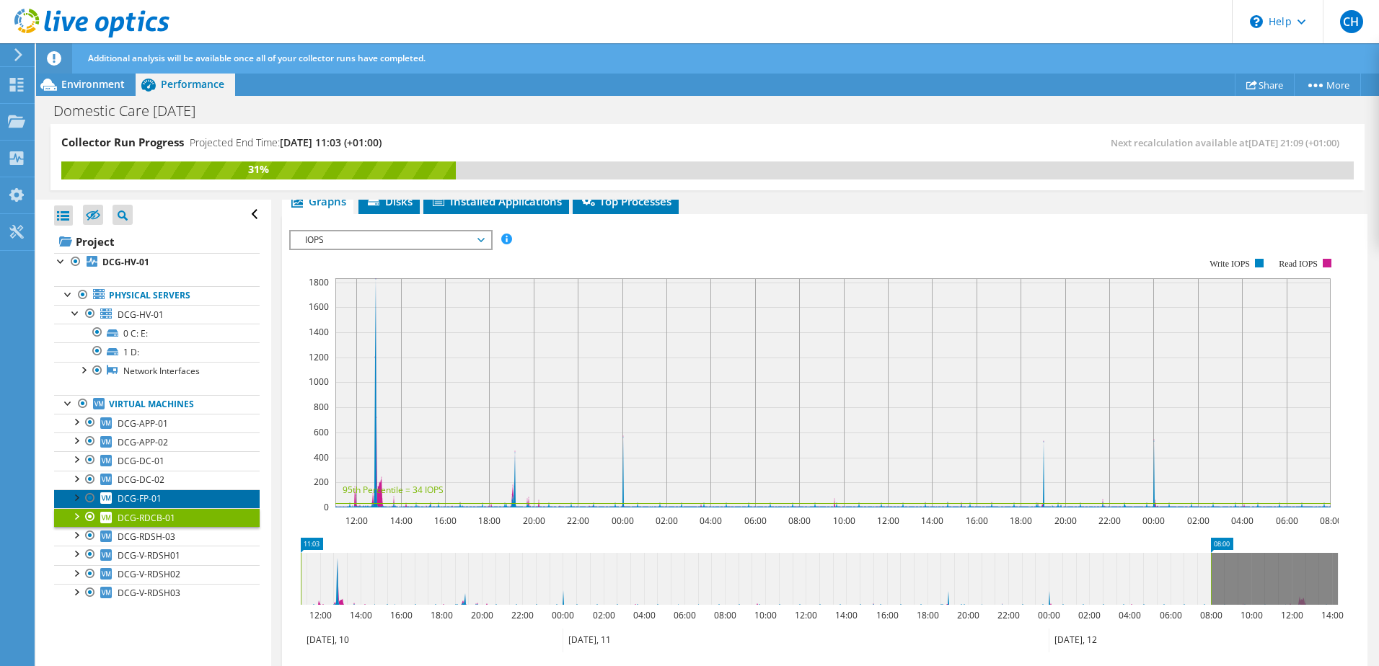
click at [158, 500] on span "DCG-FP-01" at bounding box center [140, 499] width 44 height 12
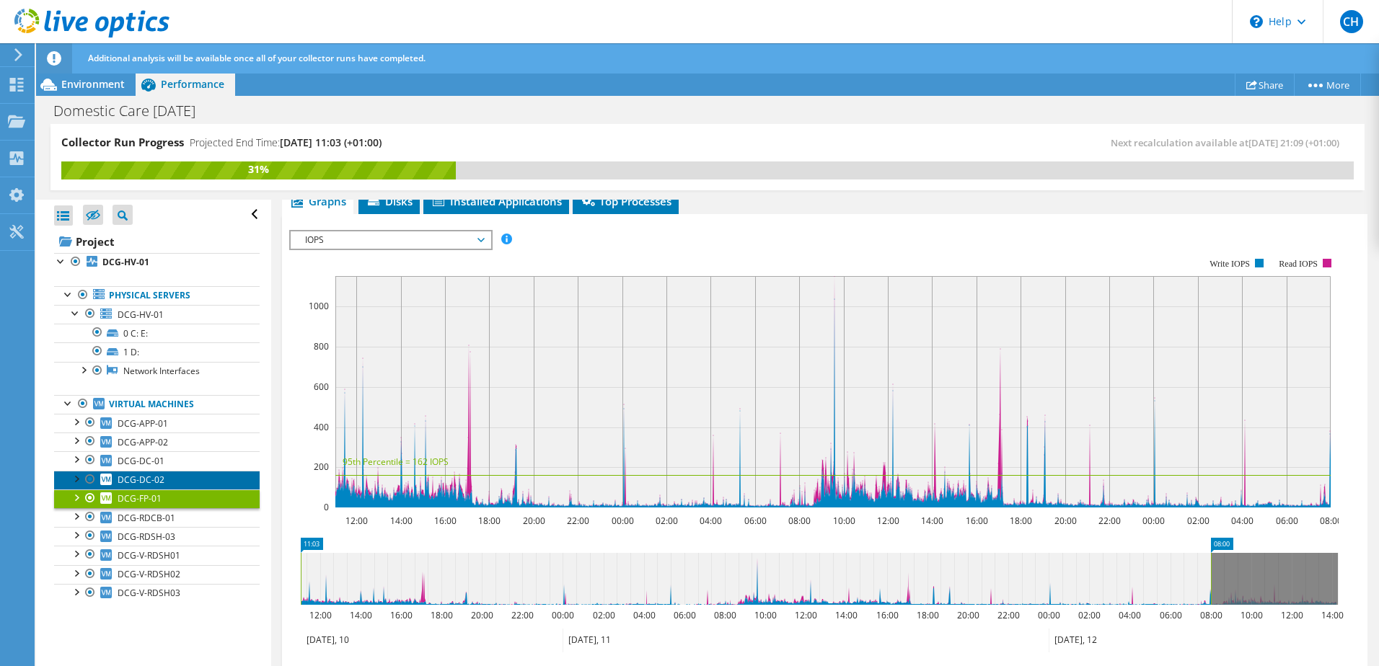
click at [150, 484] on span "DCG-DC-02" at bounding box center [141, 480] width 47 height 12
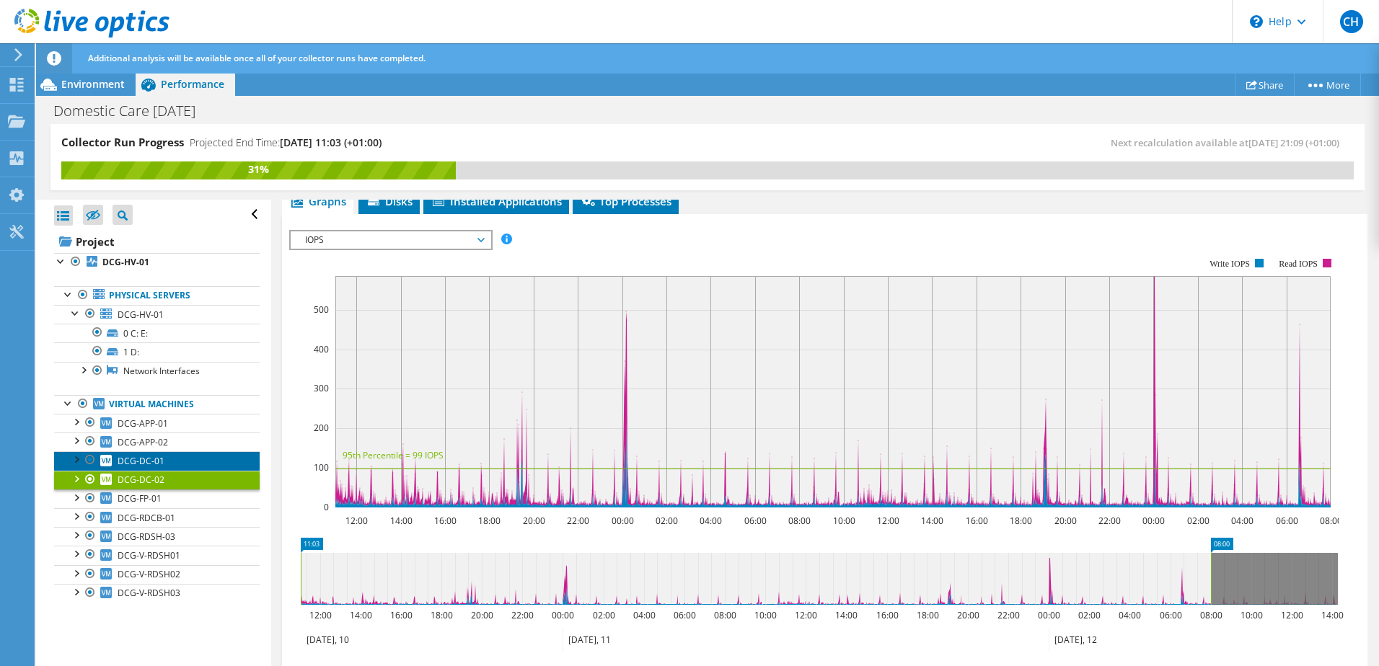
click at [149, 461] on span "DCG-DC-01" at bounding box center [141, 461] width 47 height 12
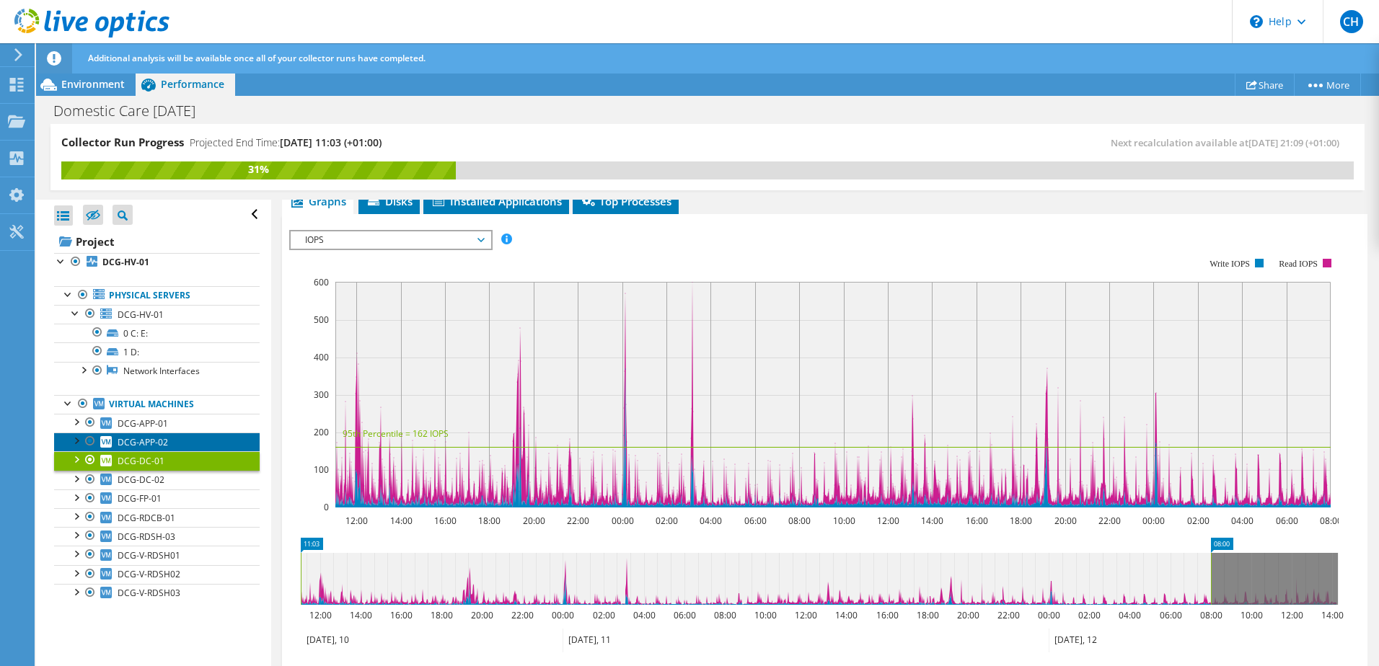
click at [149, 443] on span "DCG-APP-02" at bounding box center [143, 442] width 50 height 12
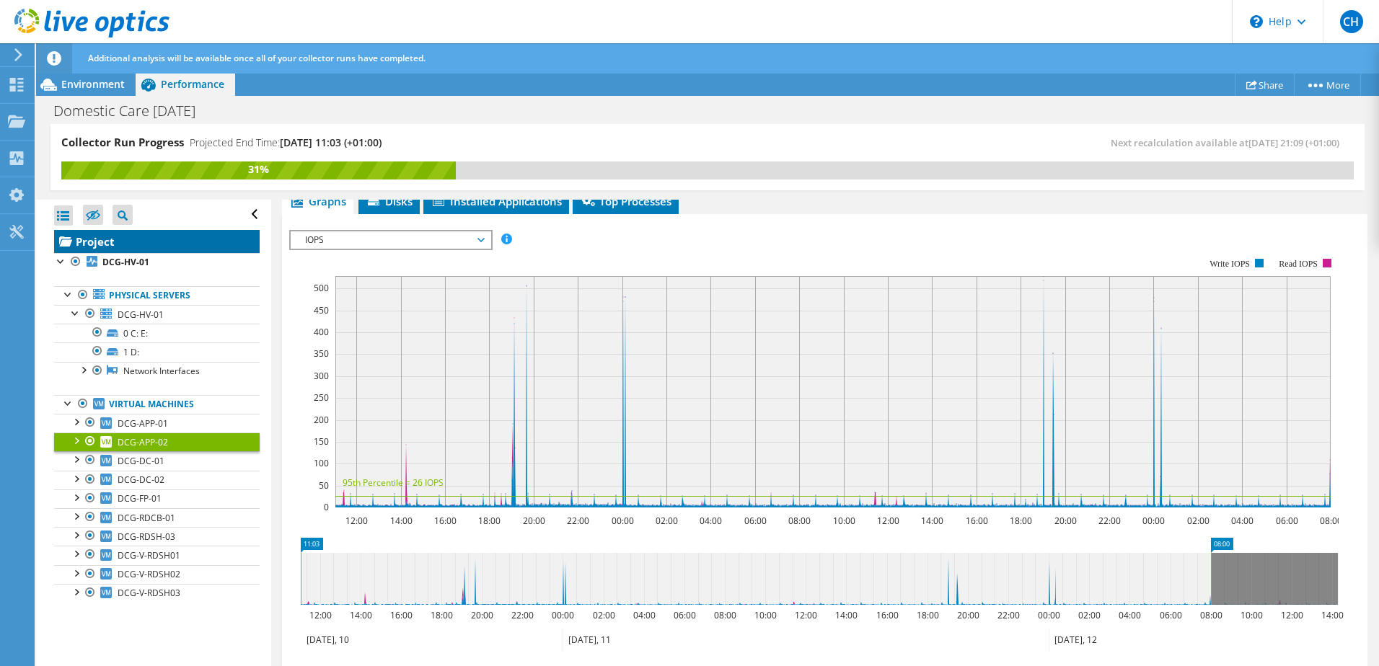
click at [120, 247] on link "Project" at bounding box center [157, 241] width 206 height 23
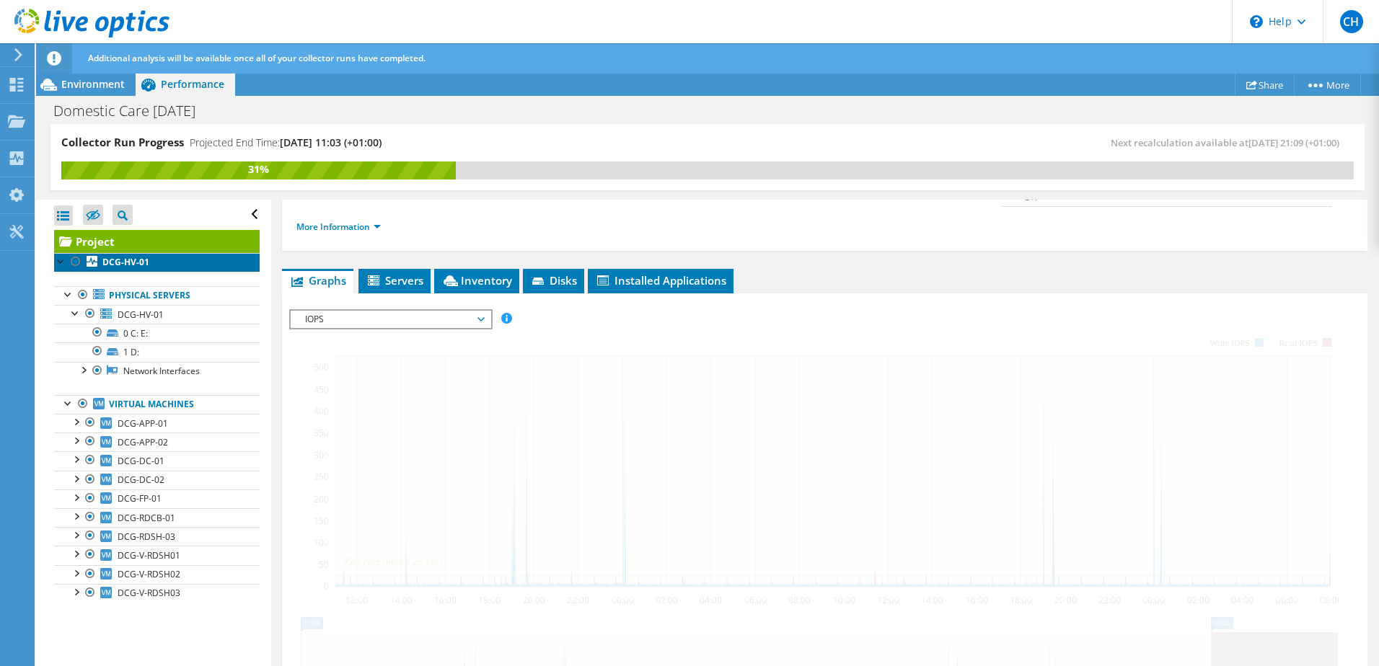
click at [123, 259] on b "DCG-HV-01" at bounding box center [125, 262] width 47 height 12
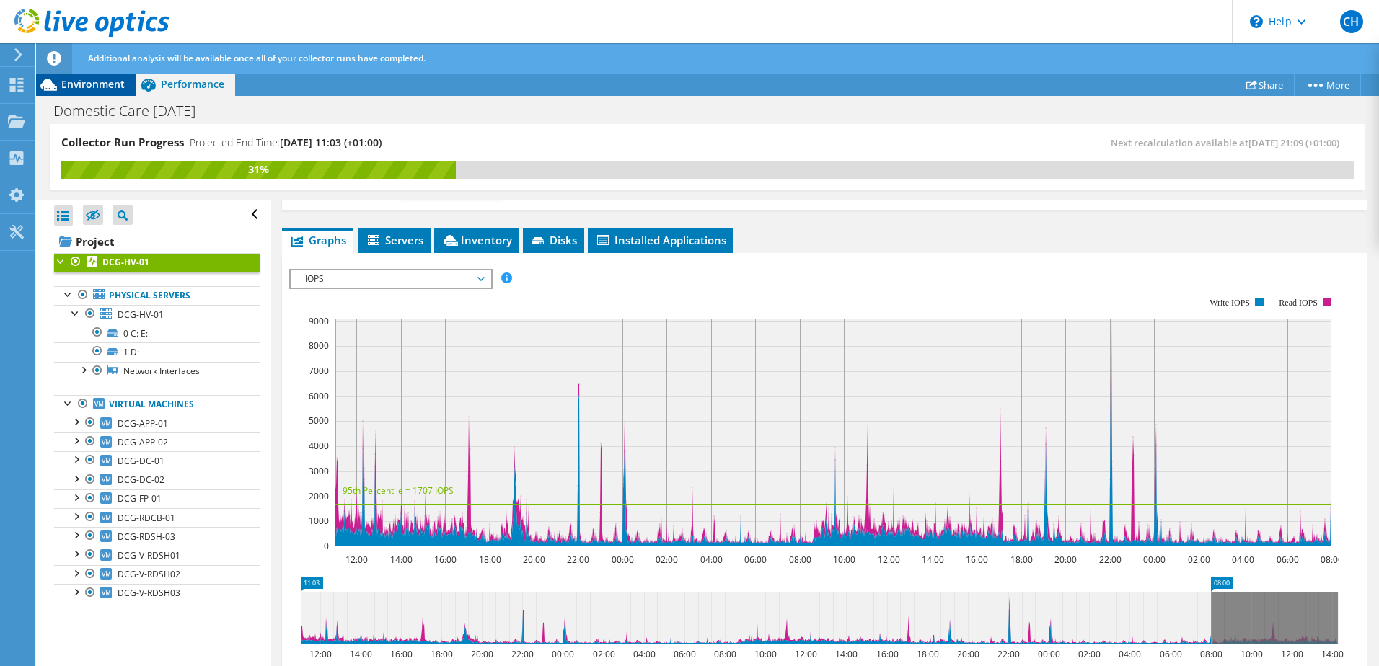
click at [67, 85] on span "Environment" at bounding box center [92, 84] width 63 height 14
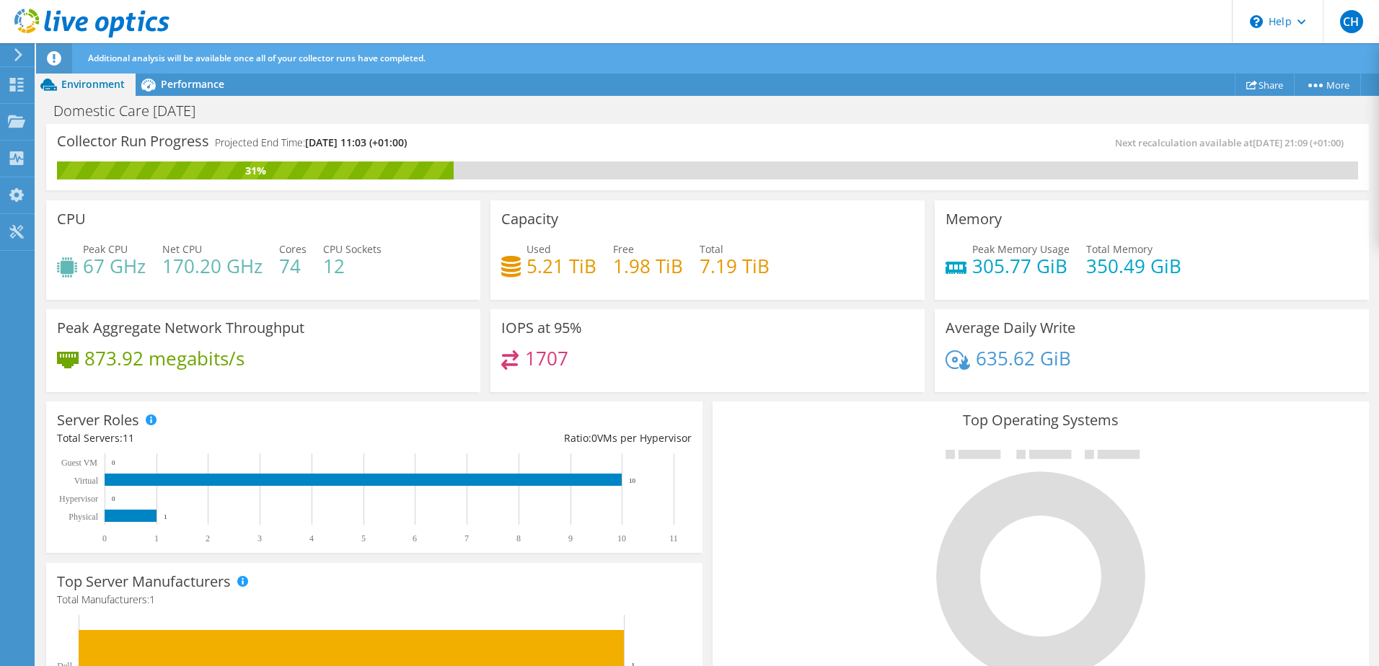
drag, startPoint x: 595, startPoint y: 358, endPoint x: 384, endPoint y: 345, distance: 211.7
click at [384, 345] on div "CPU Peak CPU 67 GHz Net CPU 170.20 GHz Cores 74 CPU Sockets 12 Capacity Used 5.…" at bounding box center [707, 296] width 1333 height 202
click at [637, 374] on div "1707" at bounding box center [707, 365] width 412 height 31
click at [530, 355] on h4 "1707" at bounding box center [546, 358] width 43 height 16
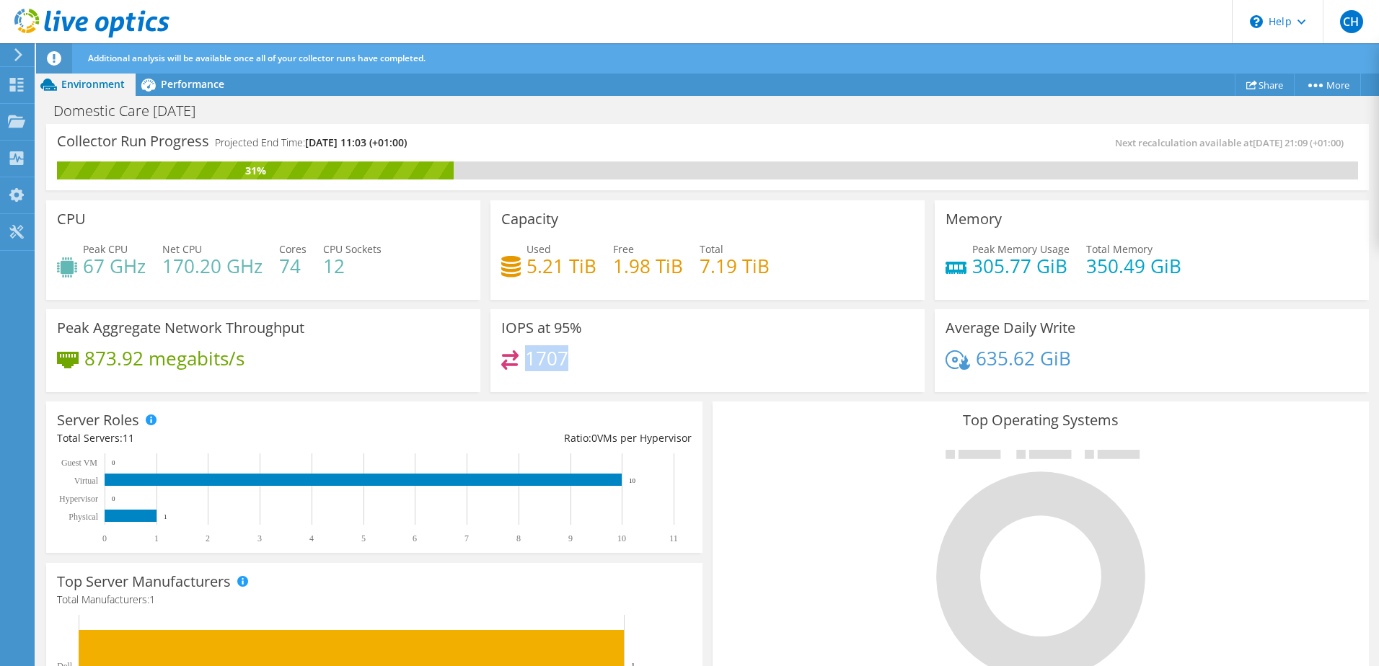
drag, startPoint x: 198, startPoint y: 79, endPoint x: 224, endPoint y: 138, distance: 64.6
click at [198, 79] on span "Performance" at bounding box center [192, 84] width 63 height 14
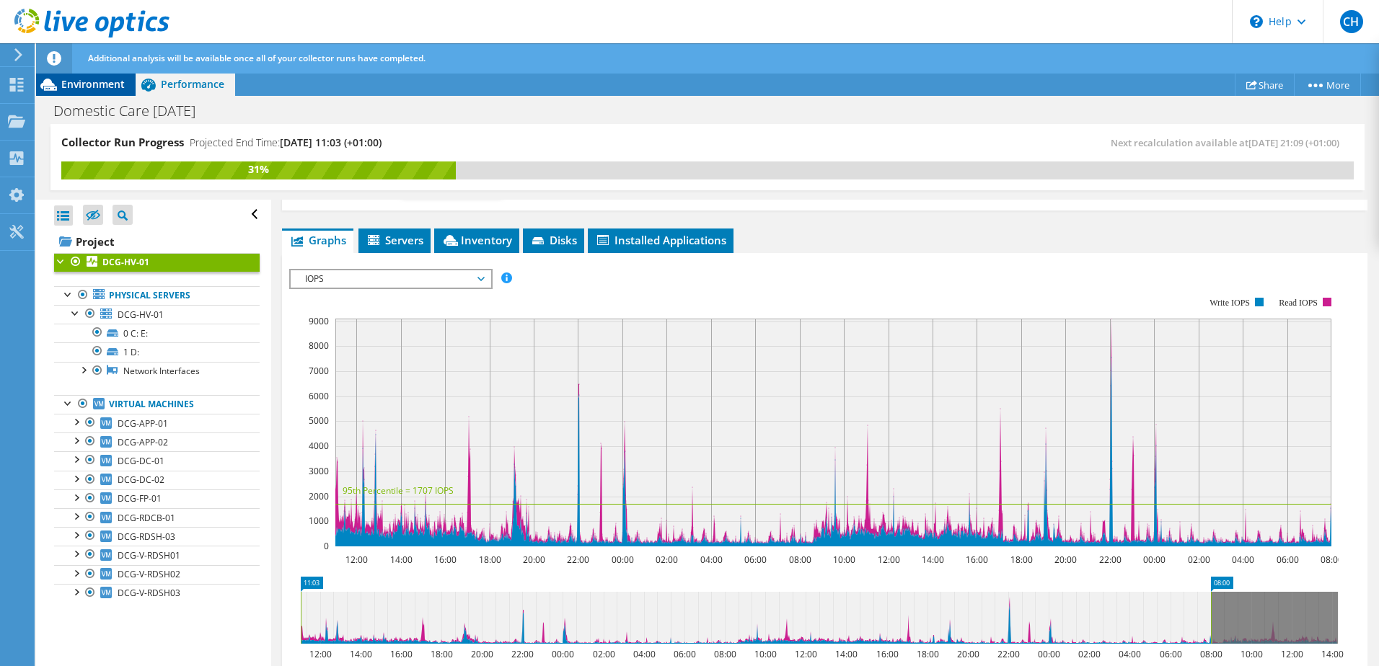
click at [80, 89] on span "Environment" at bounding box center [92, 84] width 63 height 14
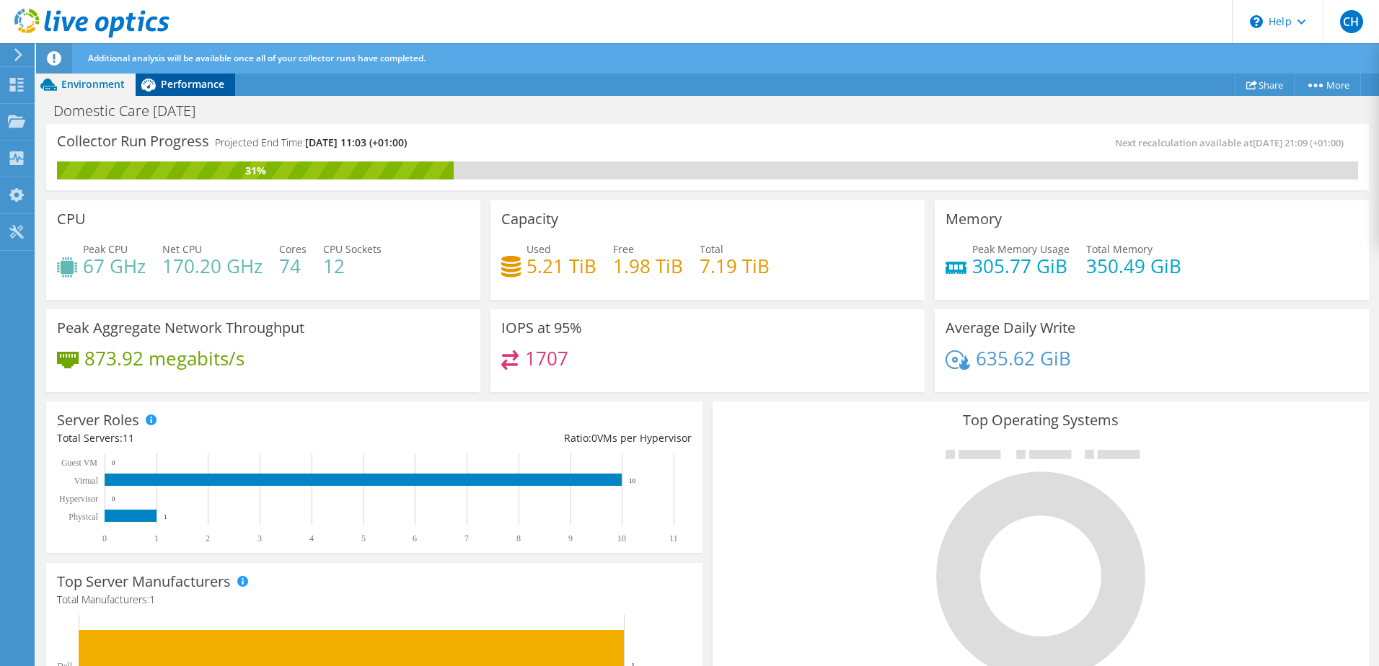
click at [204, 86] on span "Performance" at bounding box center [192, 84] width 63 height 14
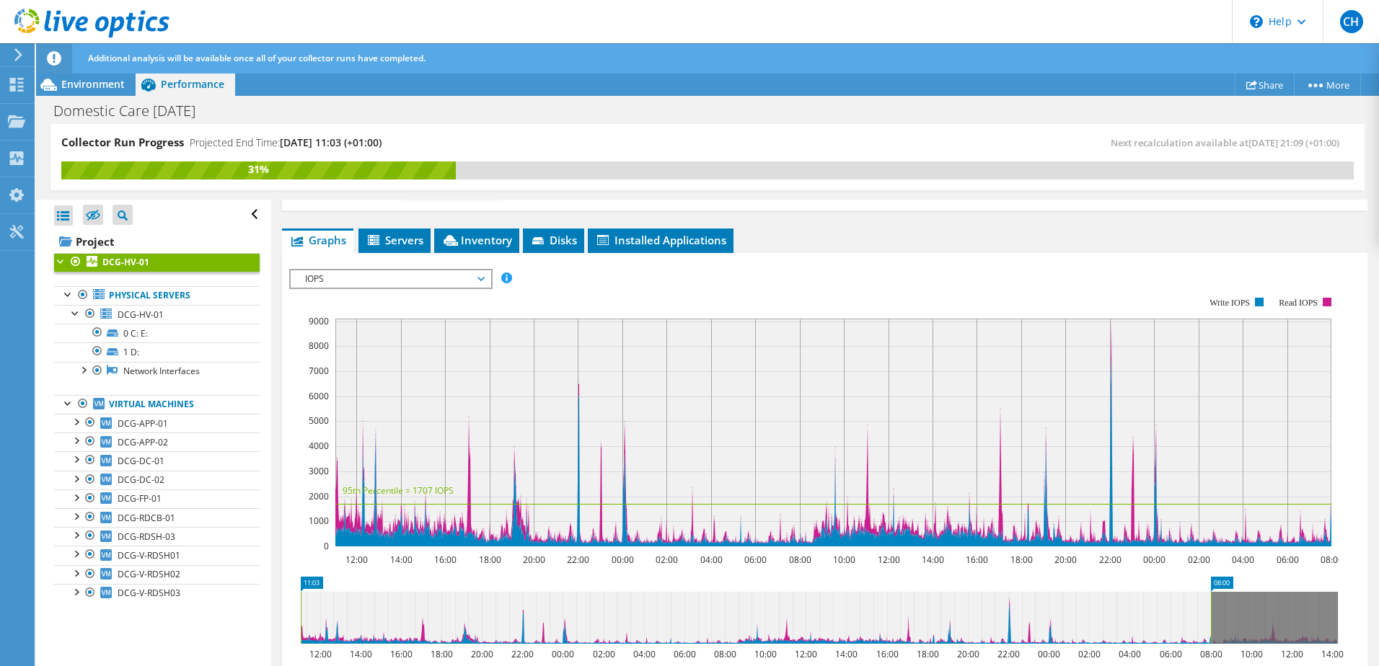
click at [421, 283] on span "IOPS" at bounding box center [390, 278] width 185 height 17
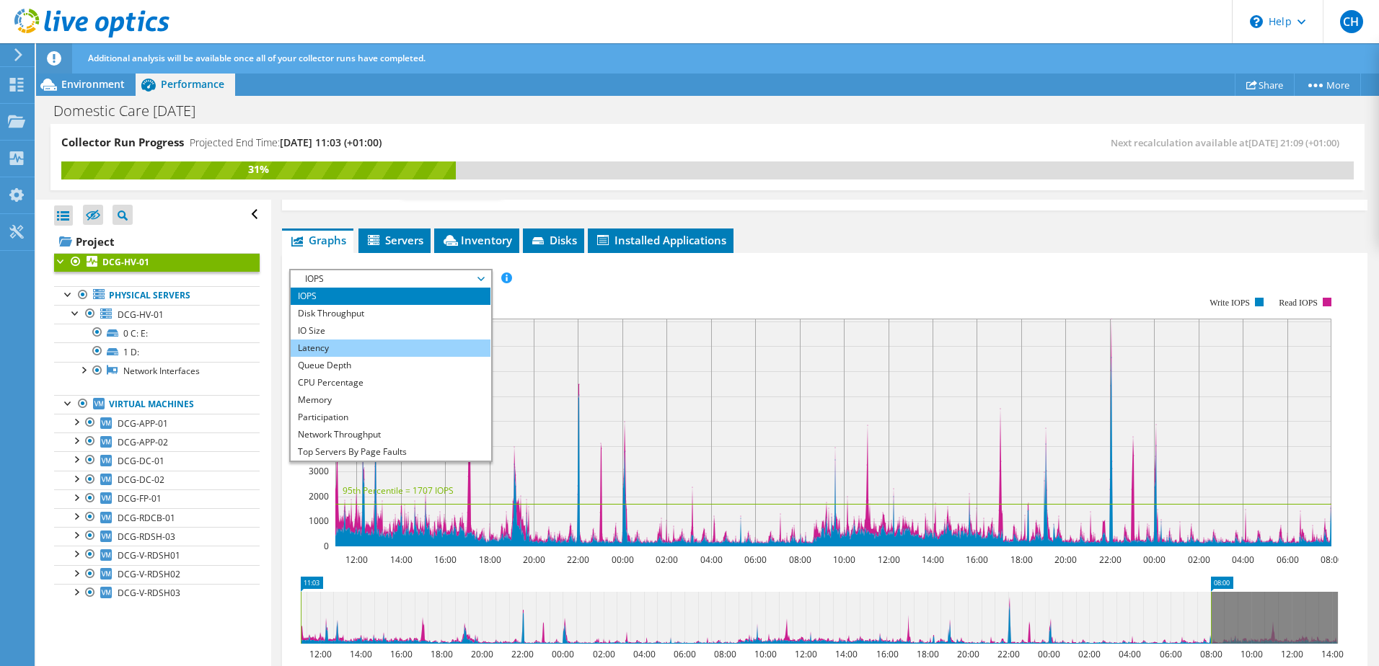
click at [387, 340] on li "Latency" at bounding box center [391, 348] width 200 height 17
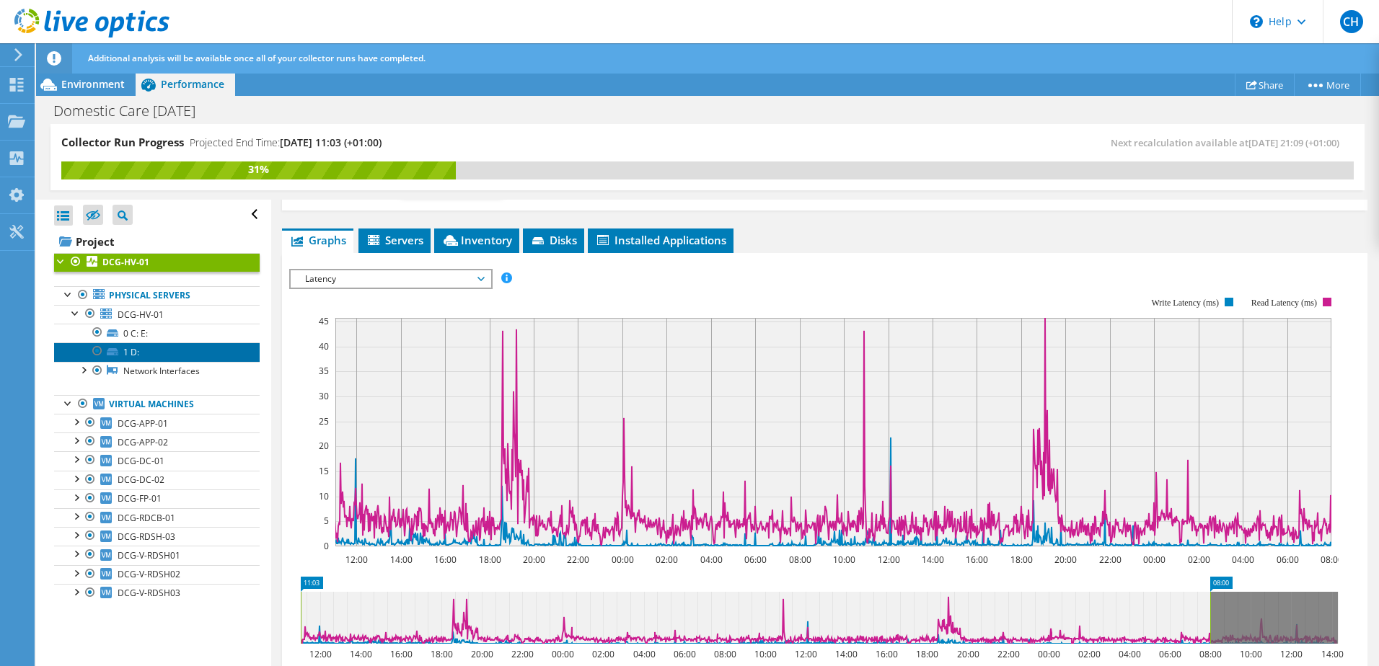
click at [138, 345] on link "1 D:" at bounding box center [157, 352] width 206 height 19
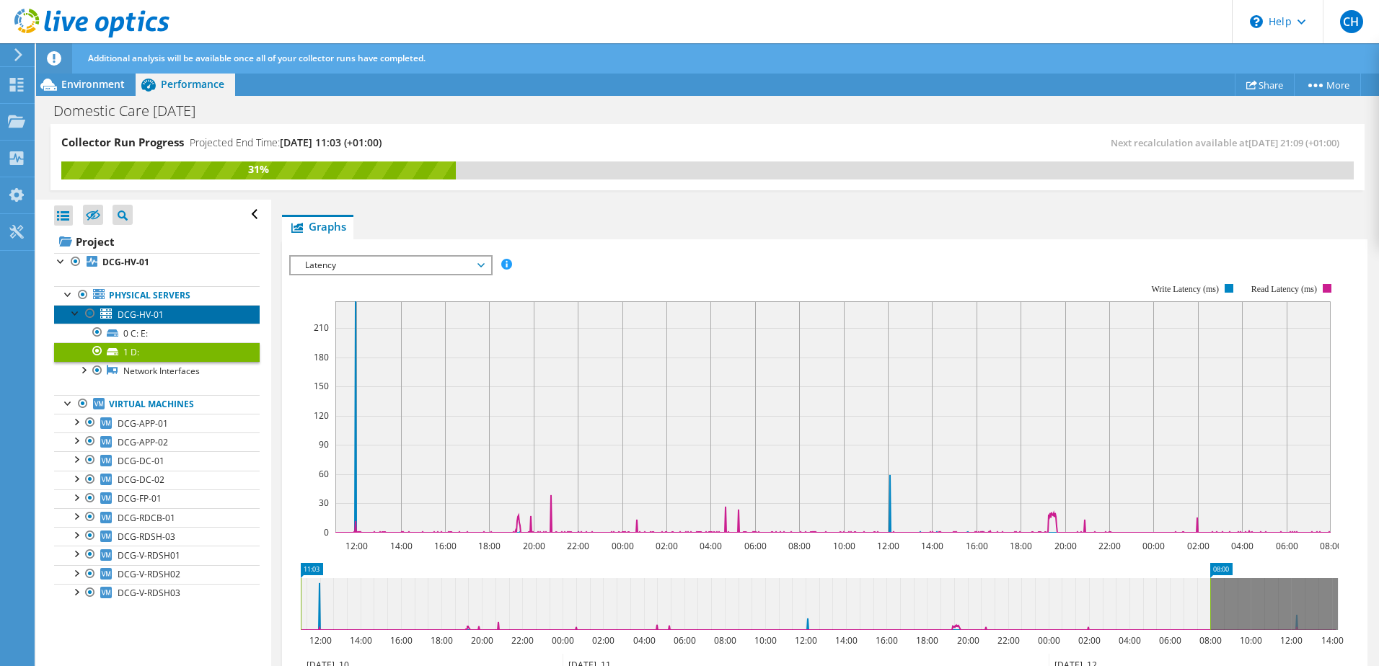
click at [146, 323] on link "DCG-HV-01" at bounding box center [157, 314] width 206 height 19
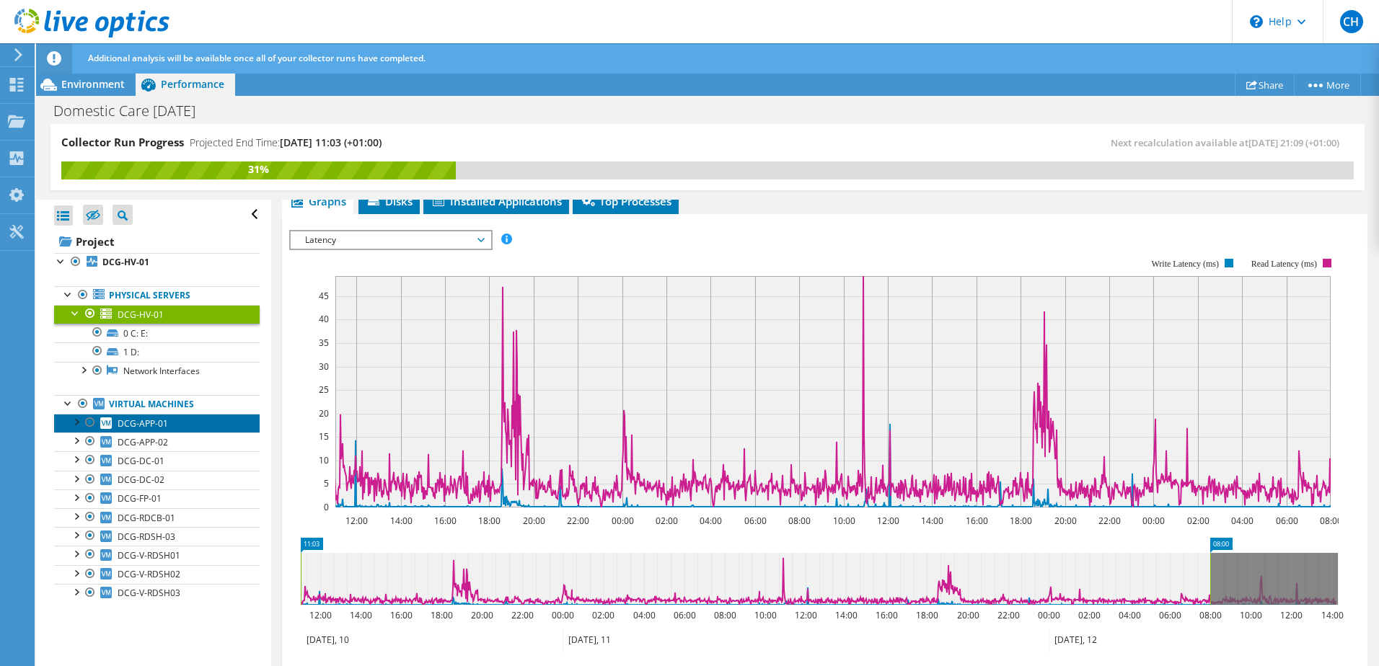
click at [138, 415] on link "DCG-APP-01" at bounding box center [157, 423] width 206 height 19
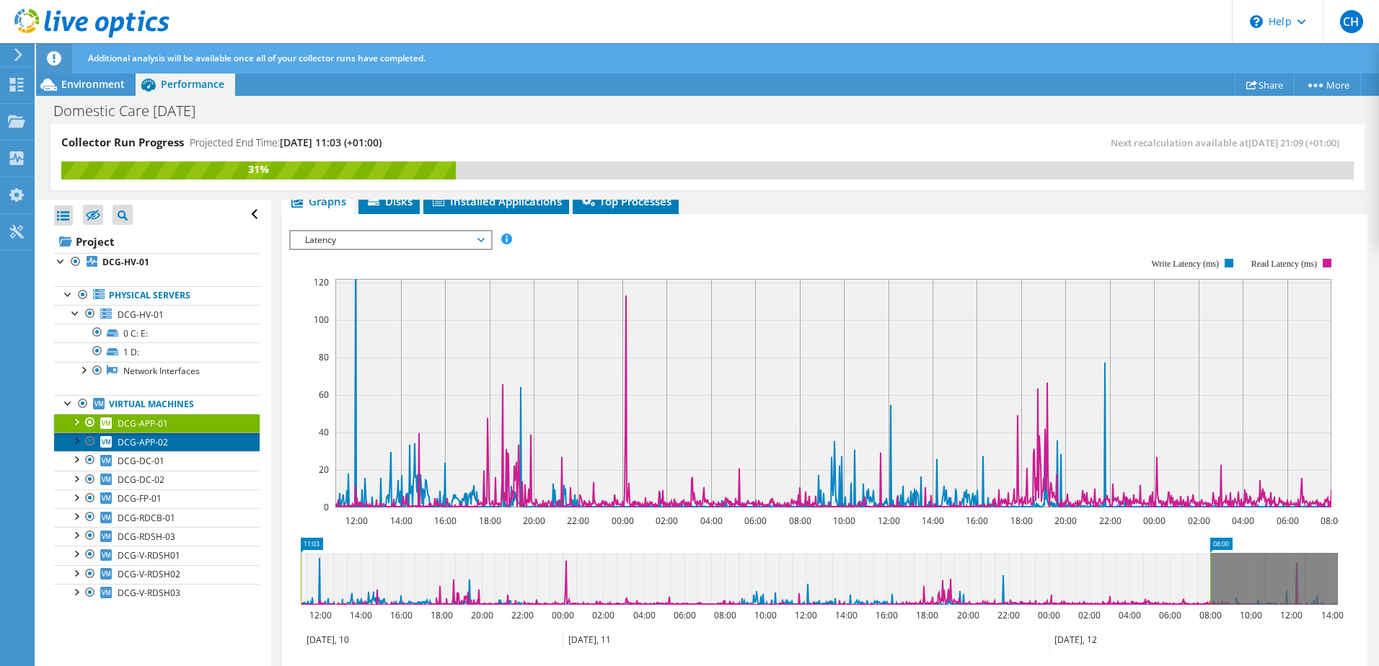
click at [158, 446] on span "DCG-APP-02" at bounding box center [143, 442] width 50 height 12
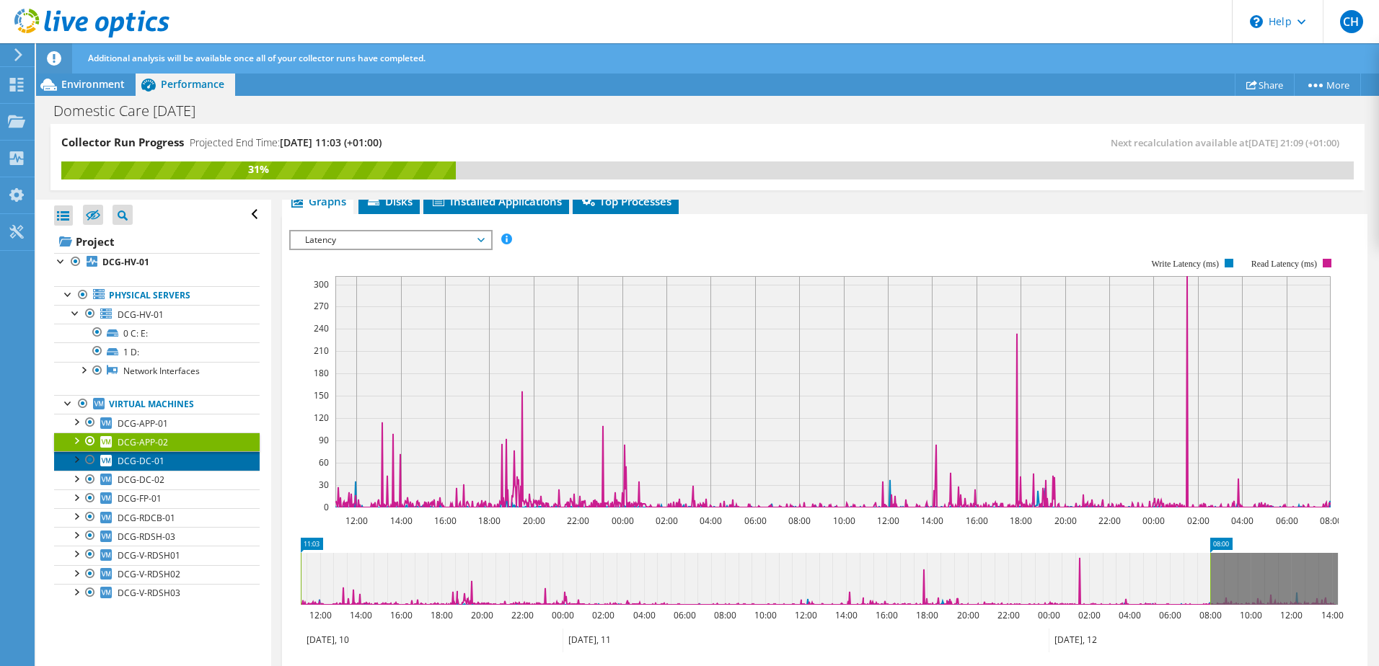
click at [147, 462] on span "DCG-DC-01" at bounding box center [141, 461] width 47 height 12
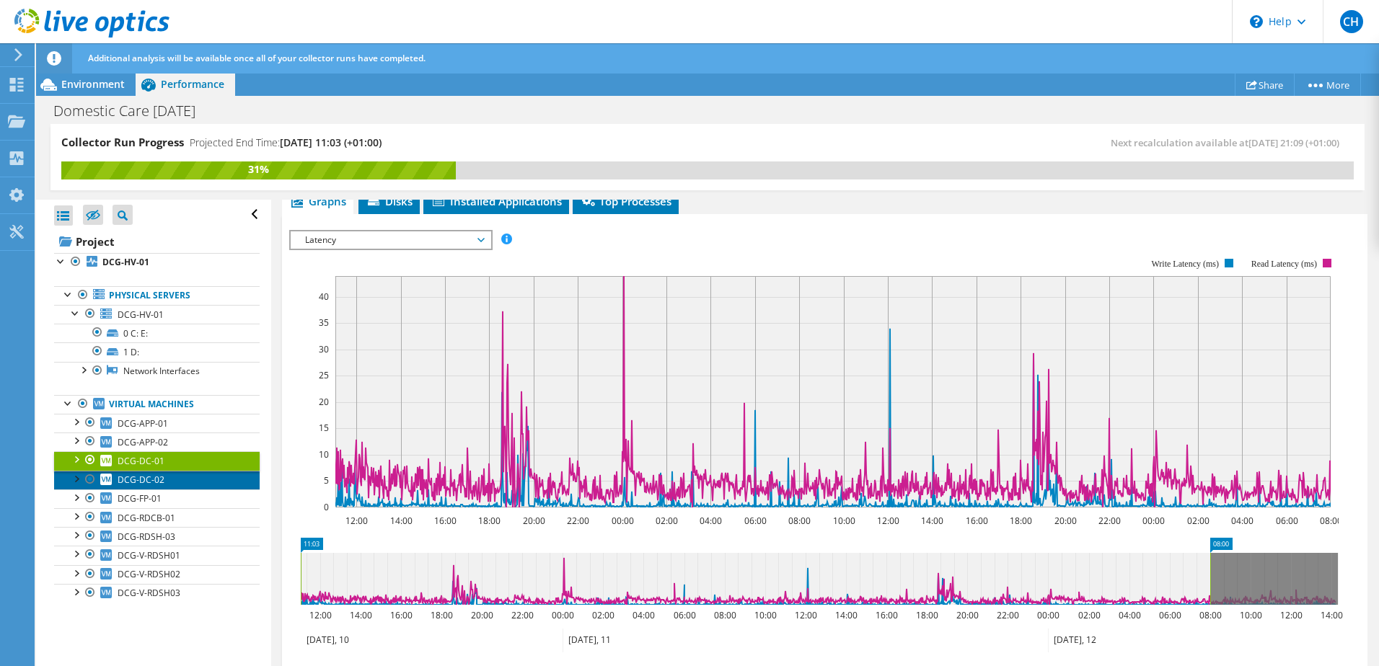
click at [150, 483] on span "DCG-DC-02" at bounding box center [141, 480] width 47 height 12
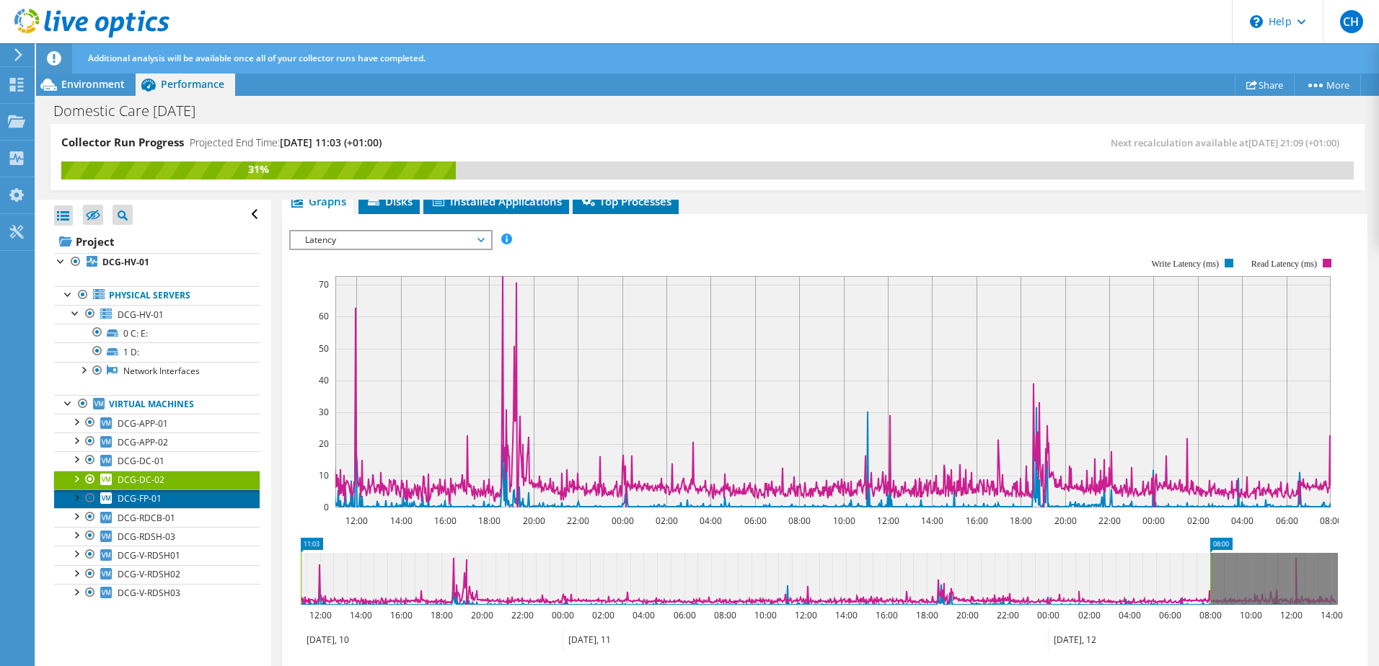
click at [151, 504] on span "DCG-FP-01" at bounding box center [140, 499] width 44 height 12
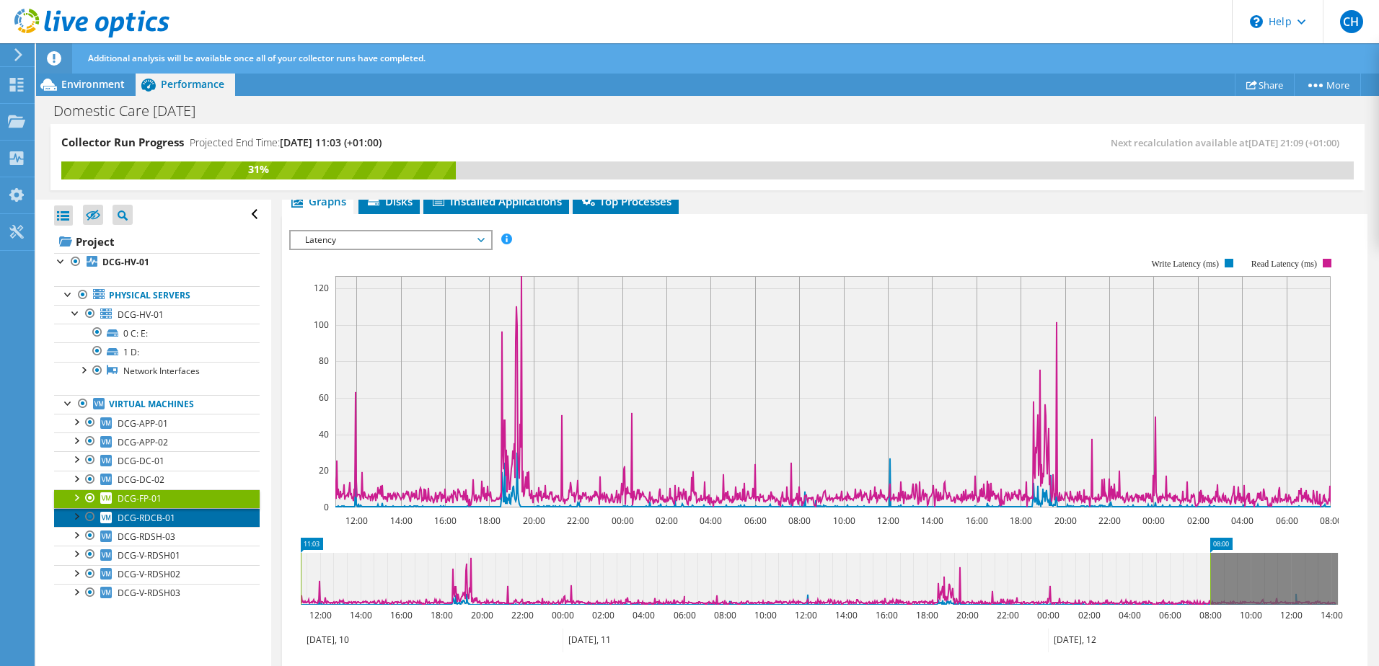
click at [149, 521] on span "DCG-RDCB-01" at bounding box center [147, 518] width 58 height 12
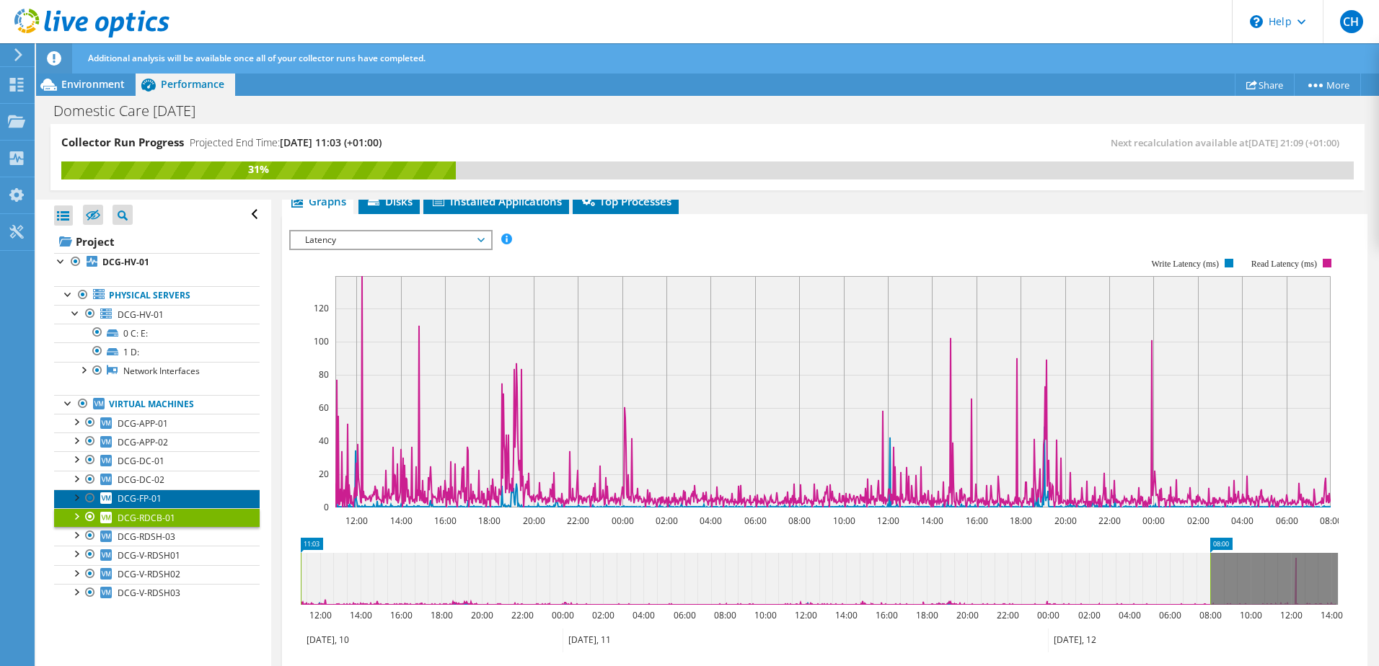
click at [173, 506] on link "DCG-FP-01" at bounding box center [157, 499] width 206 height 19
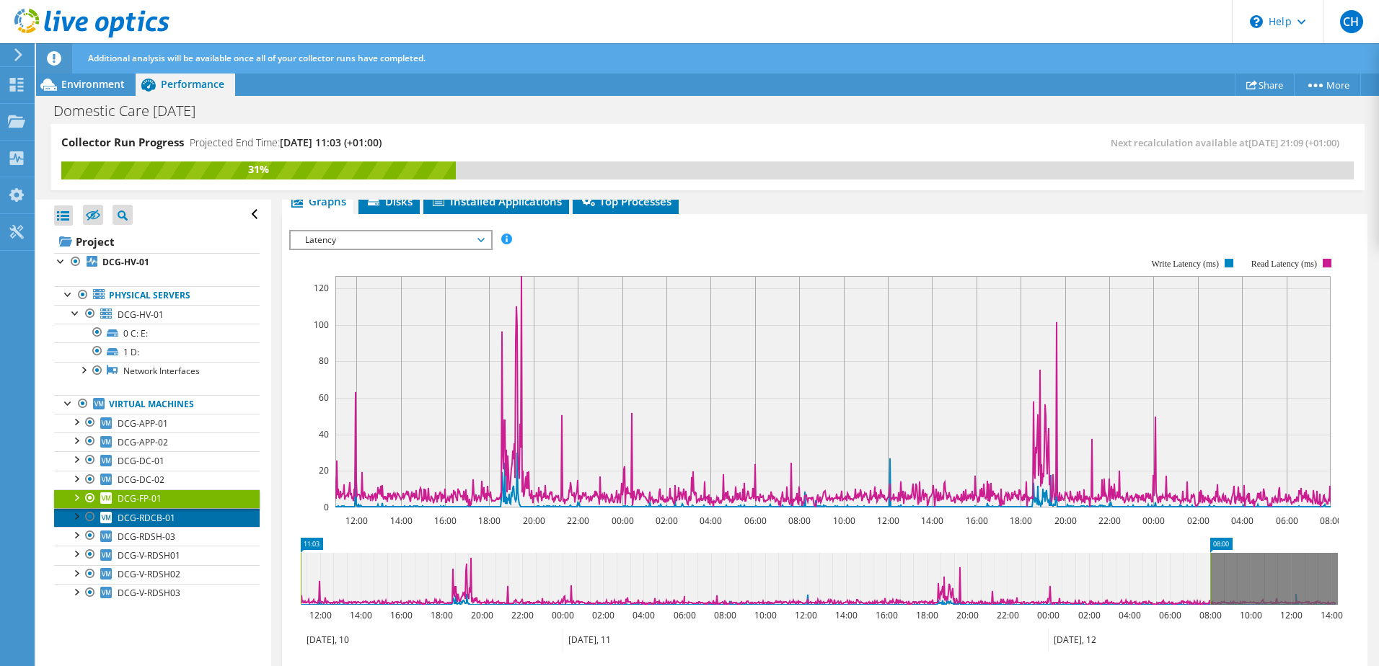
click at [163, 520] on span "DCG-RDCB-01" at bounding box center [147, 518] width 58 height 12
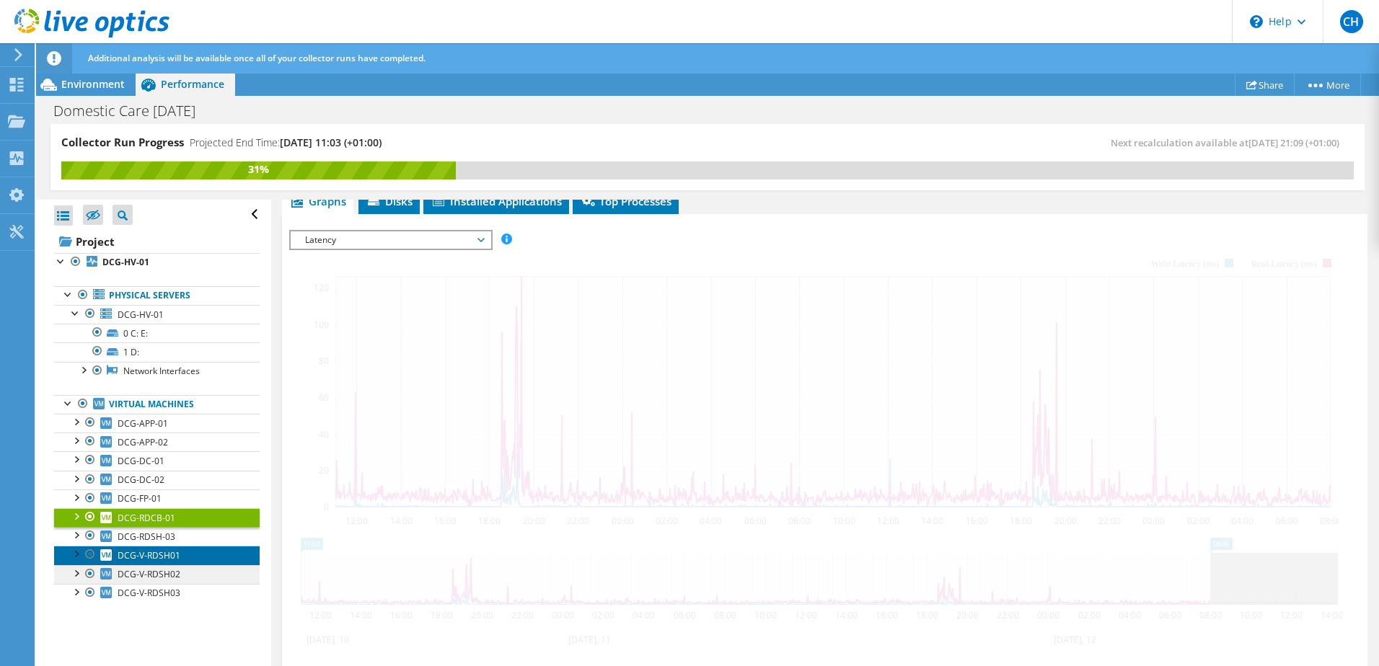
click at [163, 551] on span "DCG-V-RDSH01" at bounding box center [149, 555] width 63 height 12
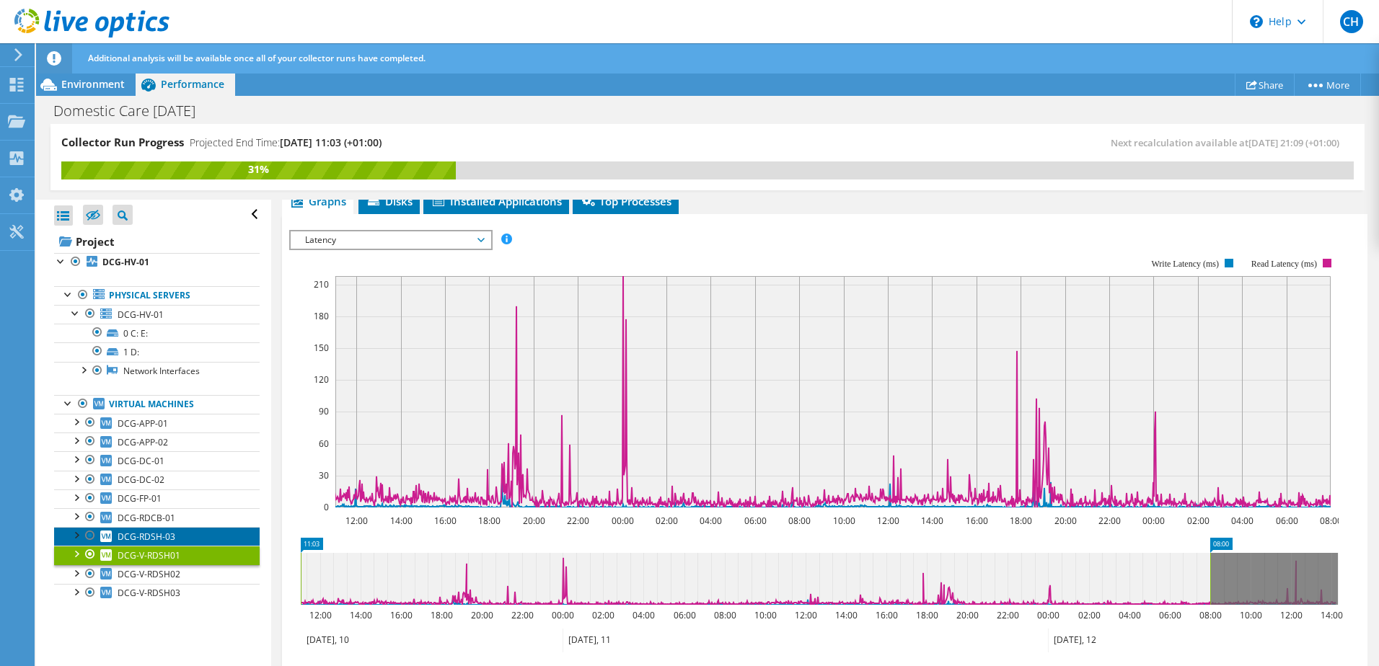
click at [160, 537] on span "DCG-RDSH-03" at bounding box center [147, 537] width 58 height 12
